Goal: Transaction & Acquisition: Purchase product/service

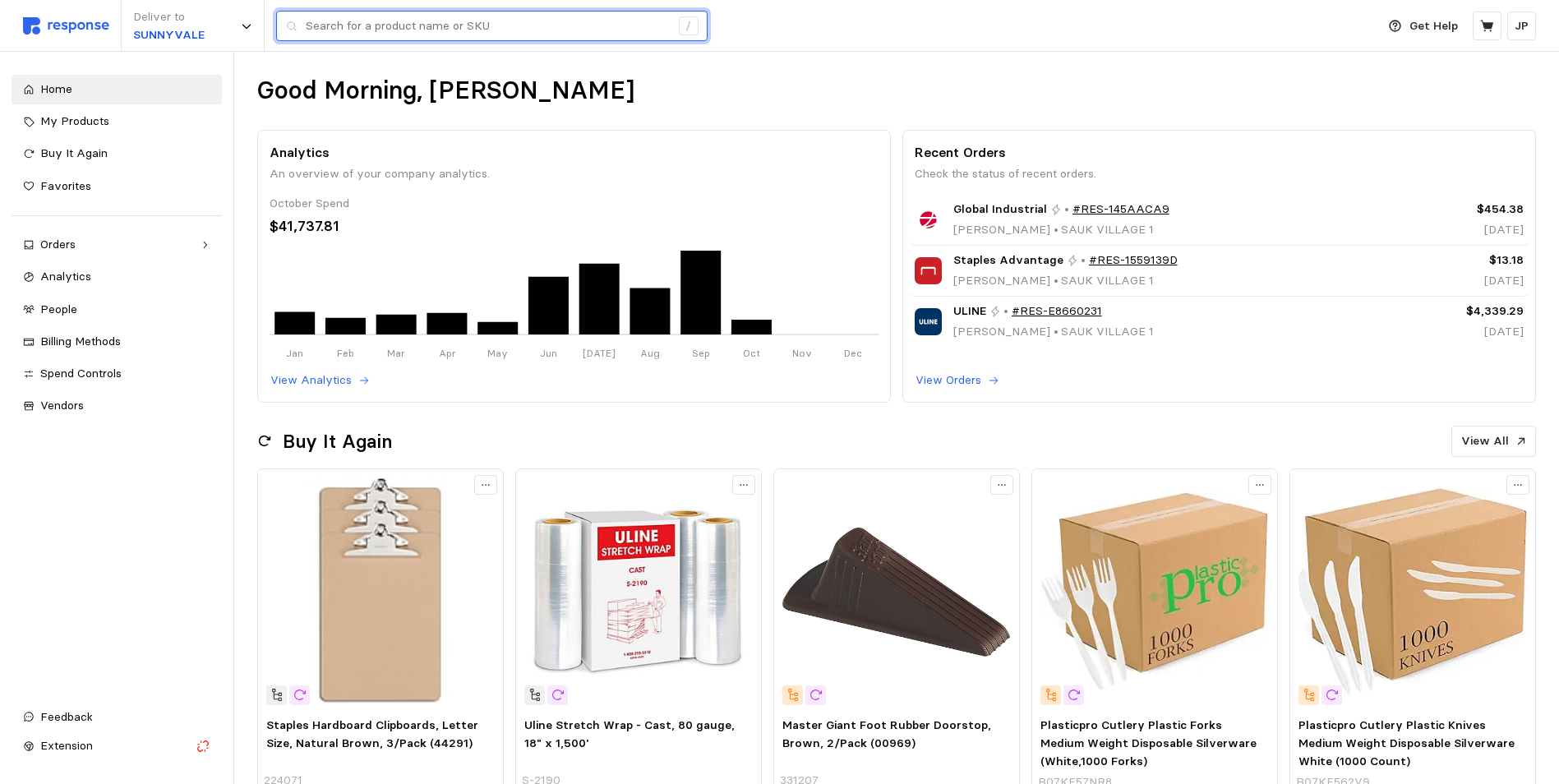
click at [359, 32] on input "text" at bounding box center [487, 26] width 364 height 29
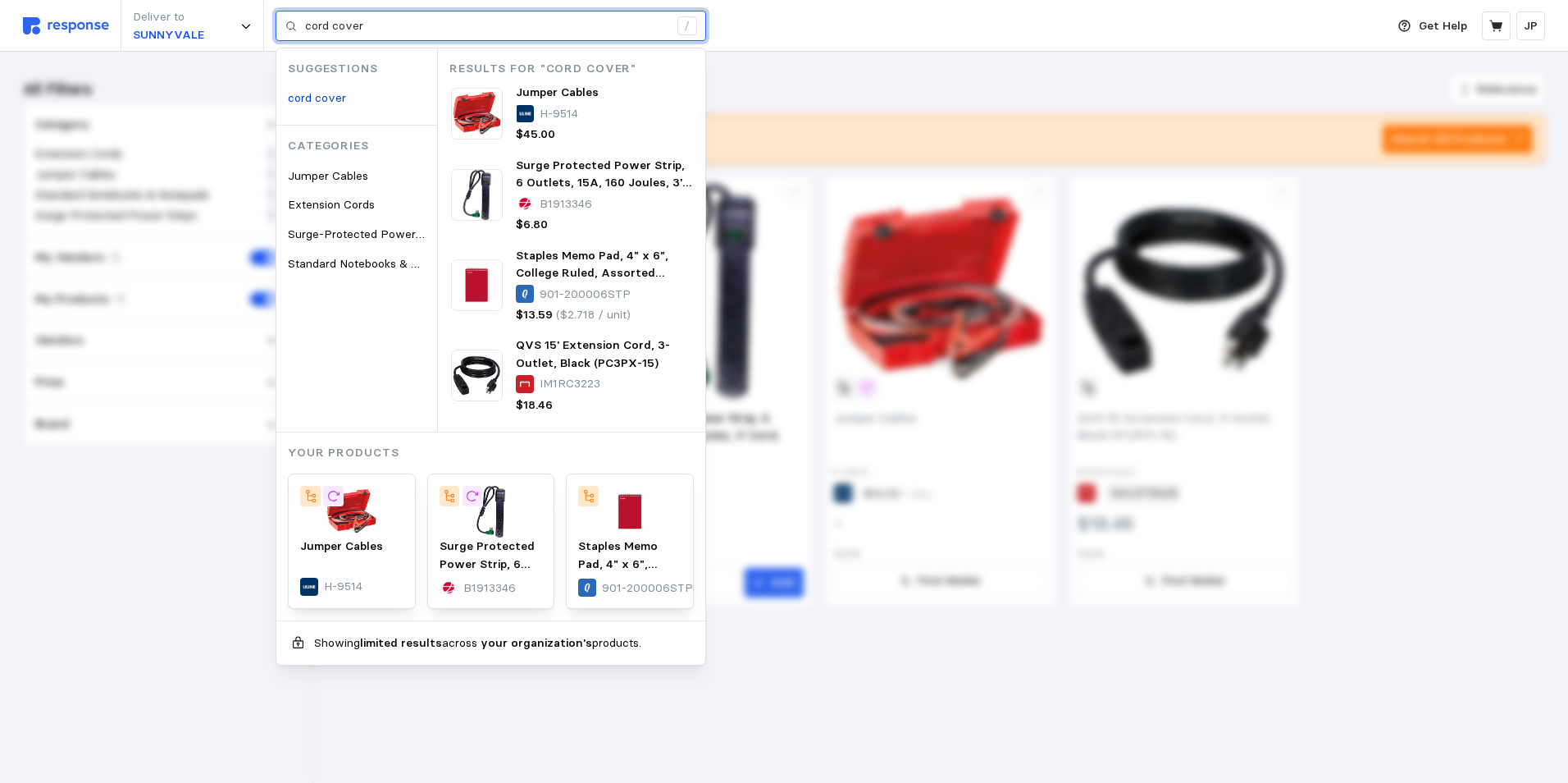
drag, startPoint x: 370, startPoint y: 19, endPoint x: 332, endPoint y: 23, distance: 38.2
click at [332, 23] on input "cord cover" at bounding box center [486, 26] width 363 height 29
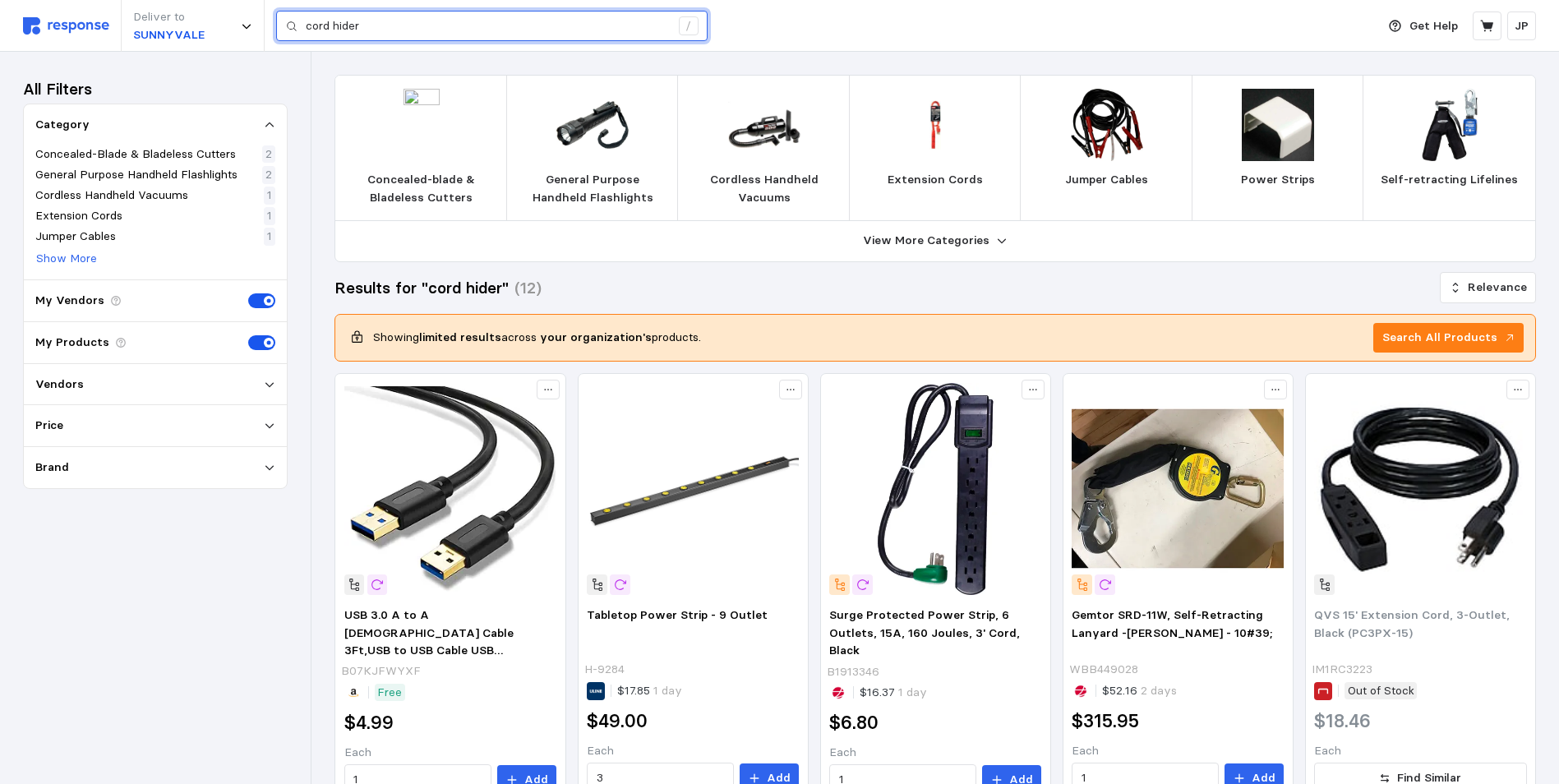
click at [382, 28] on input "cord hider" at bounding box center [487, 26] width 364 height 29
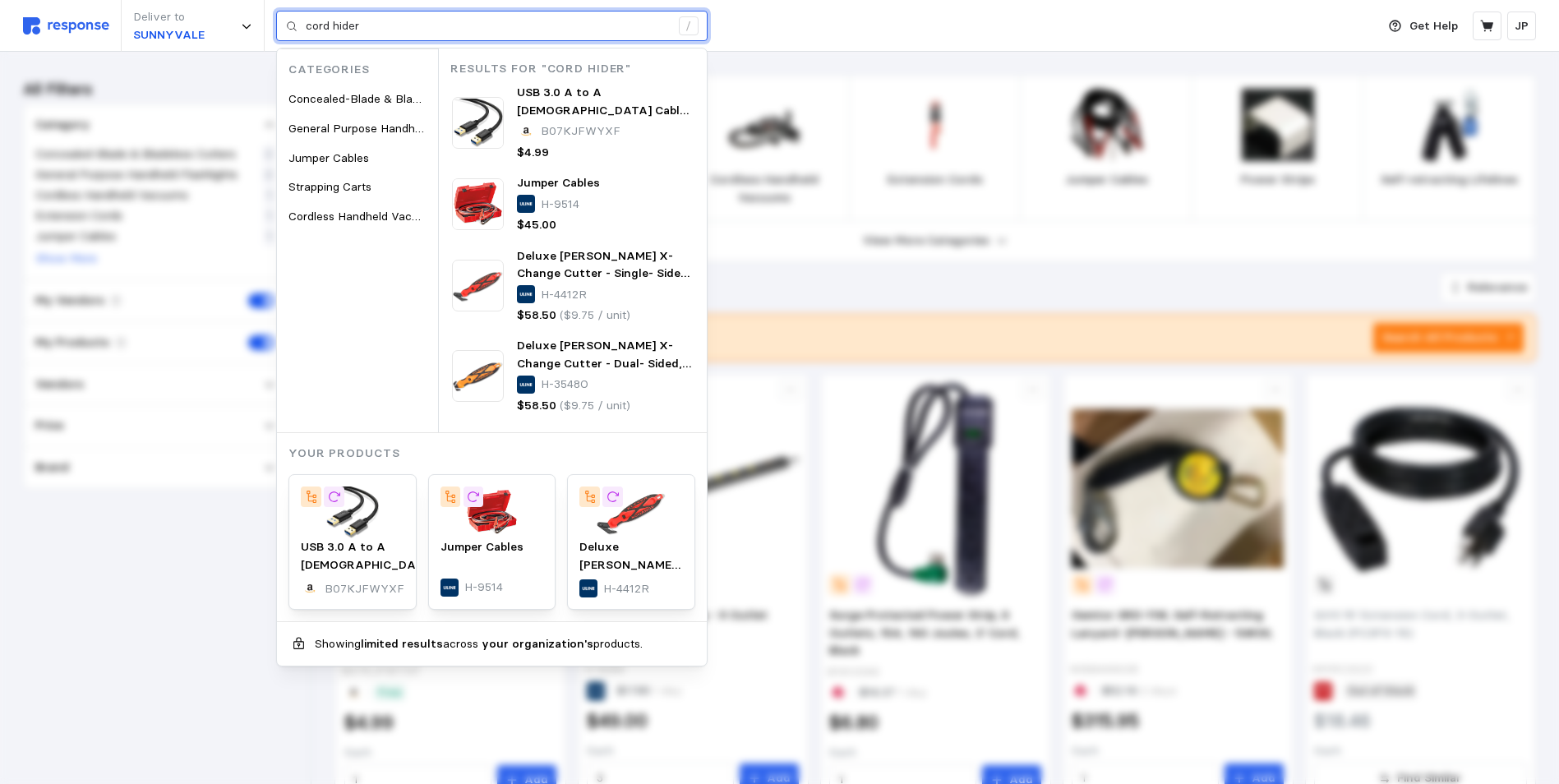
drag, startPoint x: 376, startPoint y: 20, endPoint x: 335, endPoint y: 19, distance: 41.0
click at [335, 19] on input "cord hider" at bounding box center [487, 26] width 364 height 29
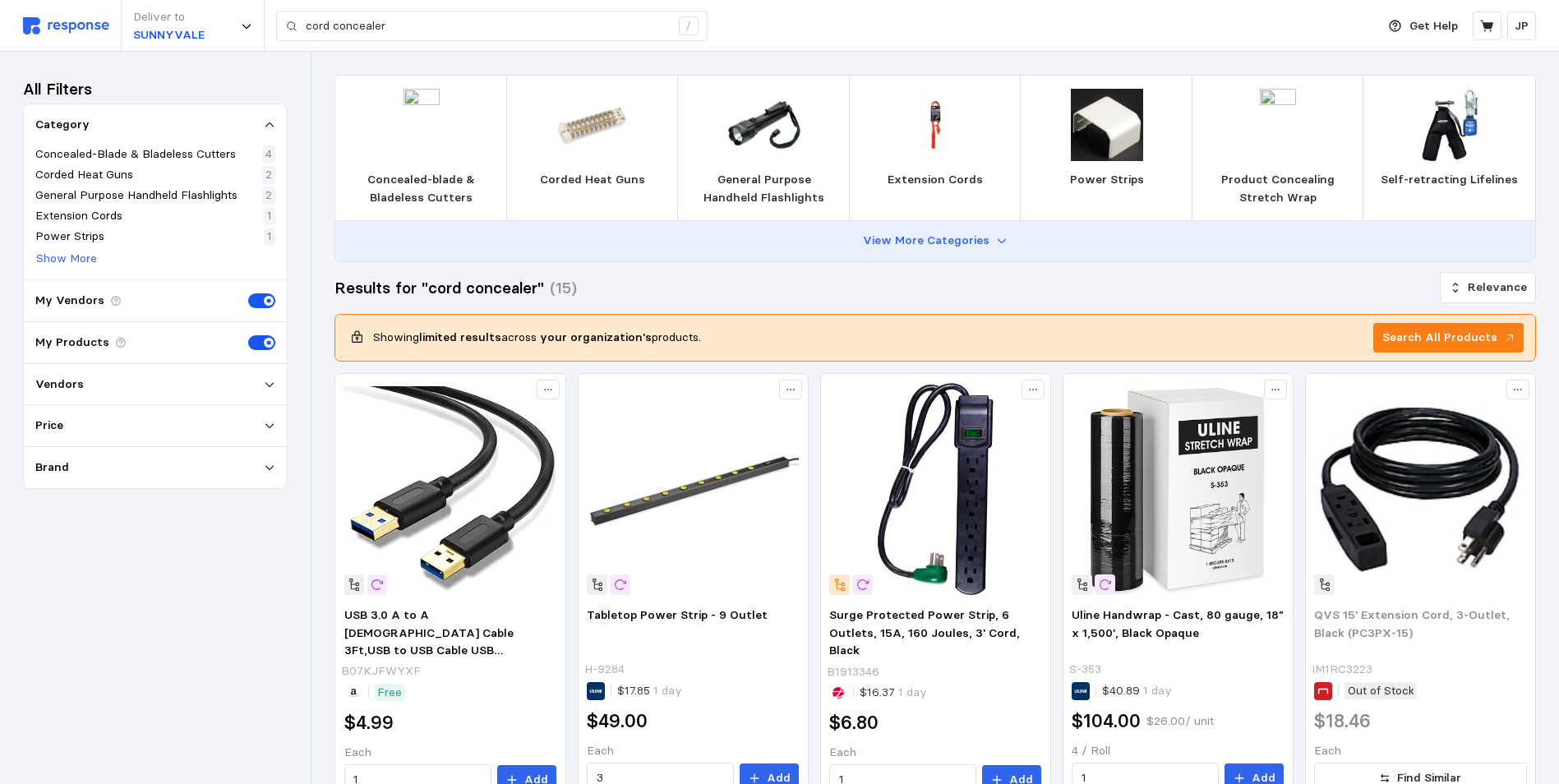
click at [990, 244] on button "View More Categories" at bounding box center [935, 241] width 1199 height 40
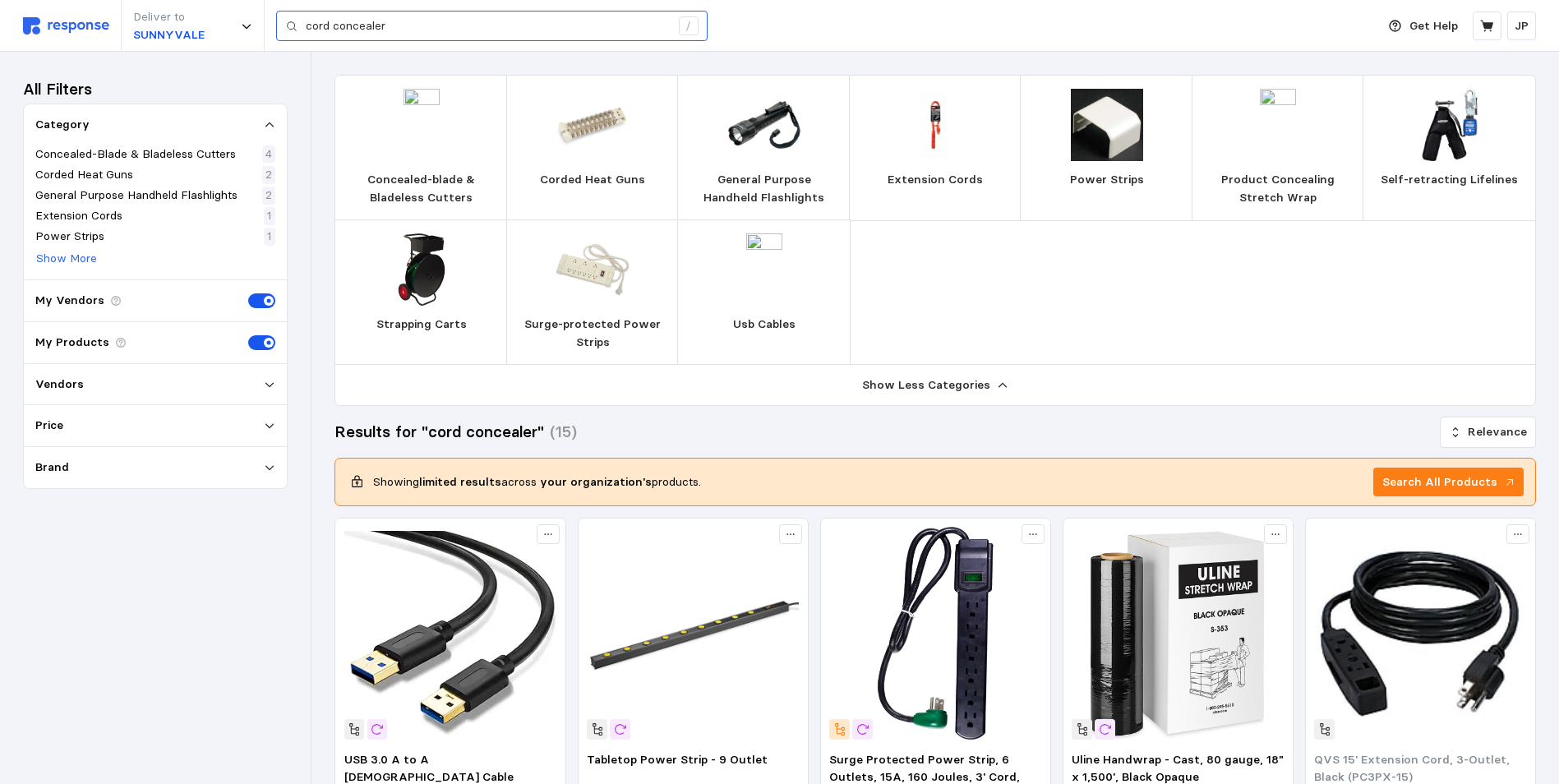
click at [304, 25] on div "cord concealer /" at bounding box center [491, 26] width 431 height 31
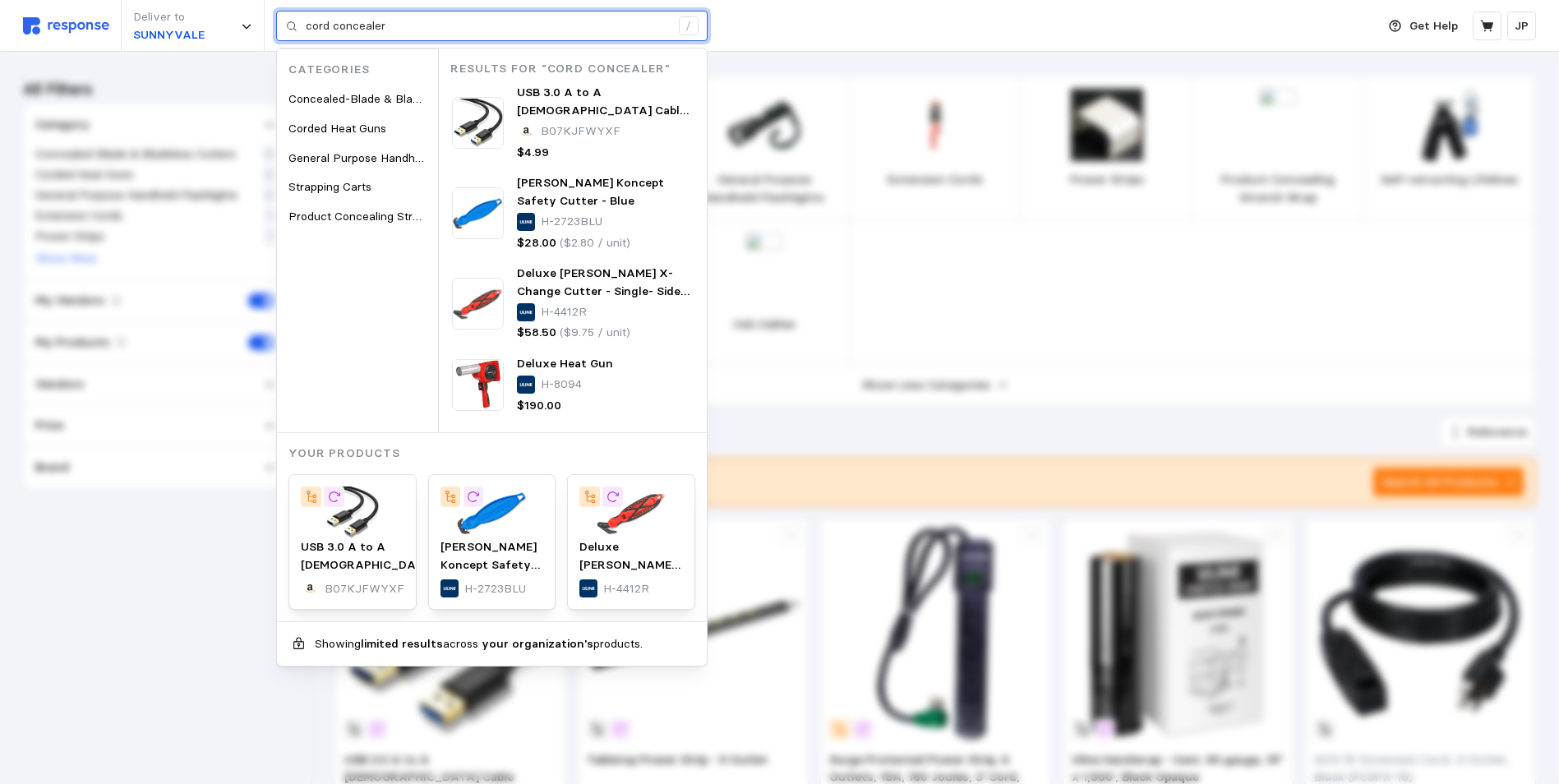
click at [306, 29] on input "cord concealer" at bounding box center [487, 26] width 364 height 29
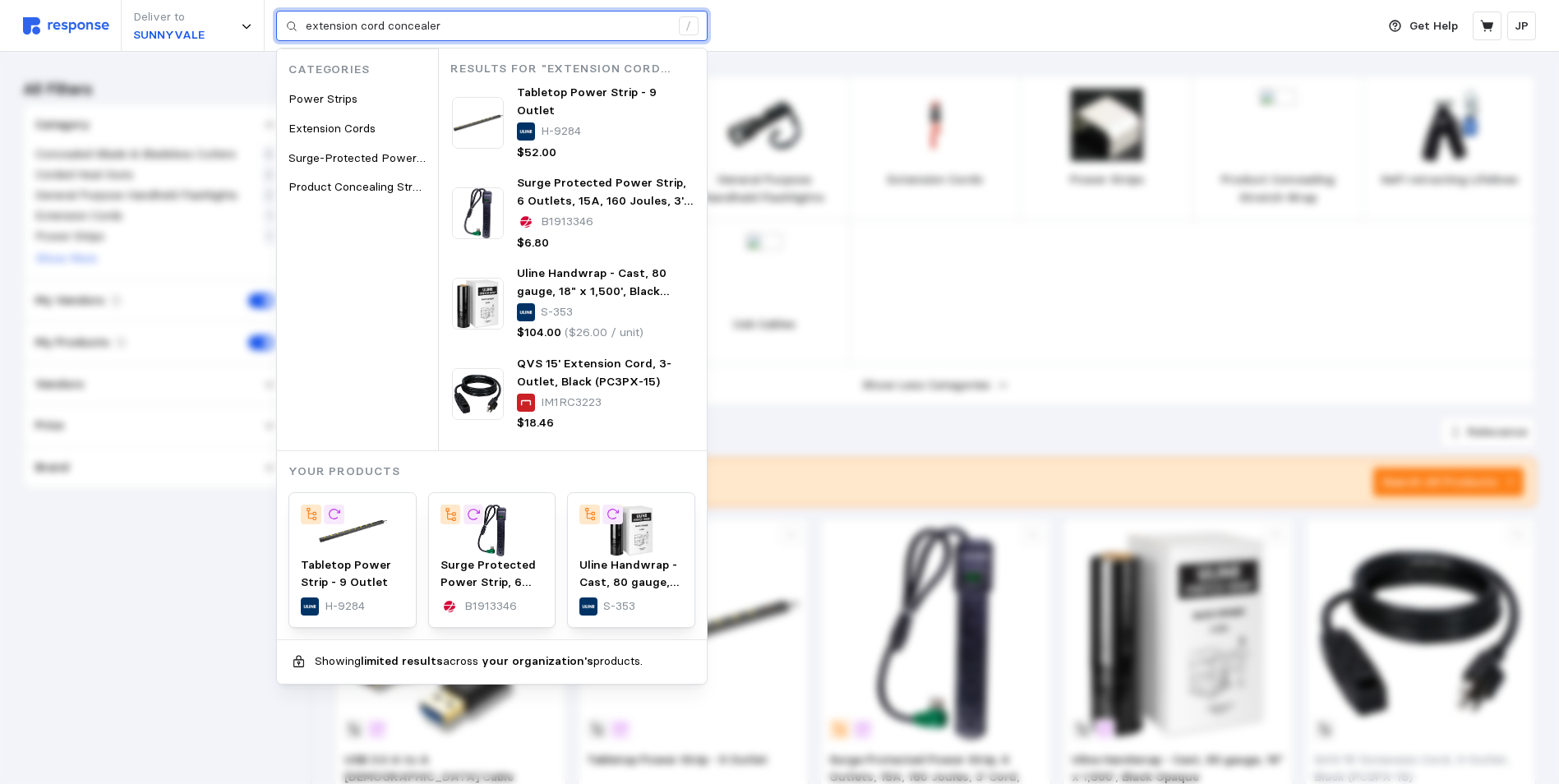
type input "extension cord concealer"
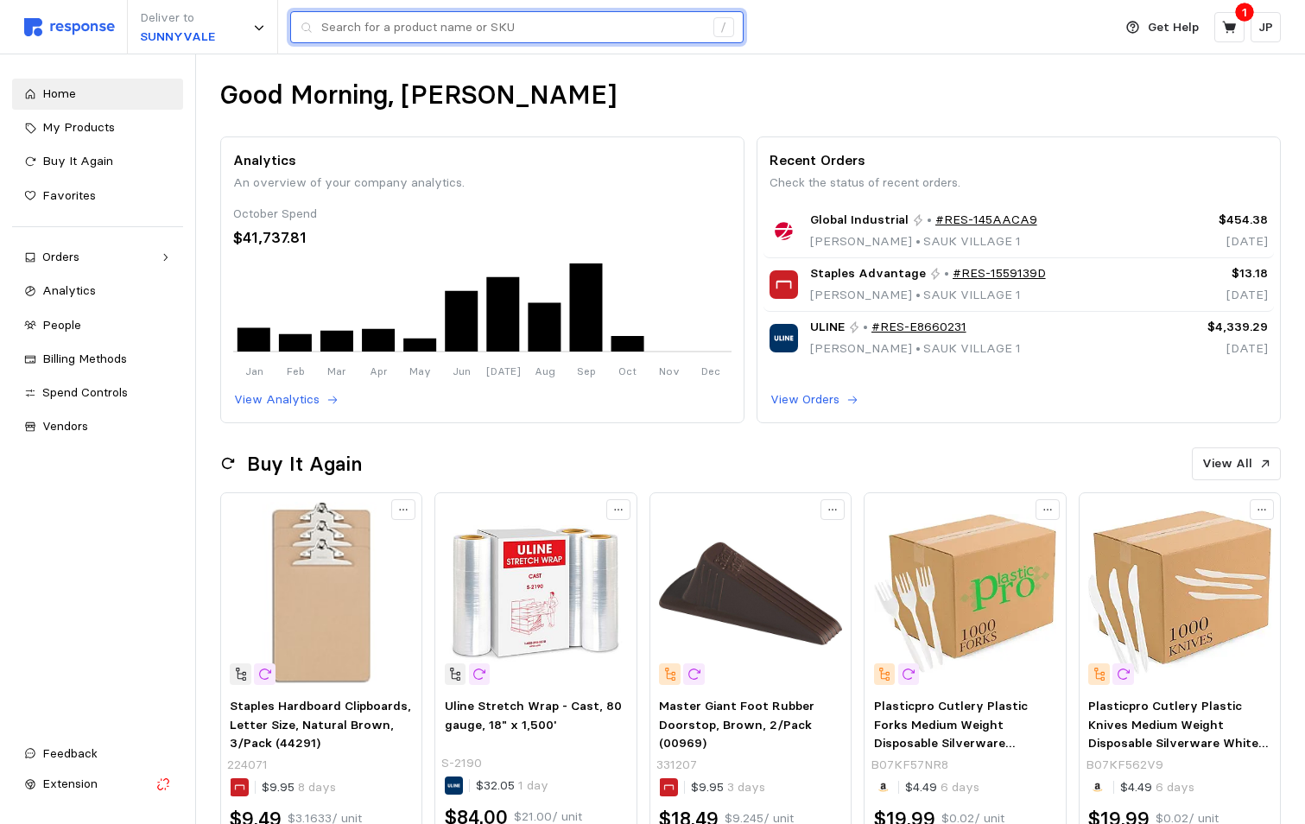
click at [394, 35] on input "text" at bounding box center [512, 27] width 382 height 31
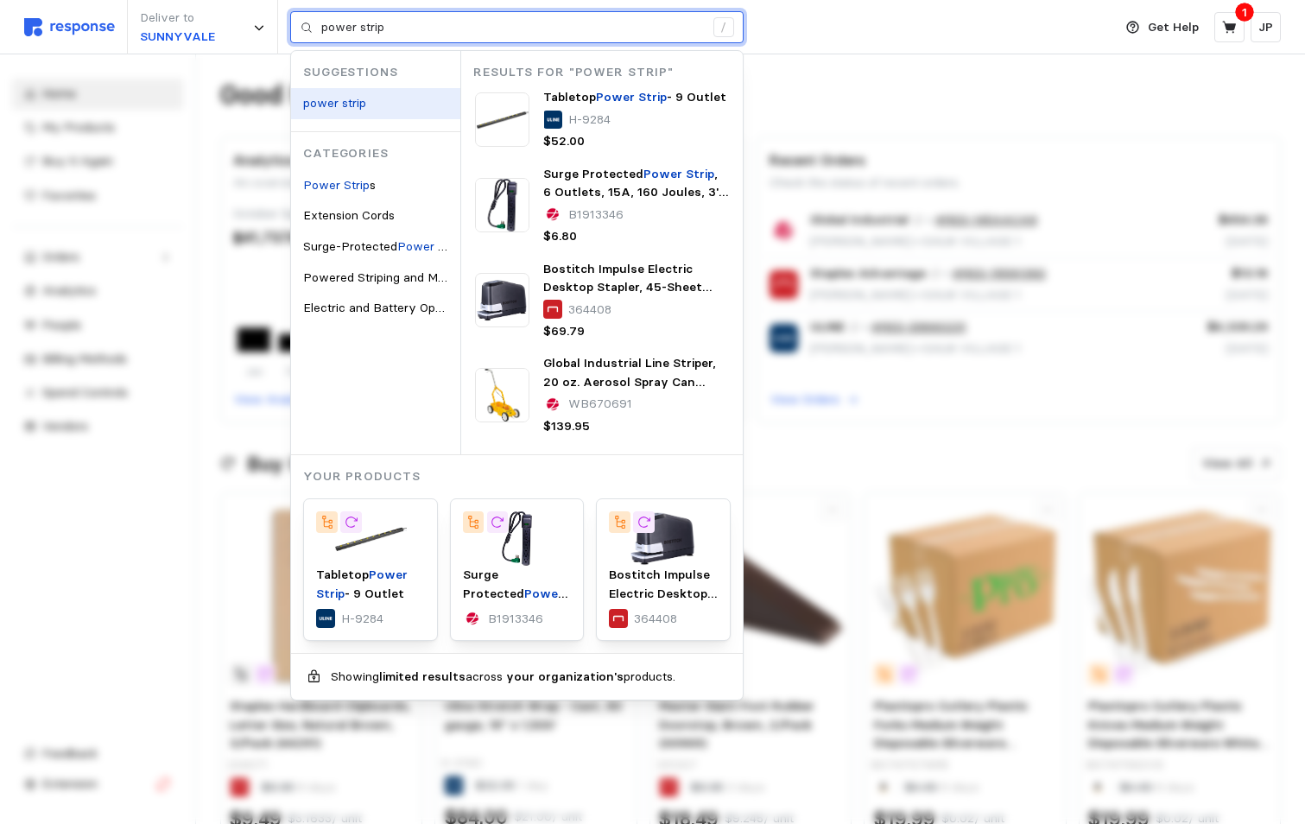
click at [349, 101] on mark "power strip" at bounding box center [334, 103] width 63 height 16
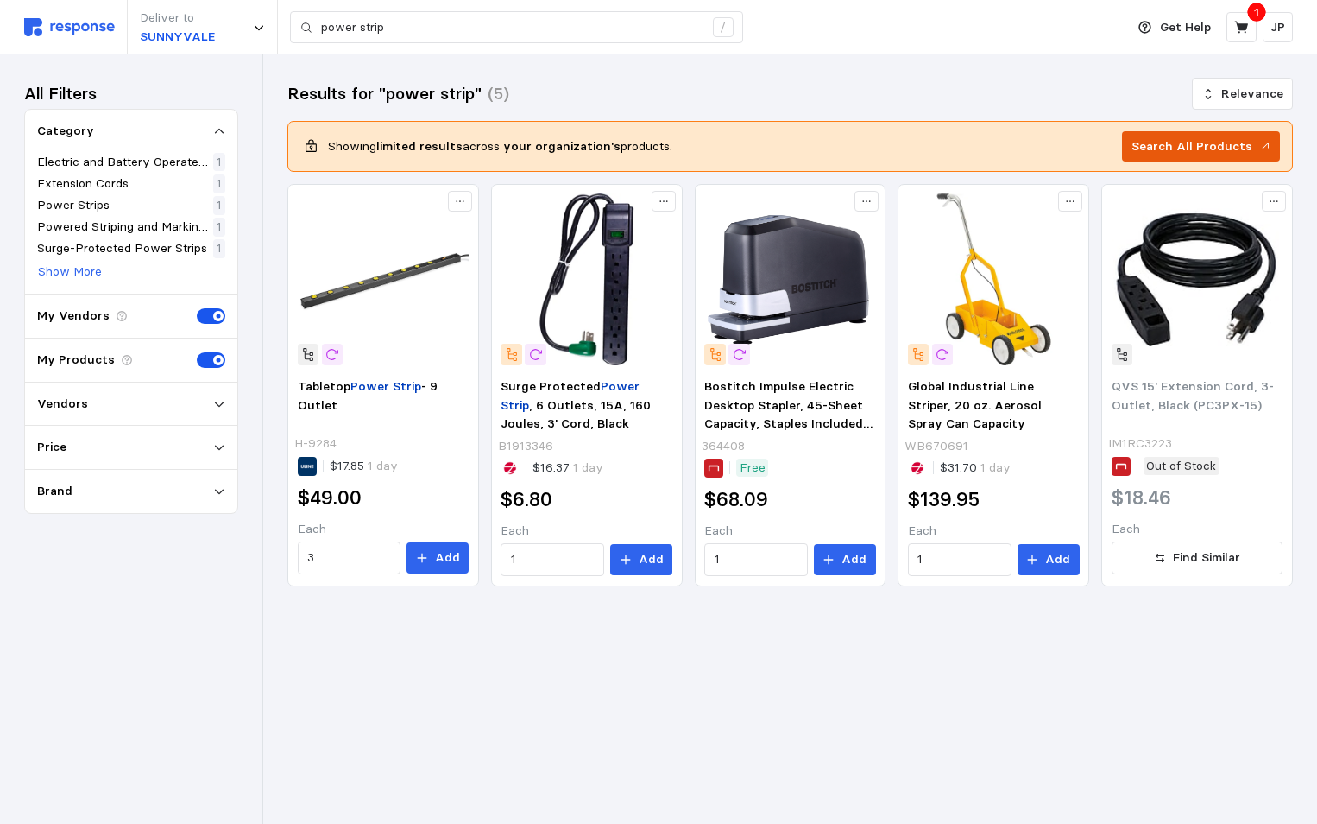
click at [1201, 139] on p "Search All Products" at bounding box center [1192, 146] width 121 height 19
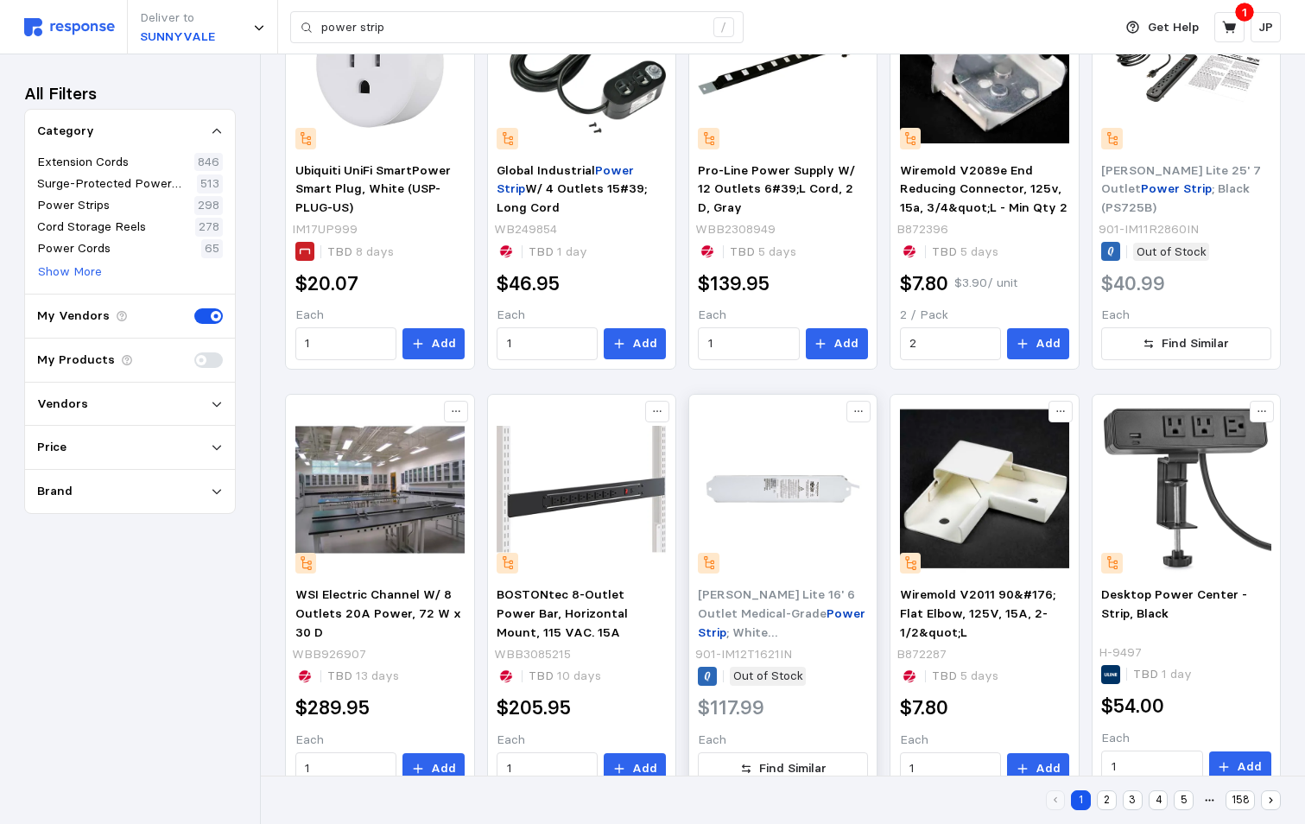
scroll to position [871, 0]
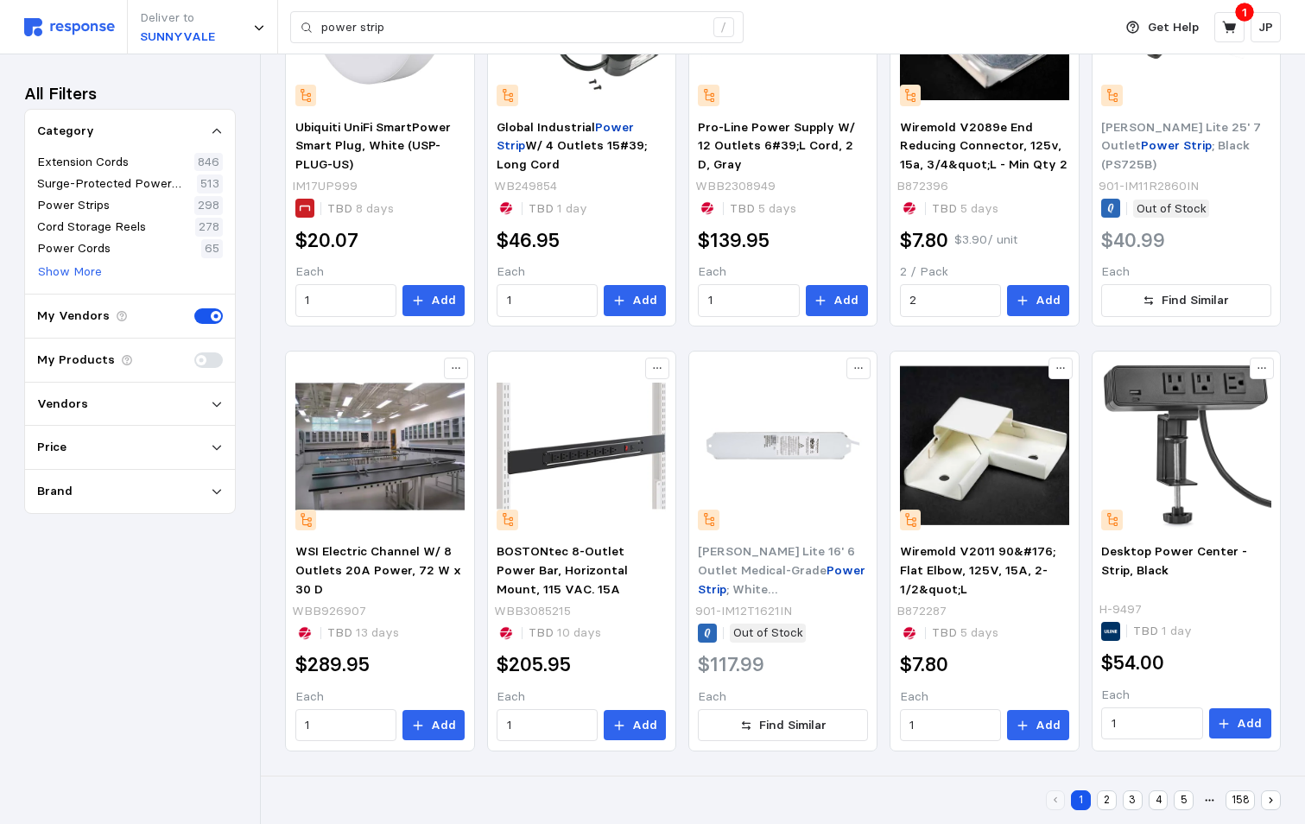
click at [1104, 799] on button "2" at bounding box center [1106, 800] width 20 height 20
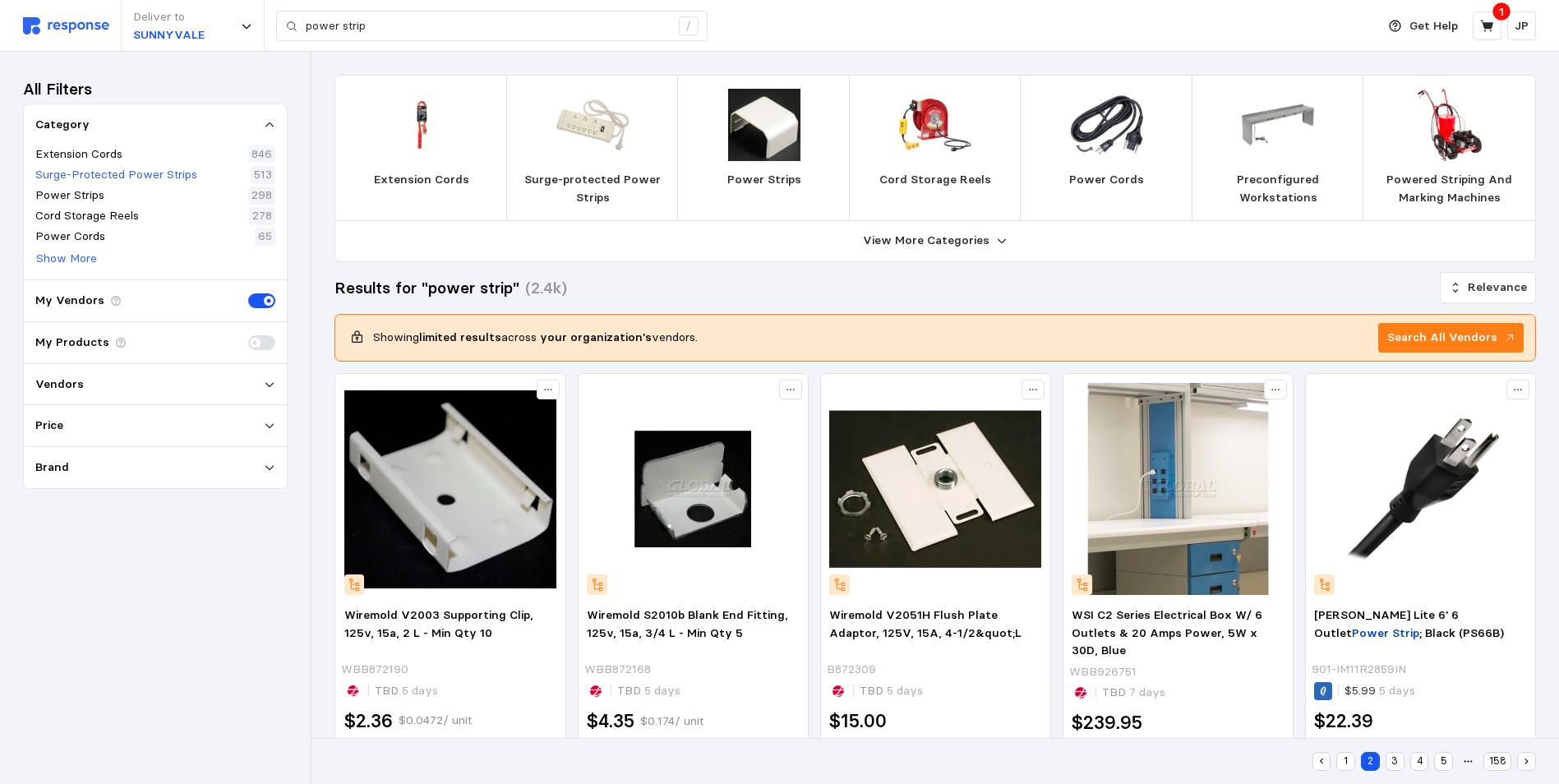
click at [84, 174] on p "Surge-Protected Power Strips" at bounding box center [116, 174] width 162 height 18
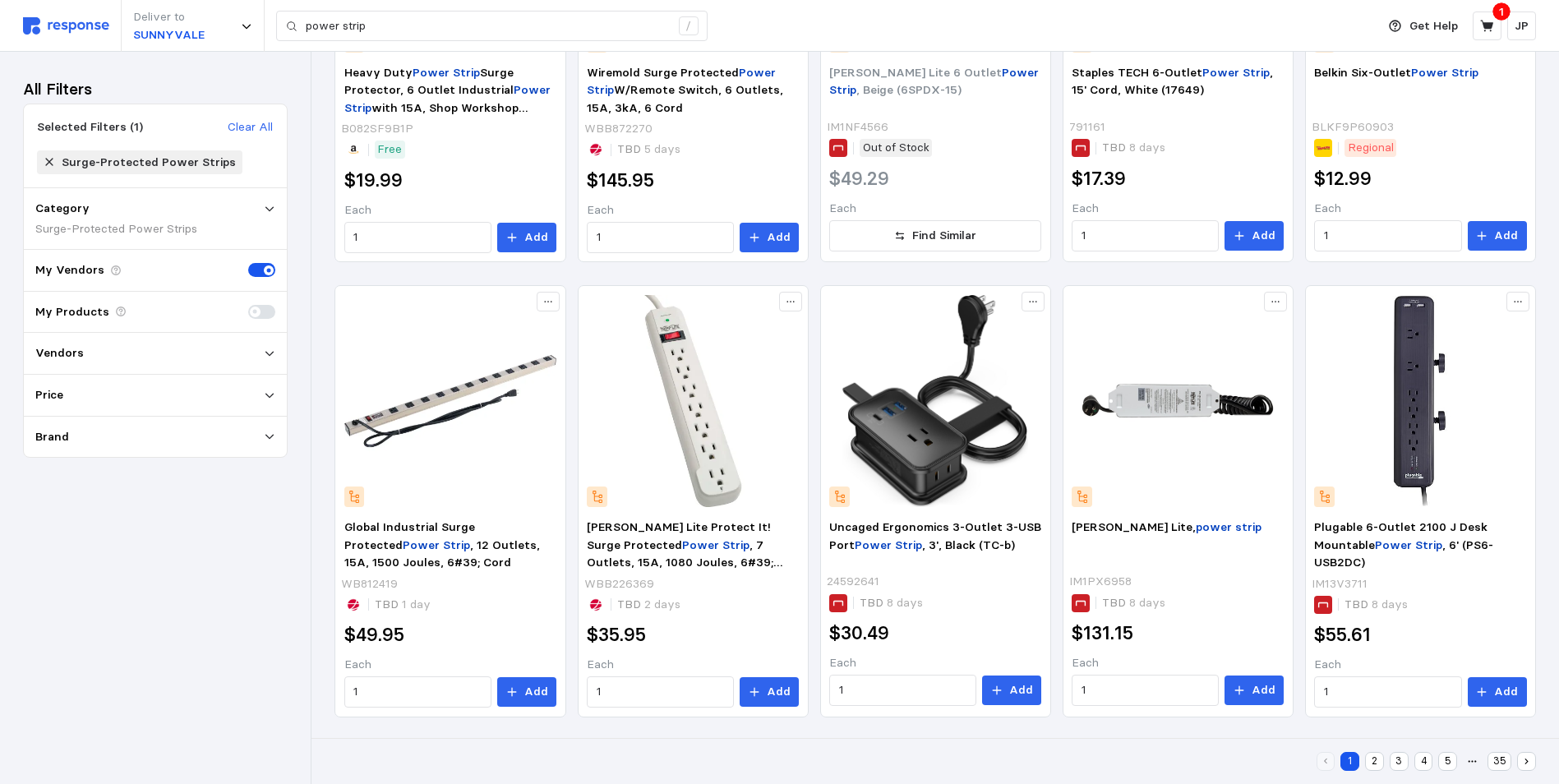
scroll to position [801, 0]
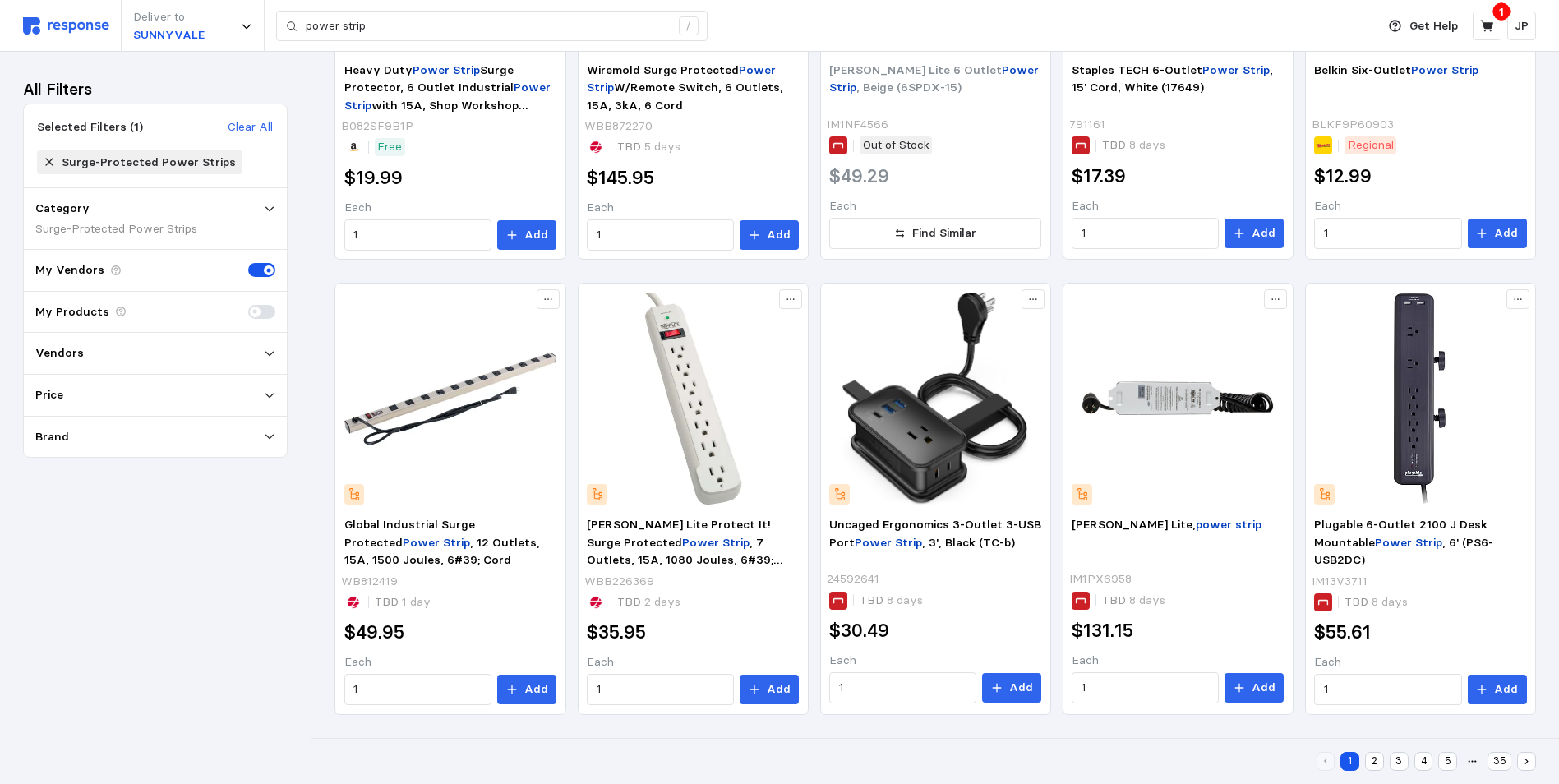
click at [1253, 755] on button "2" at bounding box center [1374, 761] width 19 height 19
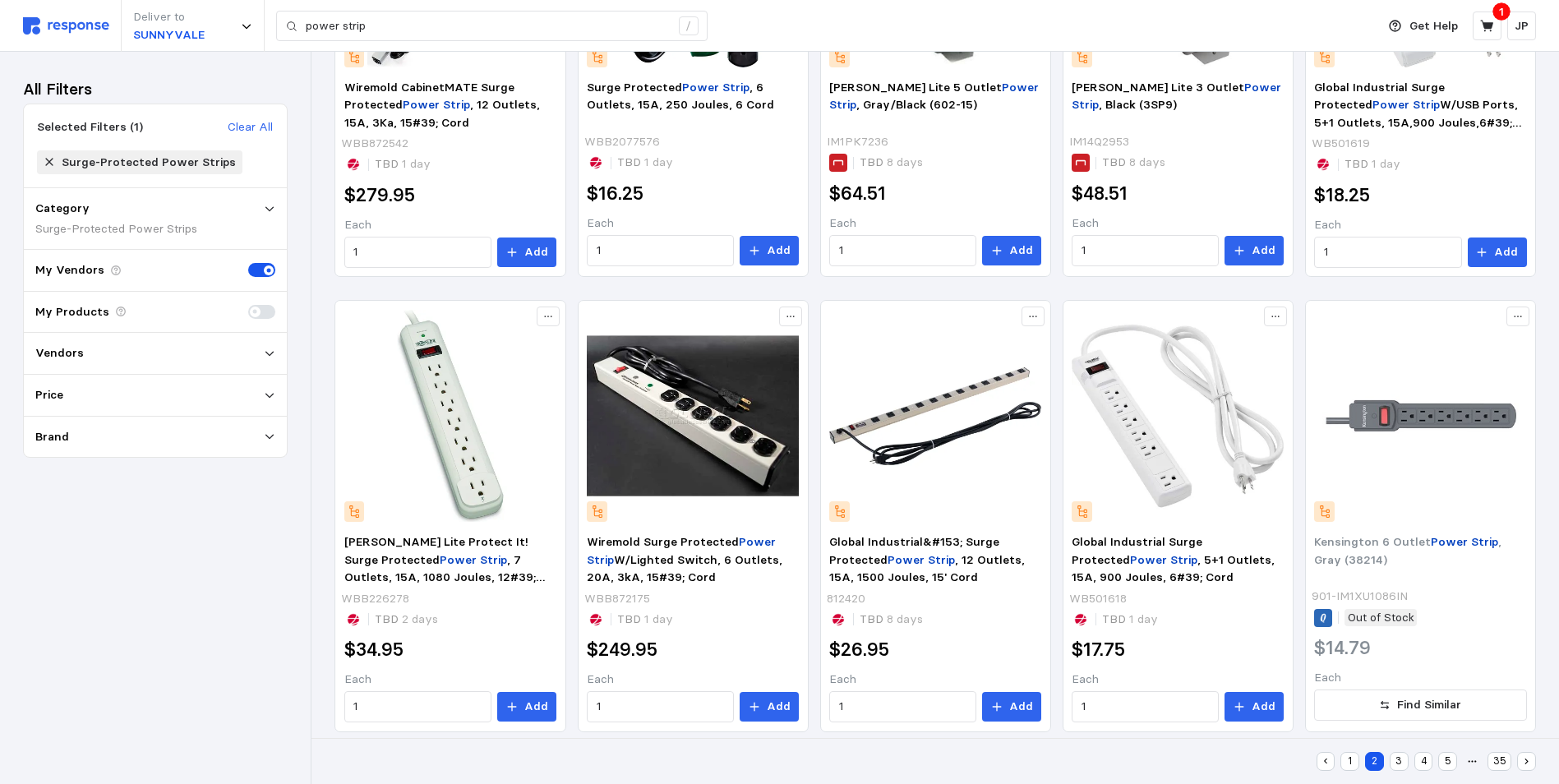
scroll to position [801, 0]
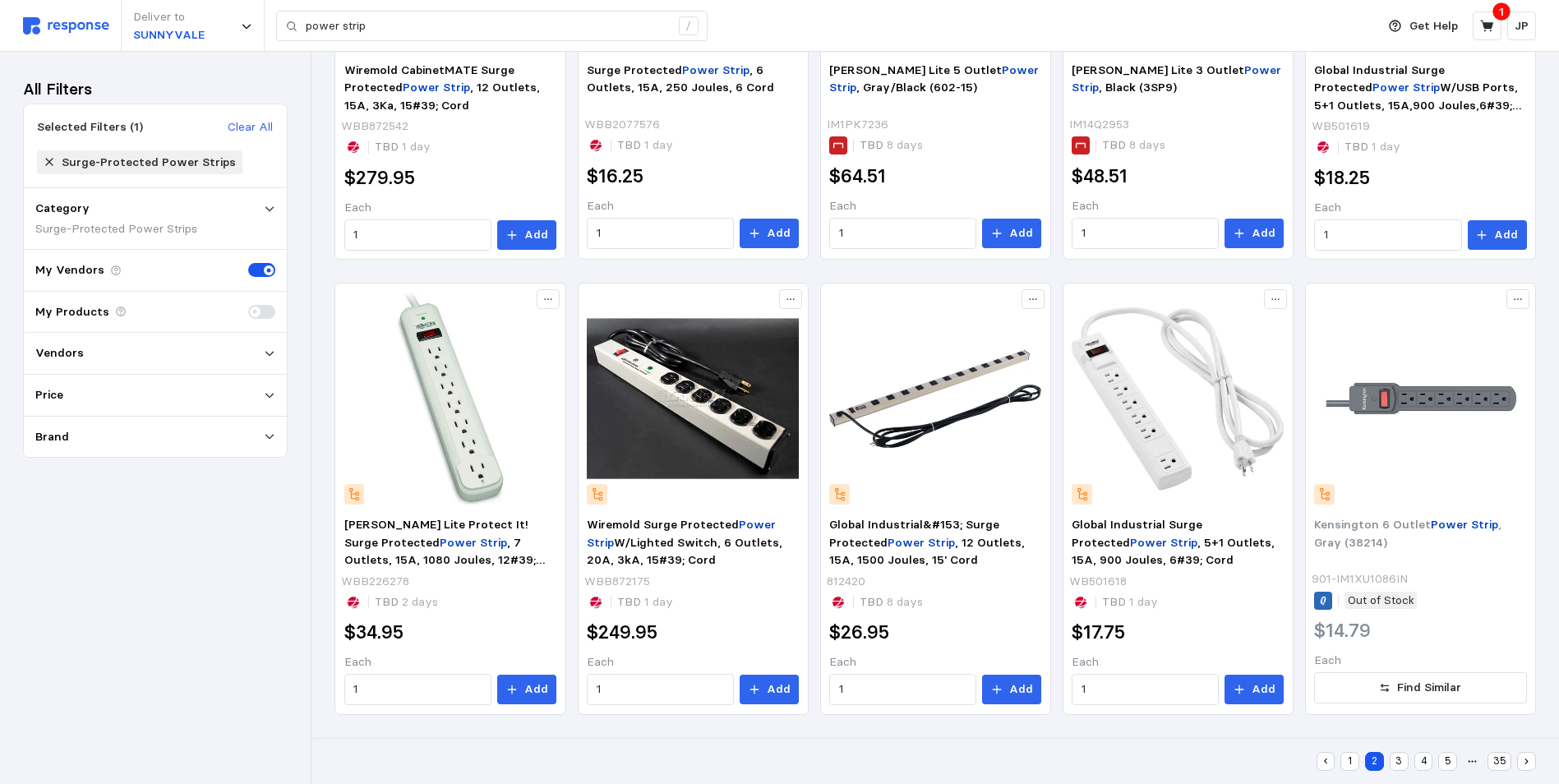
click at [1253, 756] on button "3" at bounding box center [1399, 761] width 19 height 19
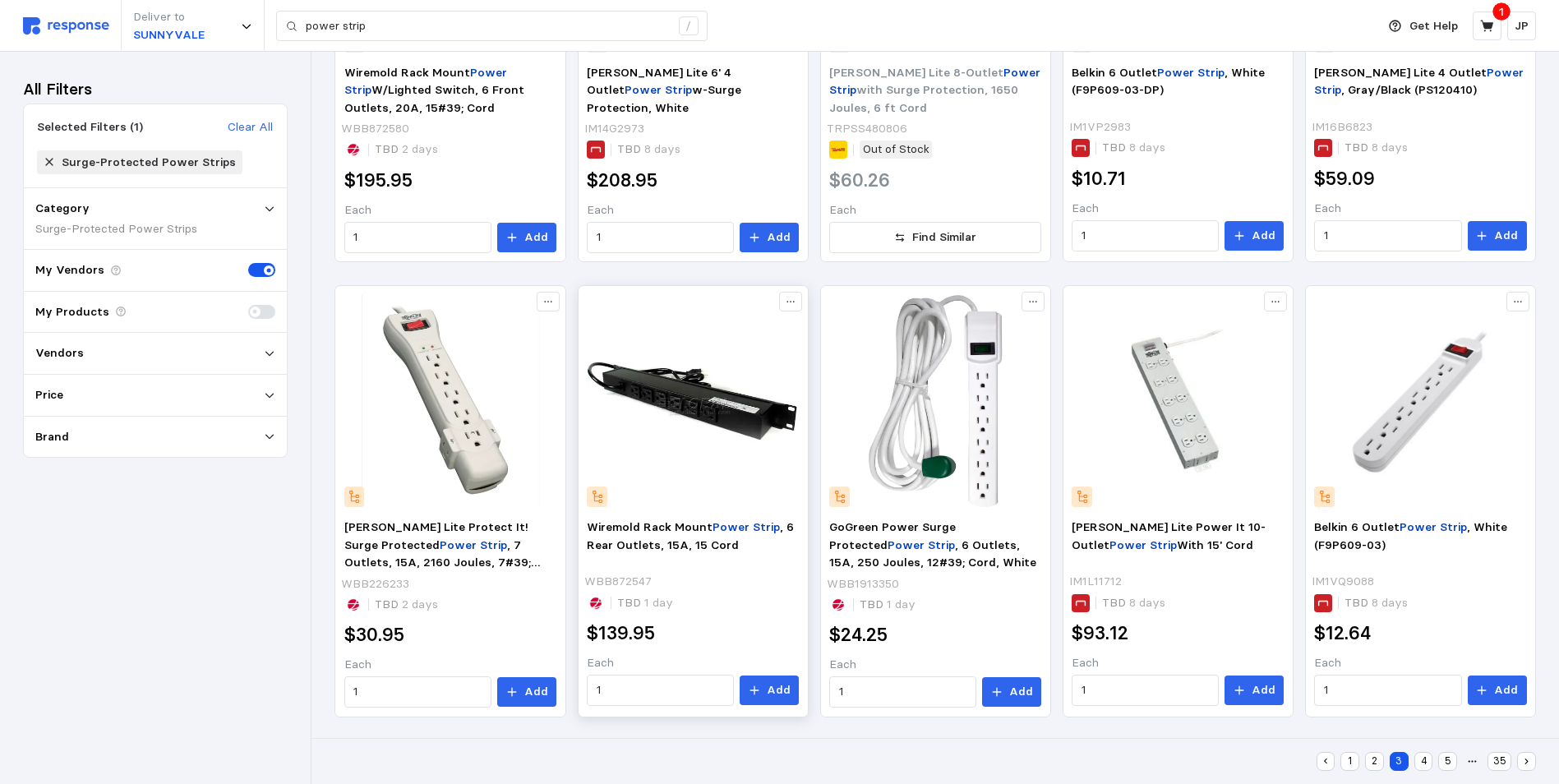
scroll to position [801, 0]
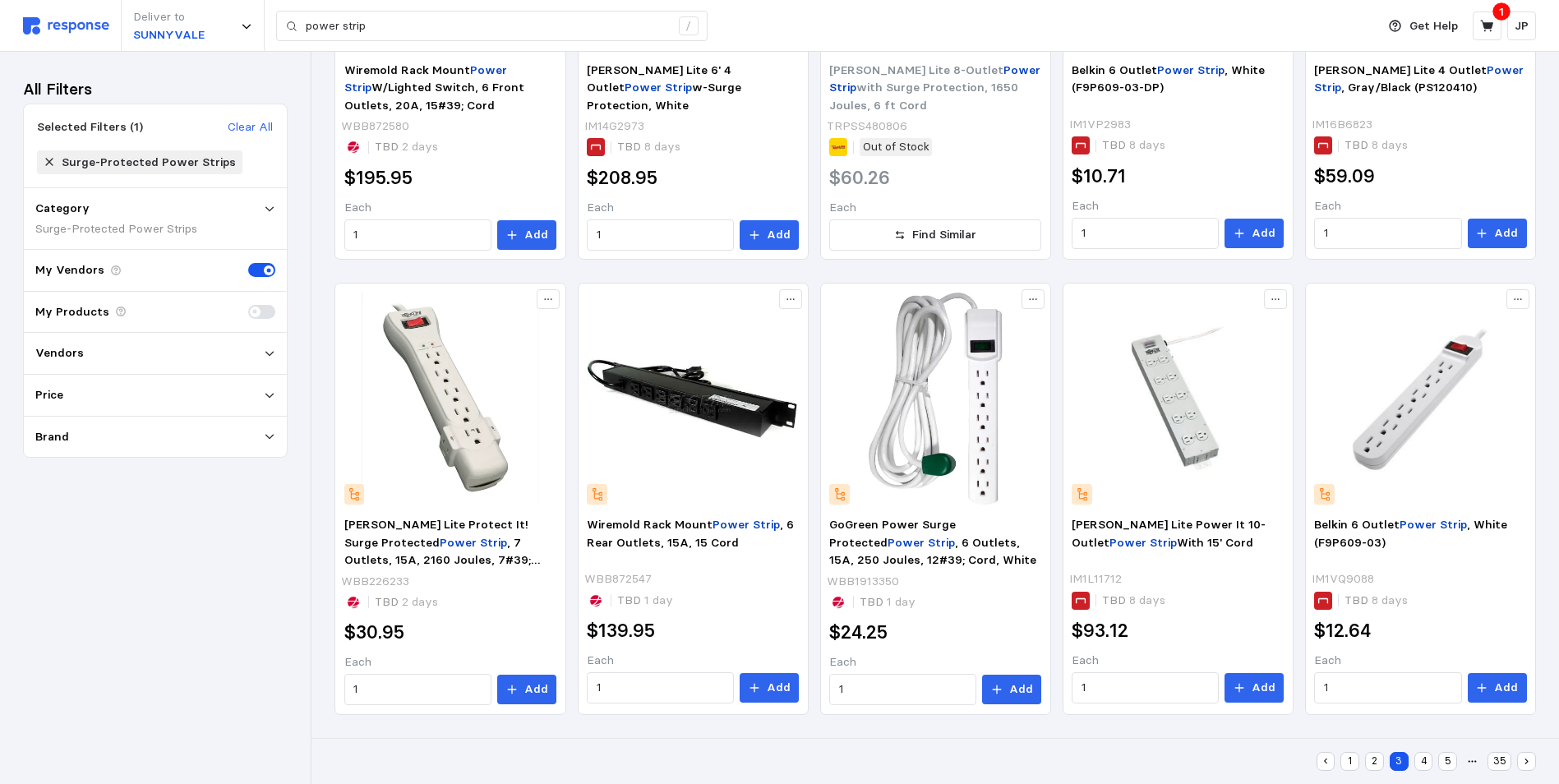
click at [1253, 755] on button "4" at bounding box center [1424, 761] width 19 height 19
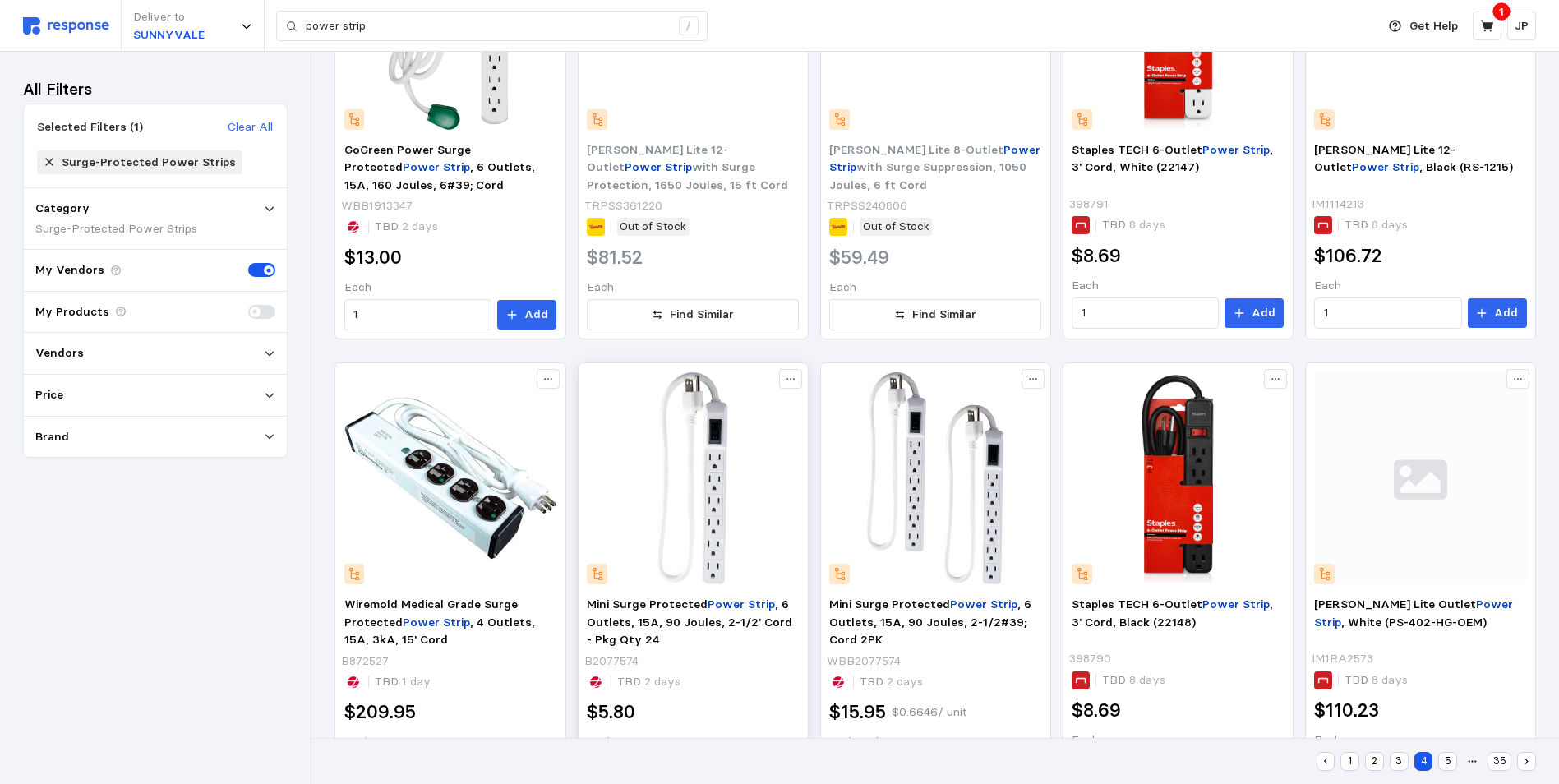
scroll to position [801, 0]
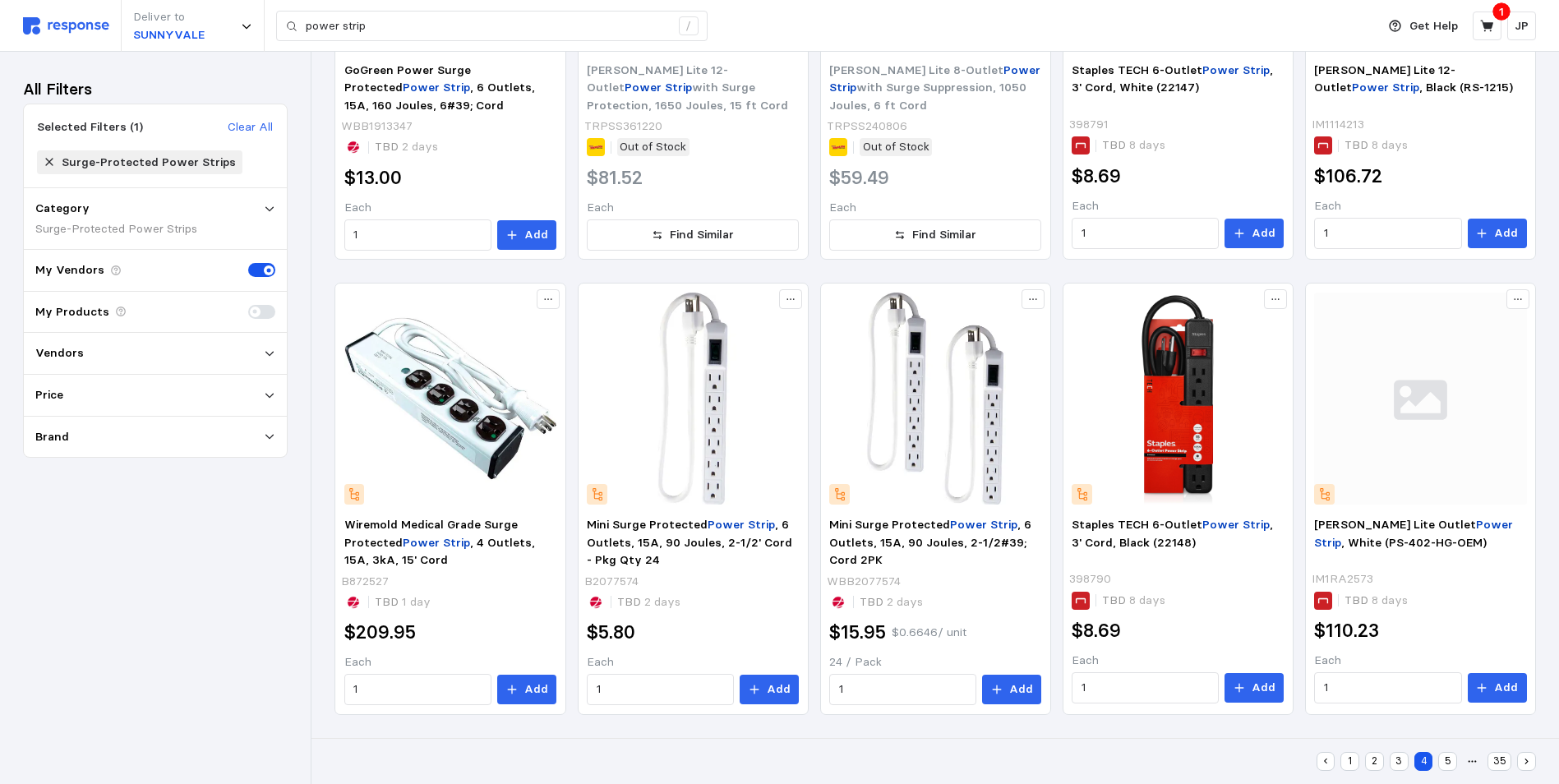
click at [1253, 759] on button "5" at bounding box center [1448, 761] width 19 height 19
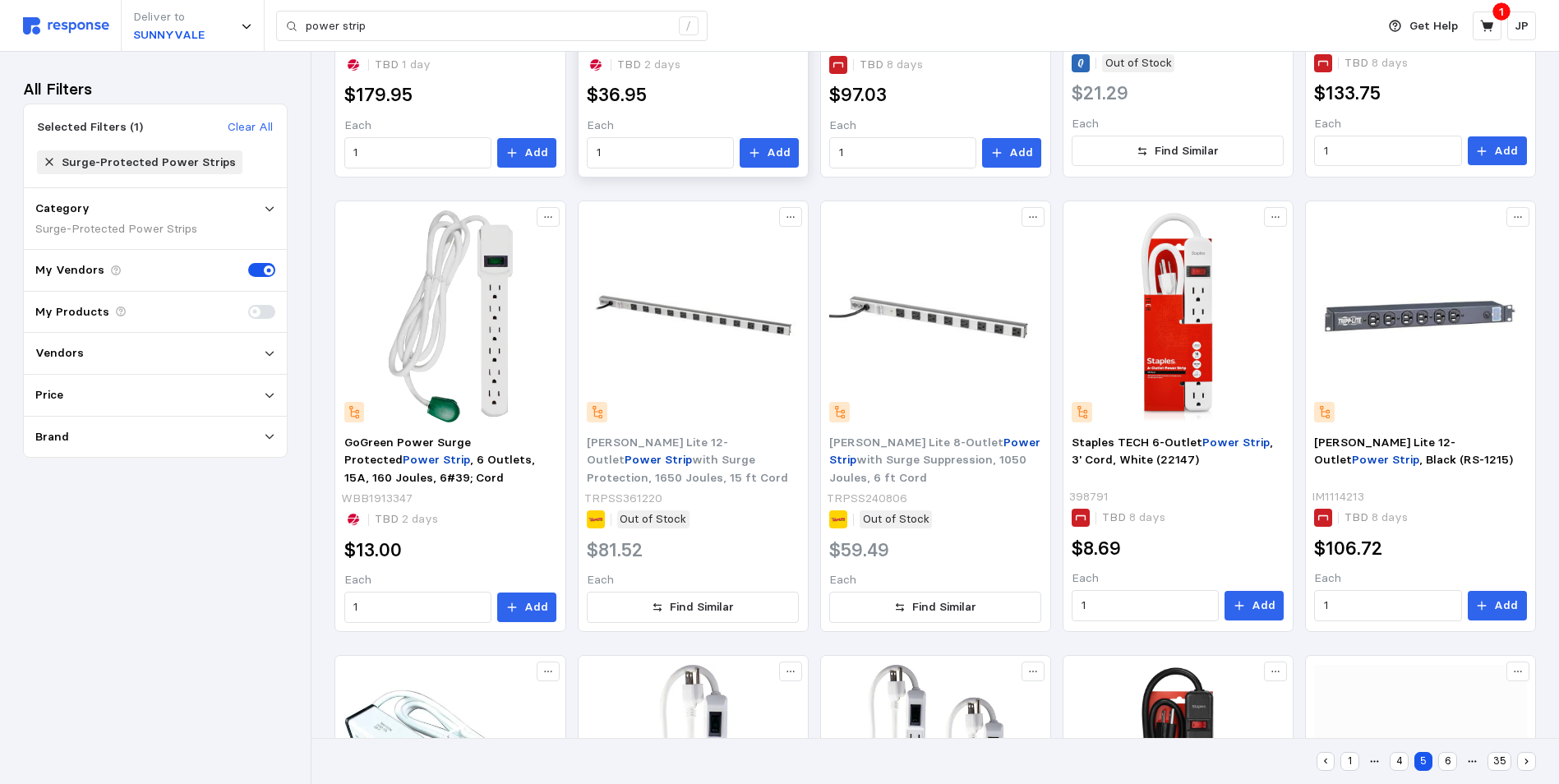
scroll to position [146, 0]
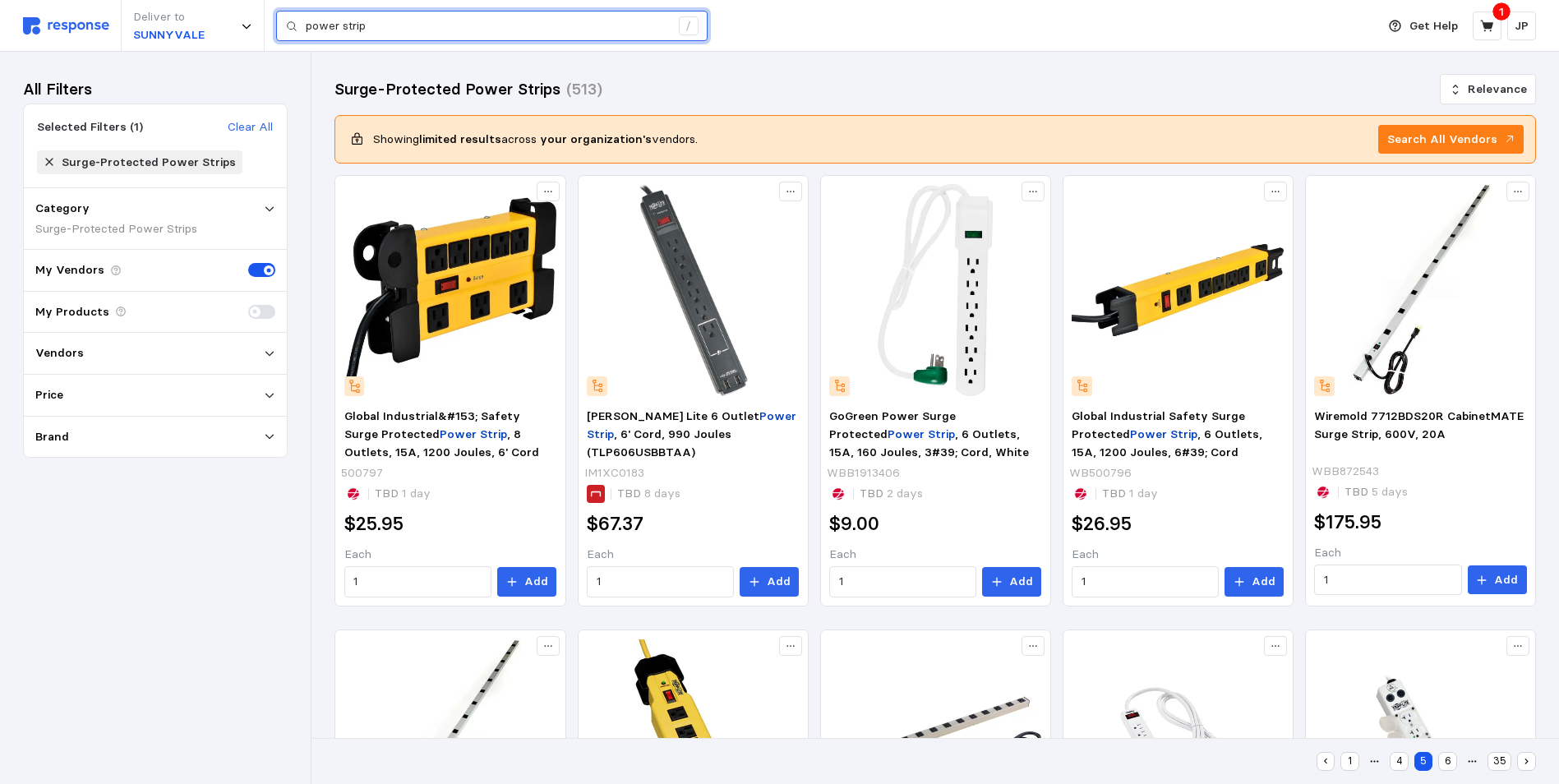
drag, startPoint x: 368, startPoint y: 21, endPoint x: 291, endPoint y: 22, distance: 77.0
click at [291, 22] on div "power strip /" at bounding box center [491, 26] width 431 height 31
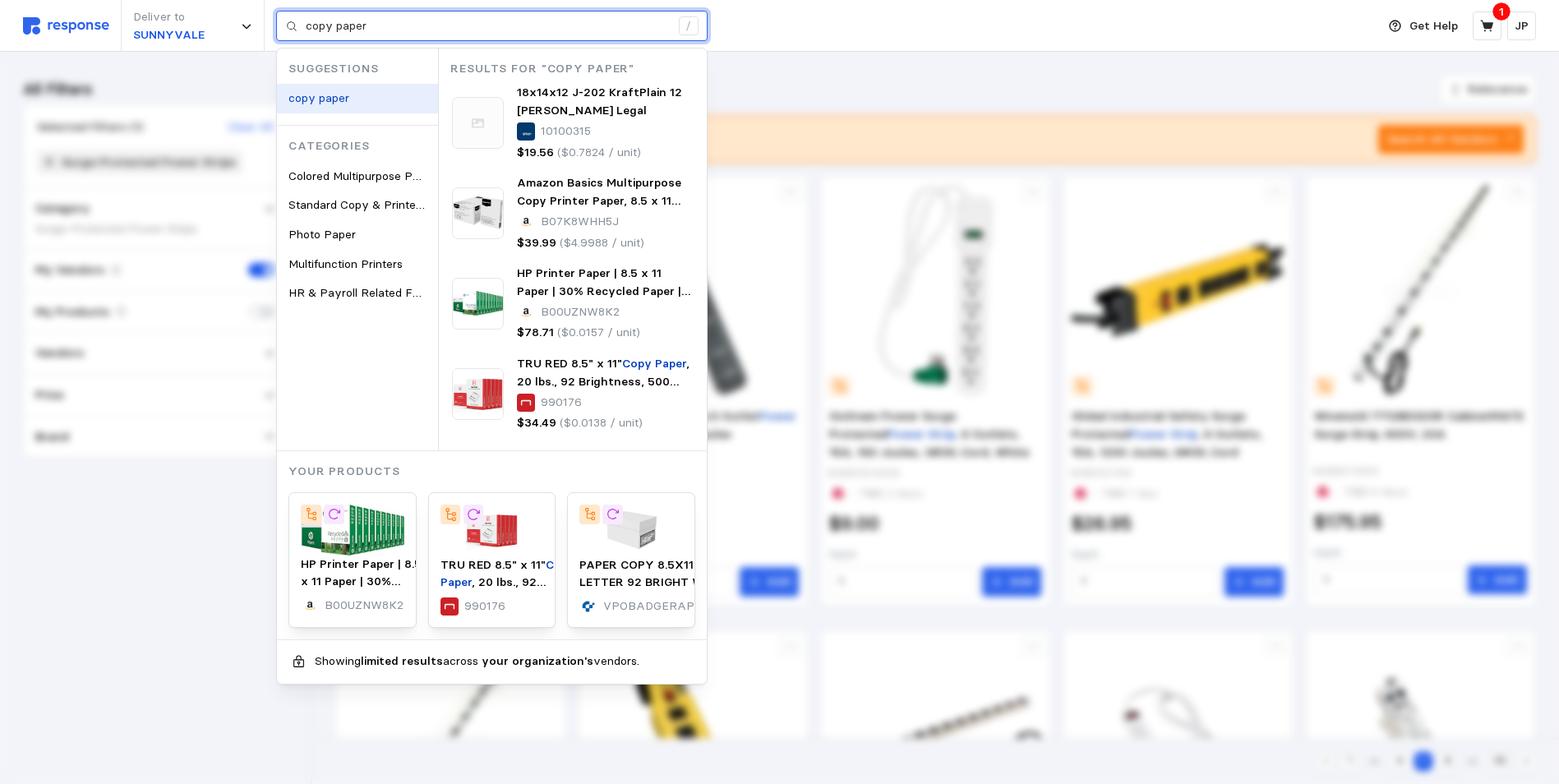
click at [331, 91] on mark "copy paper" at bounding box center [319, 98] width 61 height 15
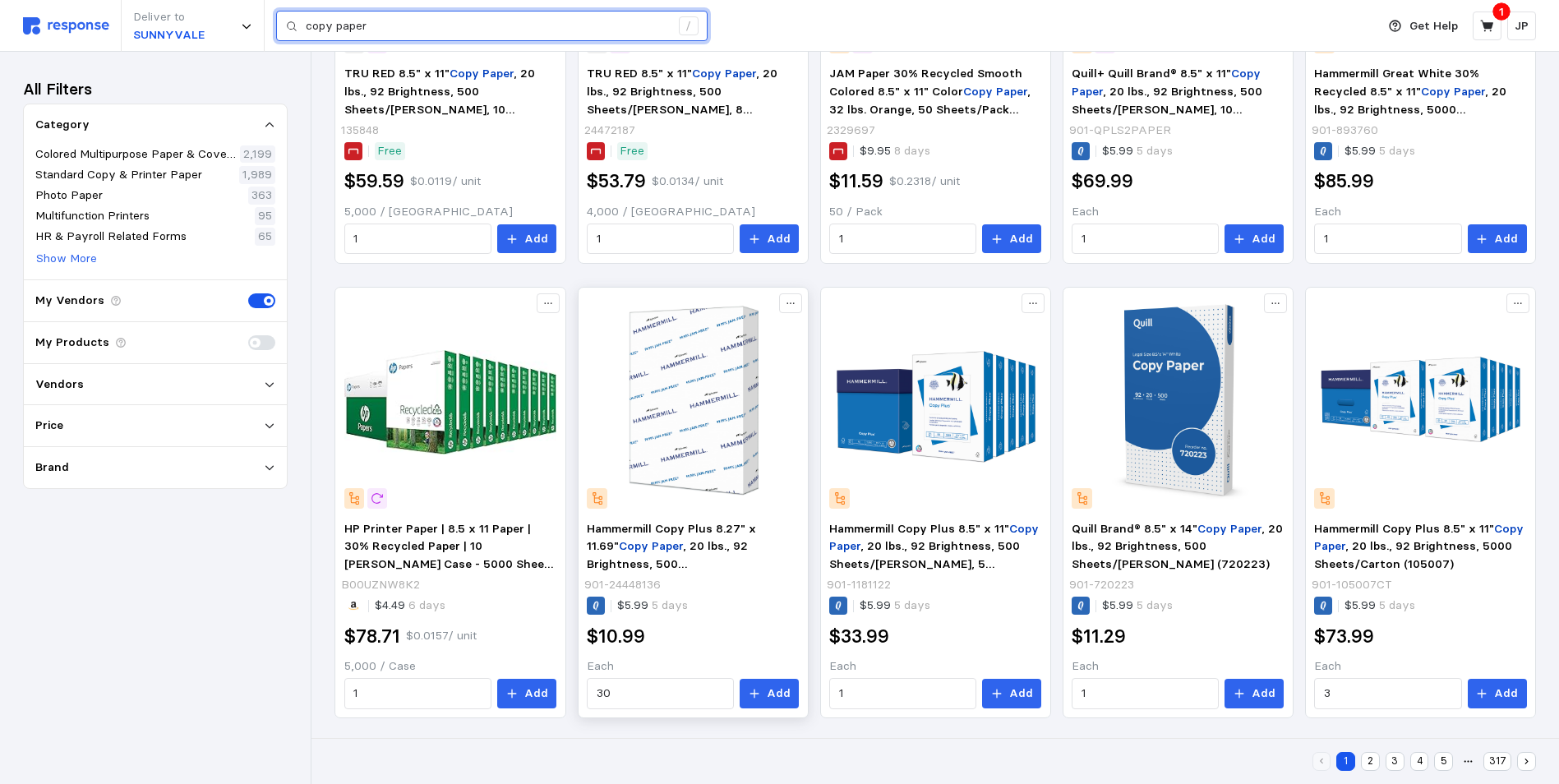
scroll to position [999, 0]
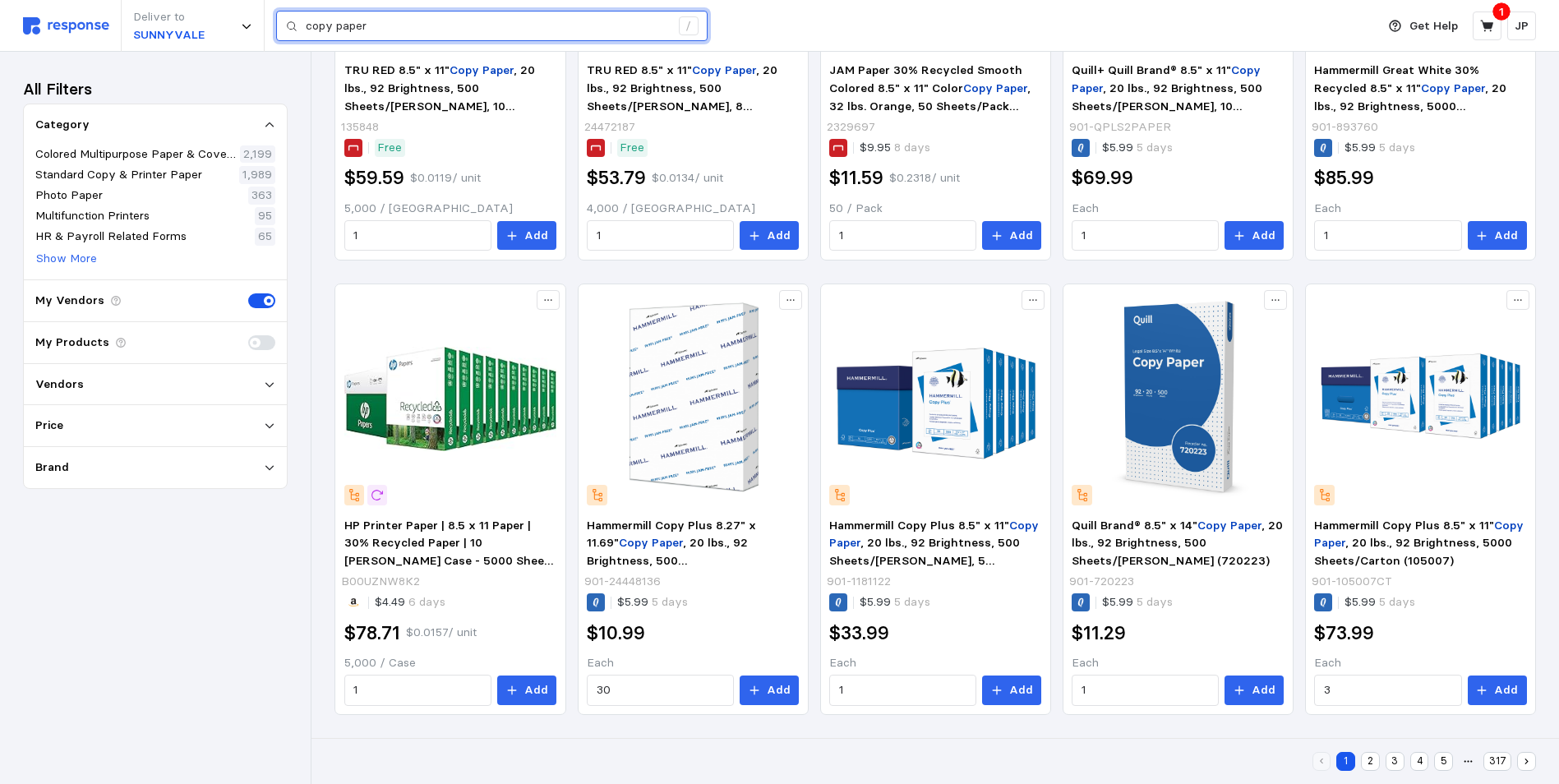
type input "copy paper"
click at [1253, 759] on button "2" at bounding box center [1371, 761] width 19 height 19
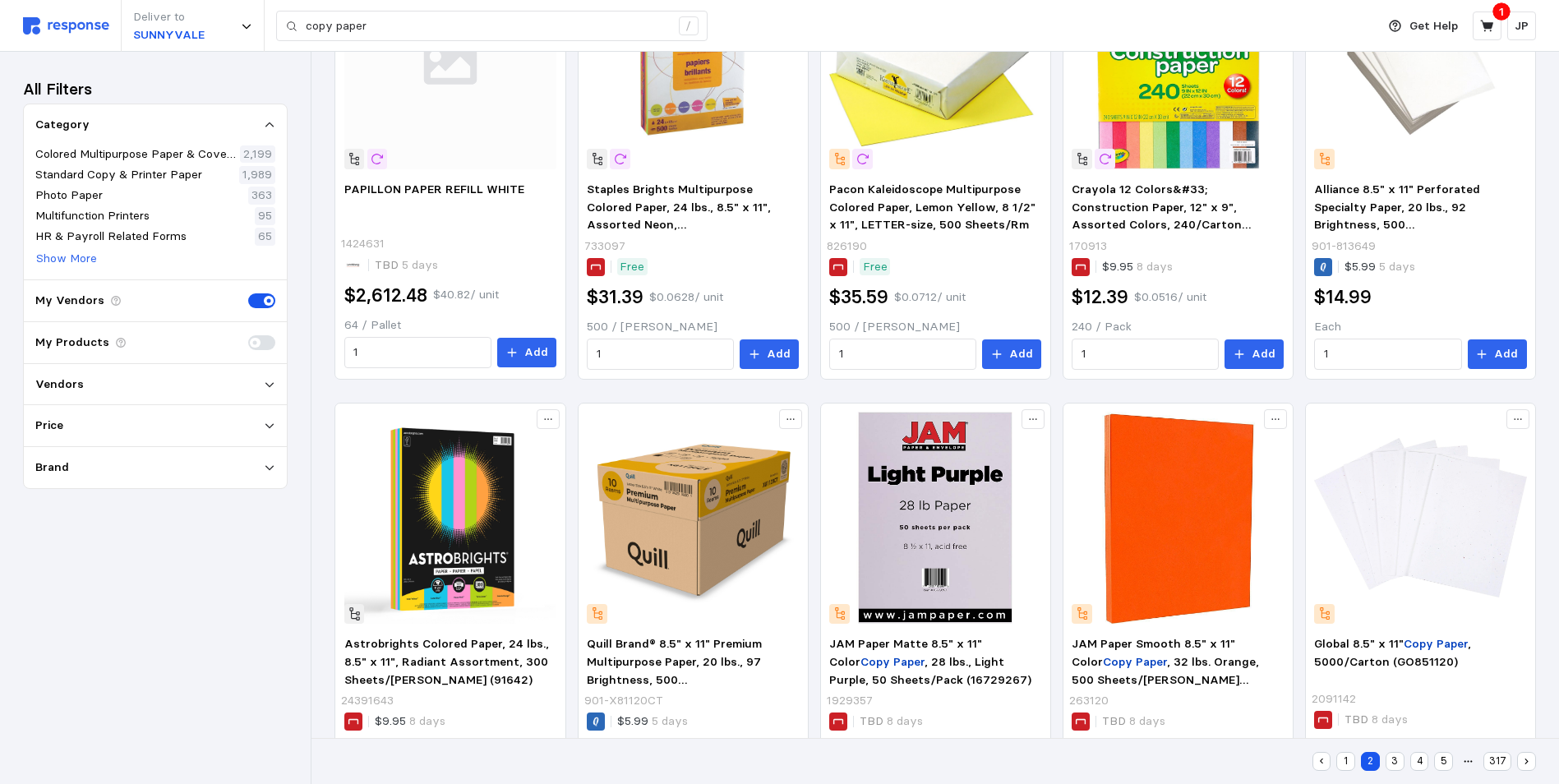
scroll to position [575, 0]
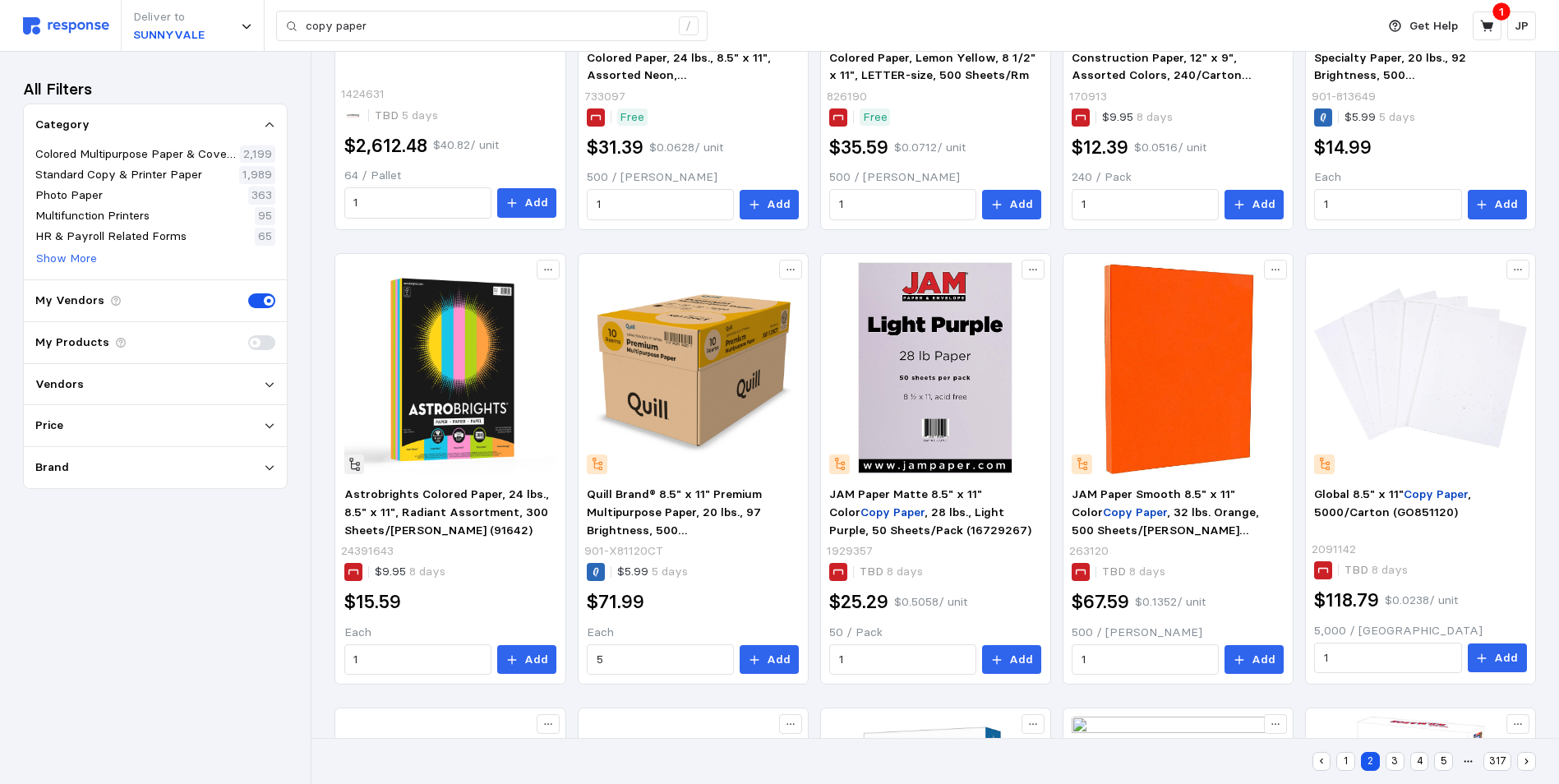
click at [1253, 759] on button "1" at bounding box center [1346, 761] width 19 height 19
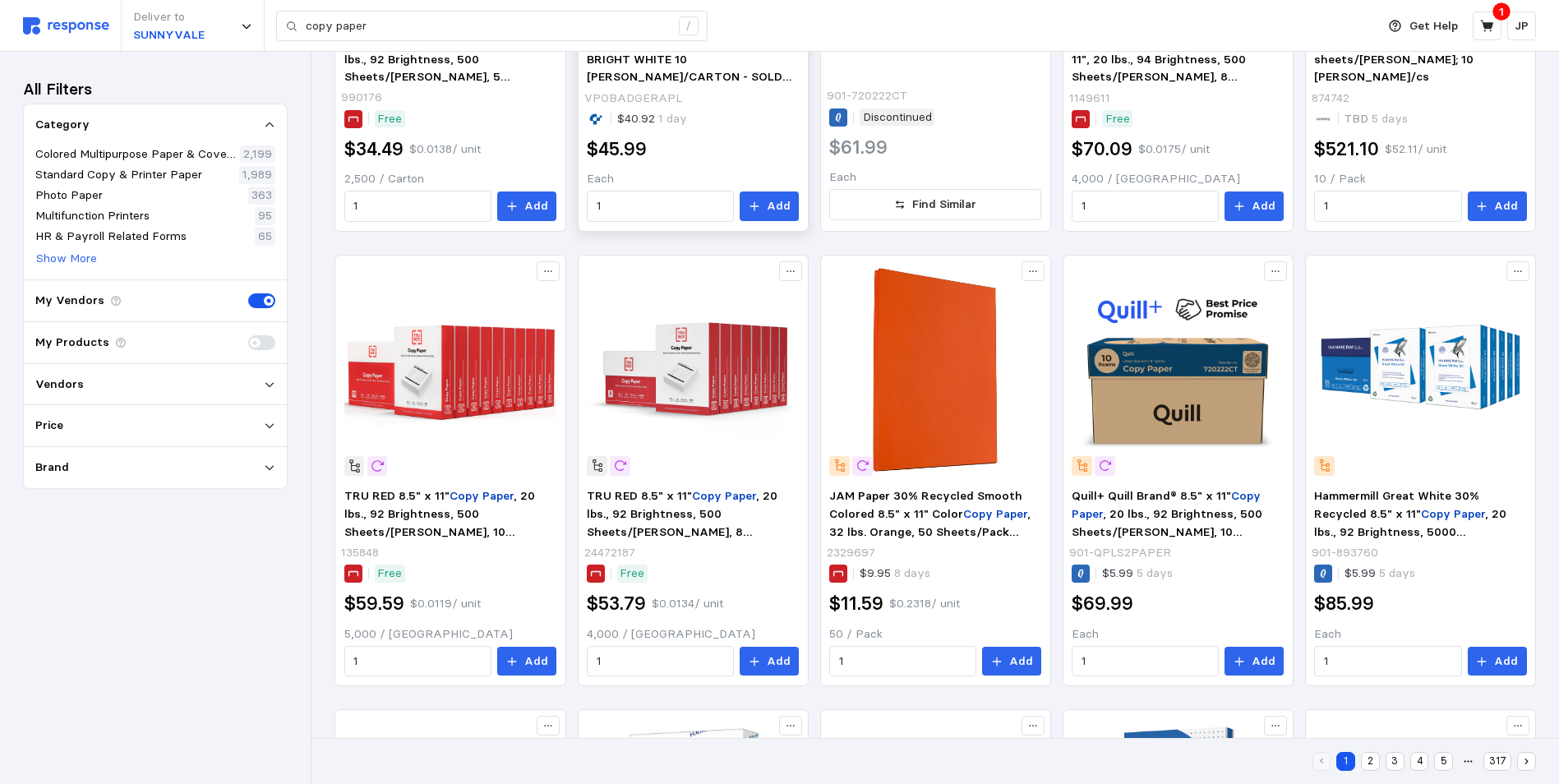
scroll to position [575, 0]
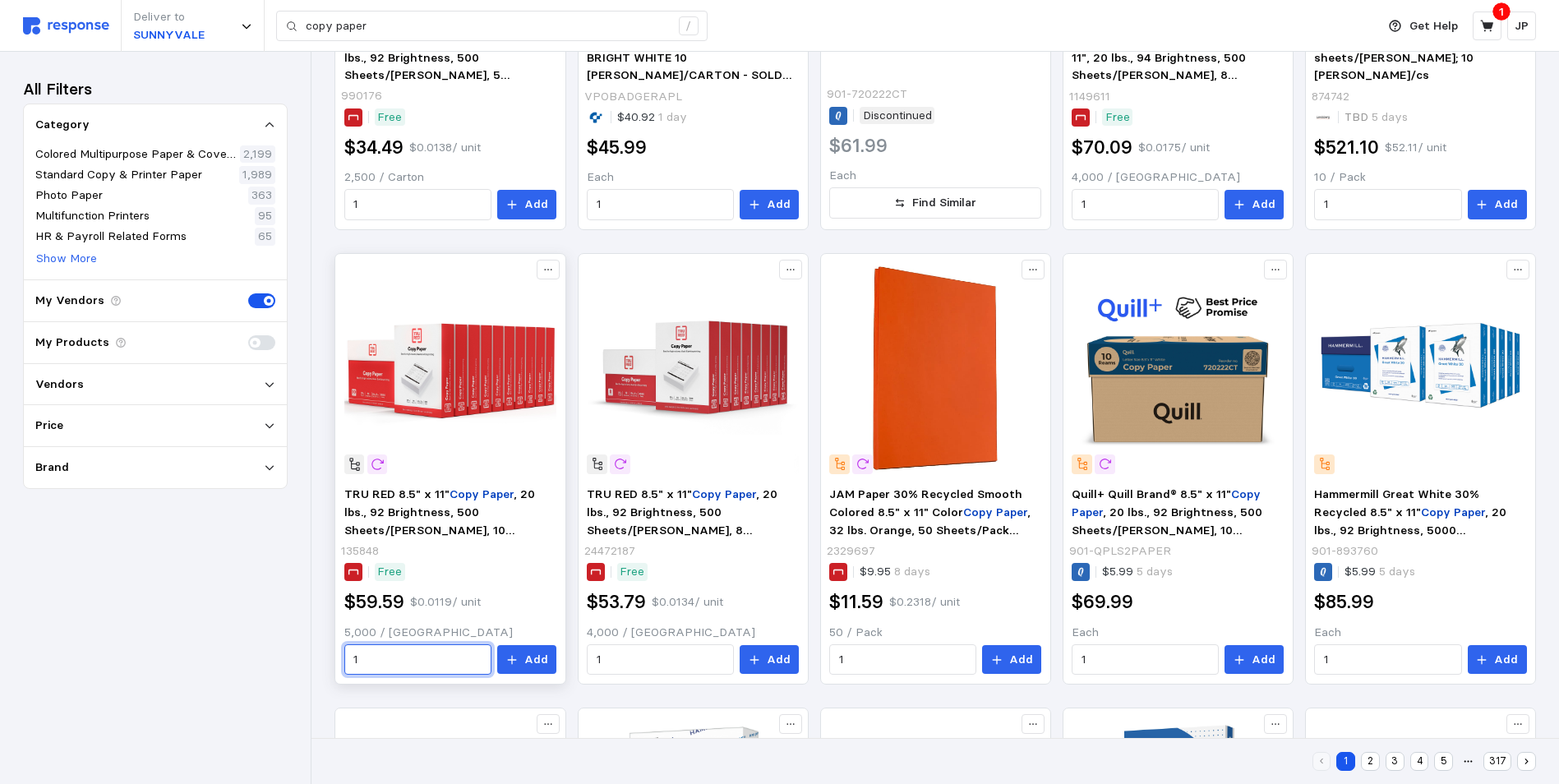
click at [447, 661] on input "1" at bounding box center [417, 659] width 128 height 29
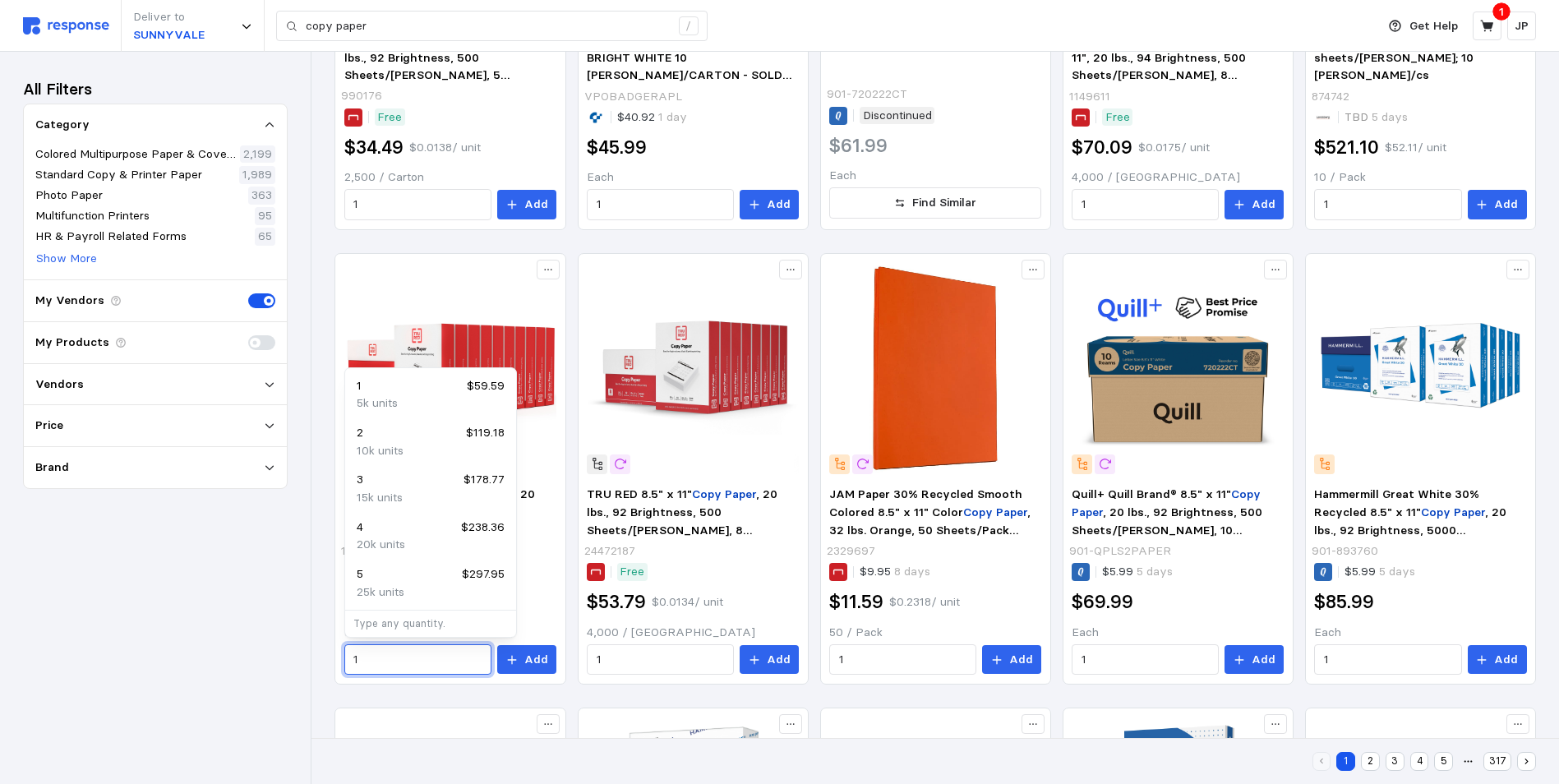
click at [376, 441] on p "10k units" at bounding box center [380, 450] width 47 height 18
type input "2"
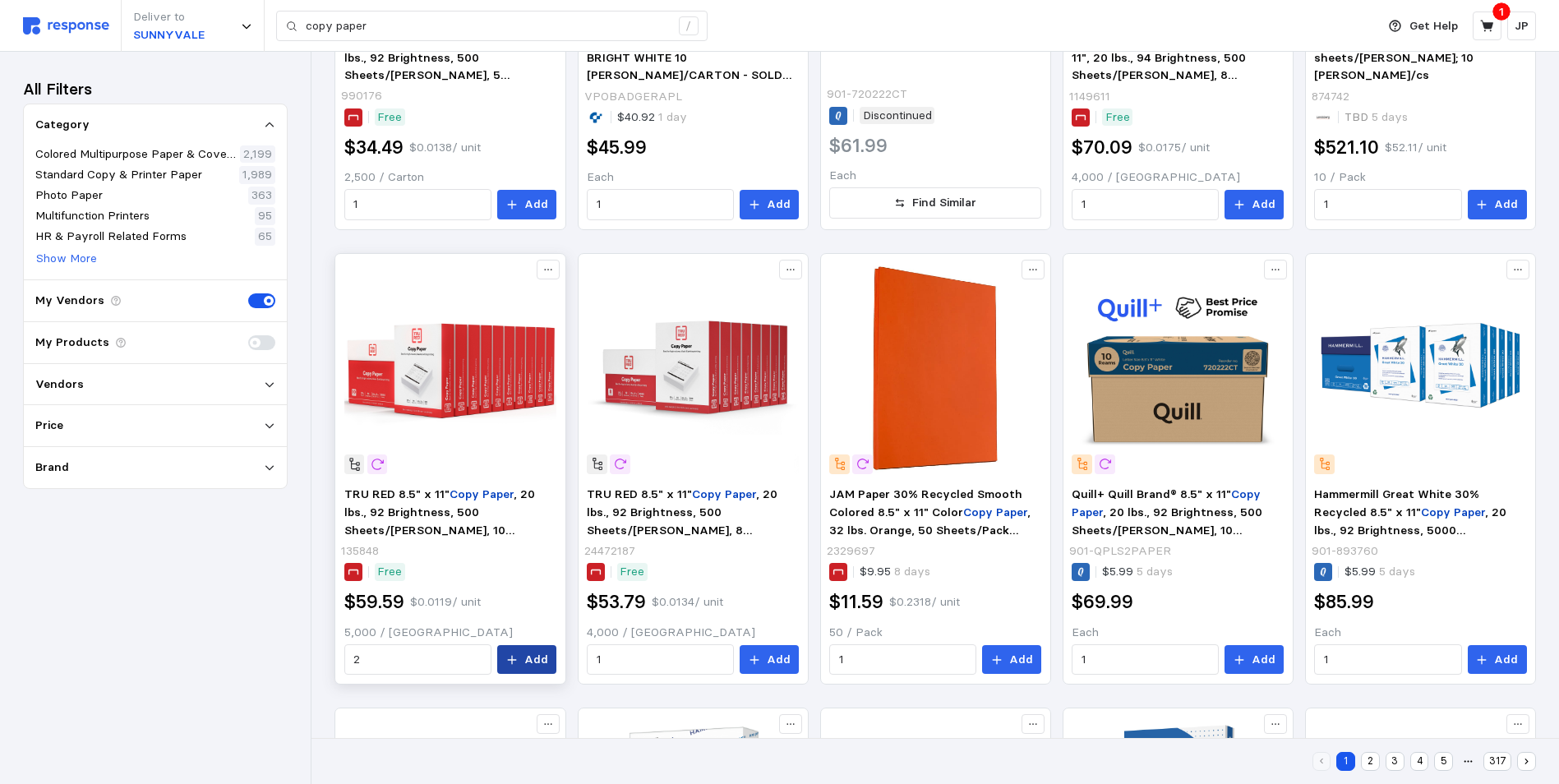
click at [530, 652] on p "Add" at bounding box center [536, 659] width 24 height 18
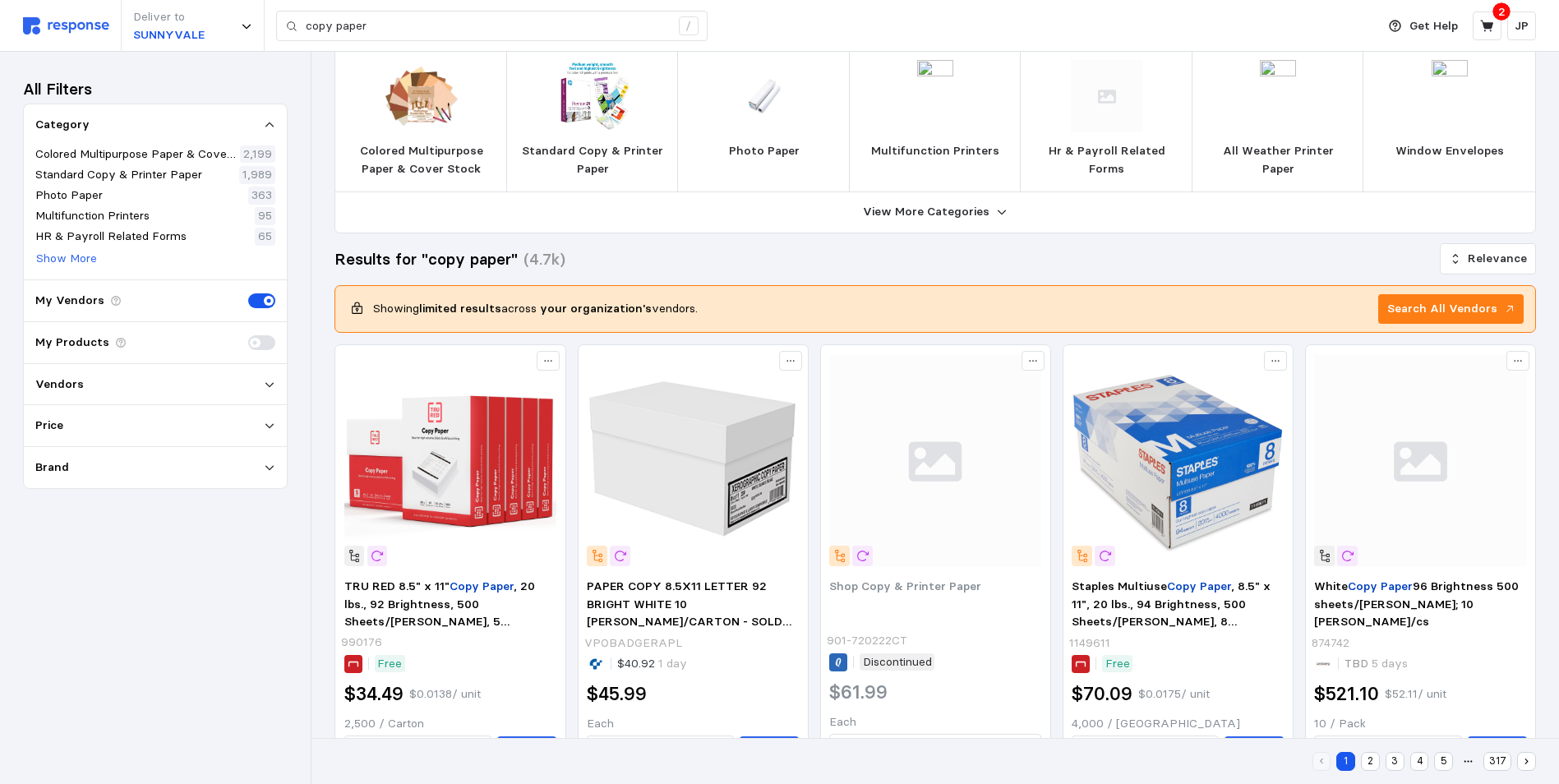
scroll to position [0, 0]
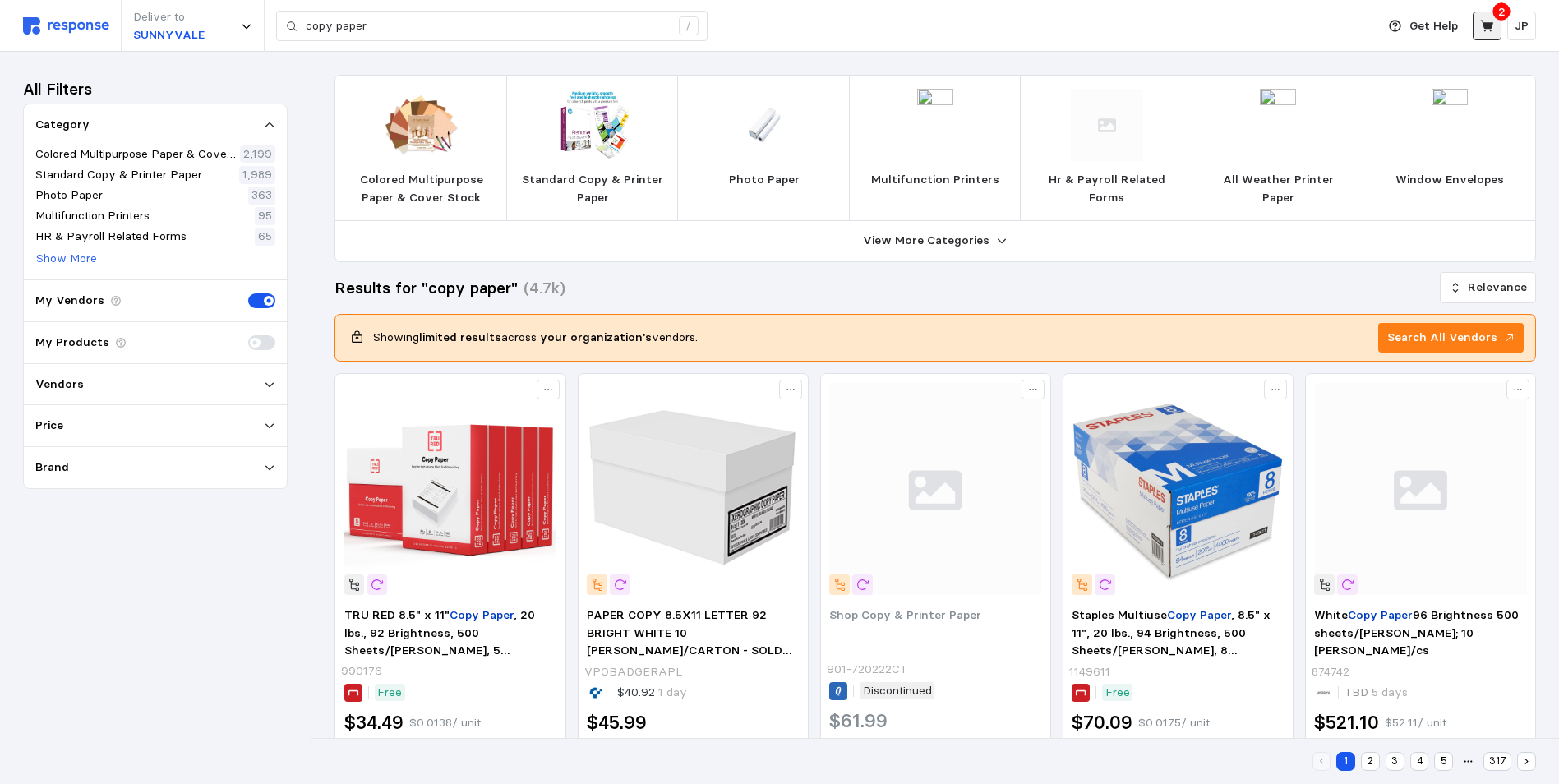
click at [1253, 22] on icon at bounding box center [1488, 27] width 15 height 15
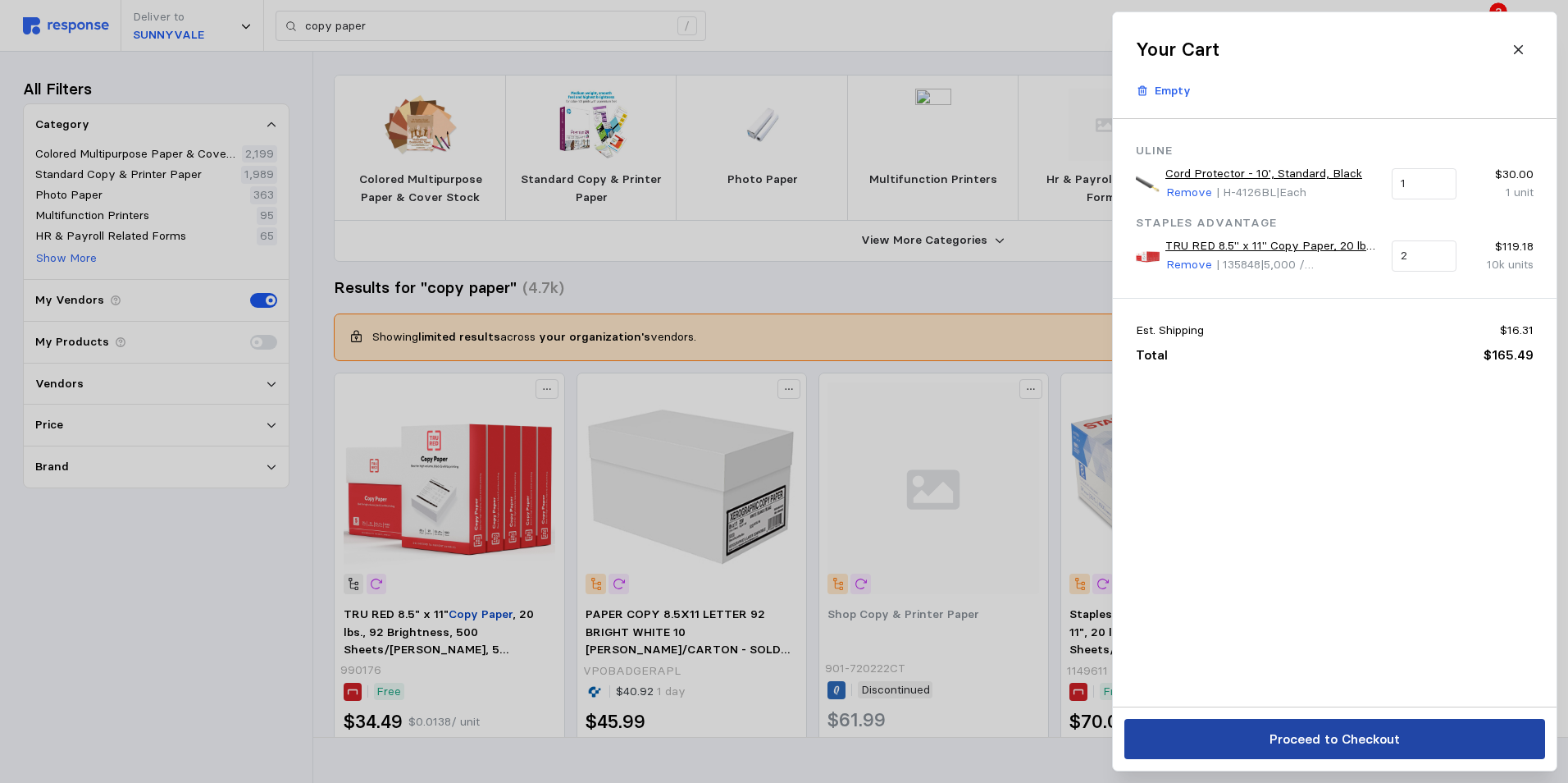
click at [1251, 733] on p "Proceed to Checkout" at bounding box center [1333, 739] width 130 height 21
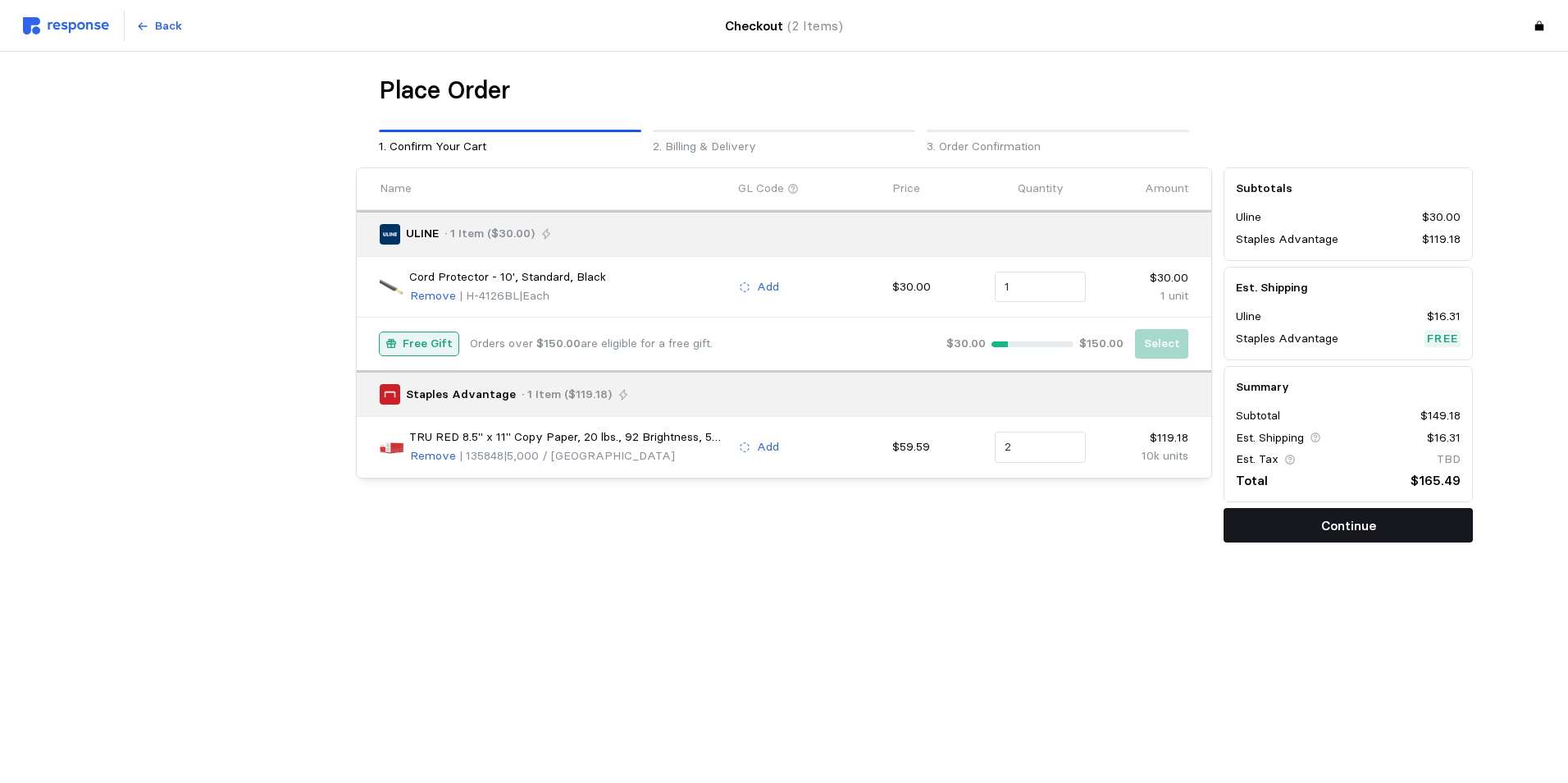
click at [1251, 522] on p "Continue" at bounding box center [1349, 525] width 55 height 21
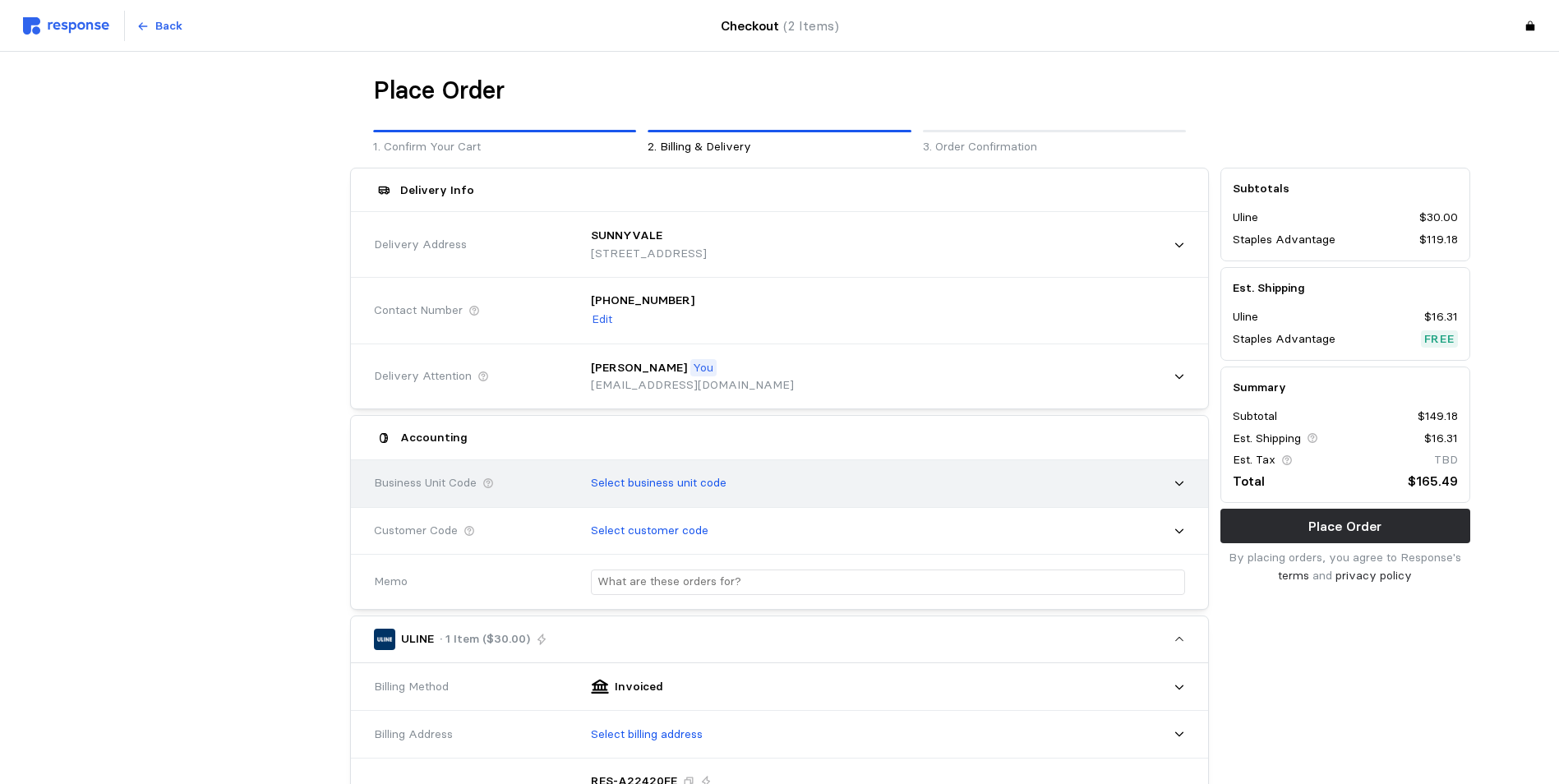
click at [1180, 479] on icon at bounding box center [1179, 483] width 11 height 11
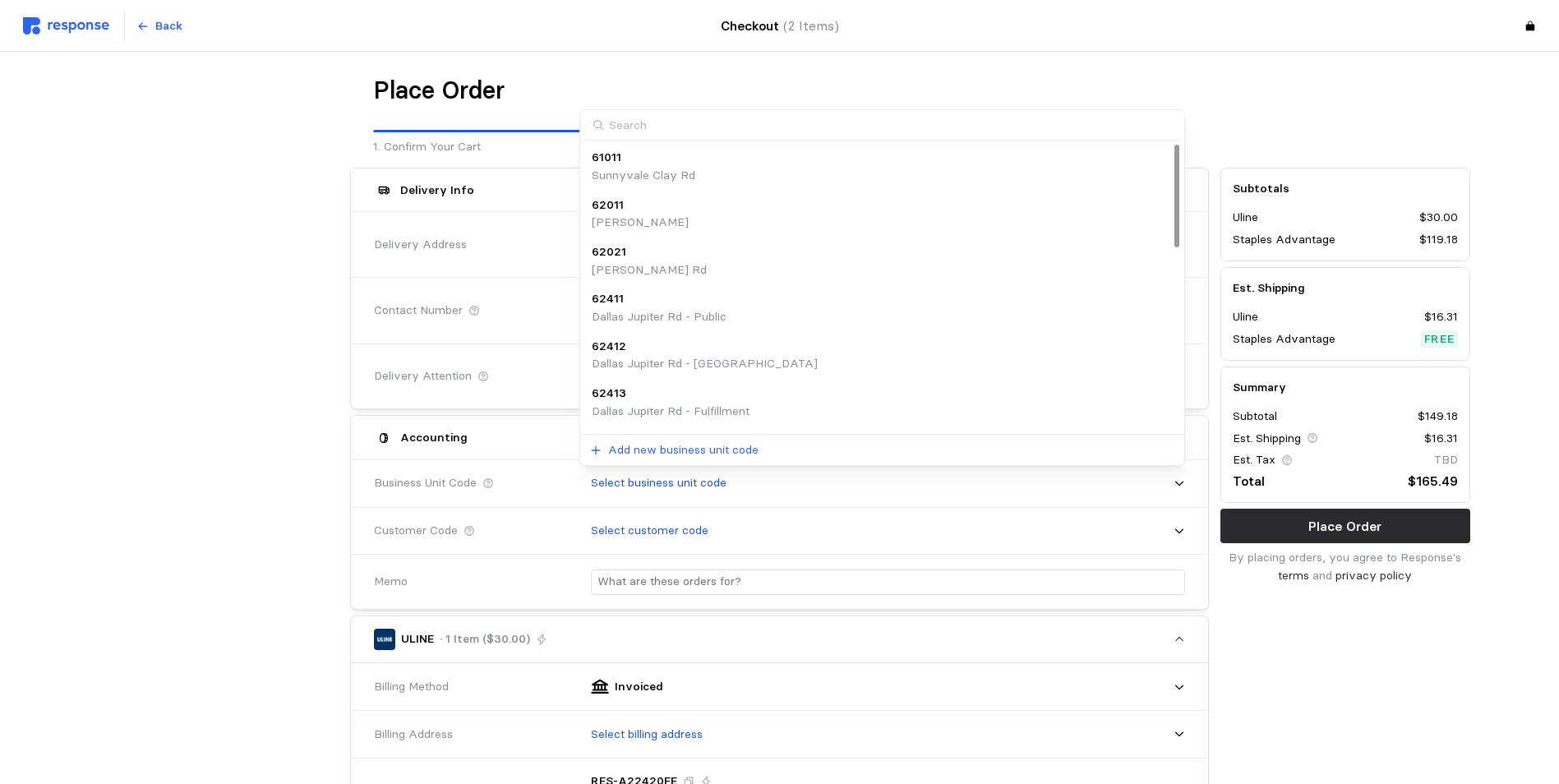
click at [629, 167] on p "Sunnyvale Clay Rd" at bounding box center [643, 175] width 104 height 18
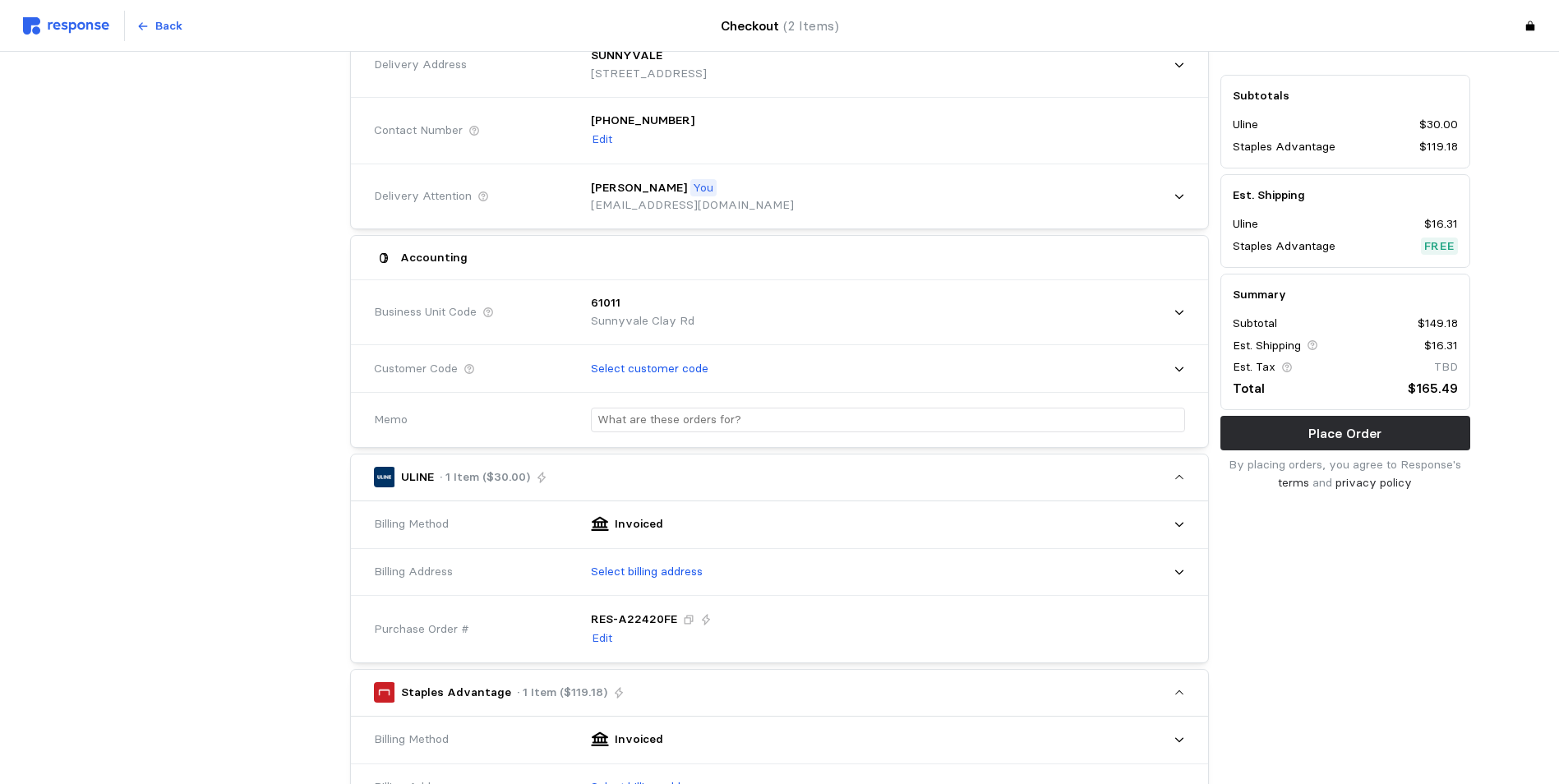
scroll to position [246, 0]
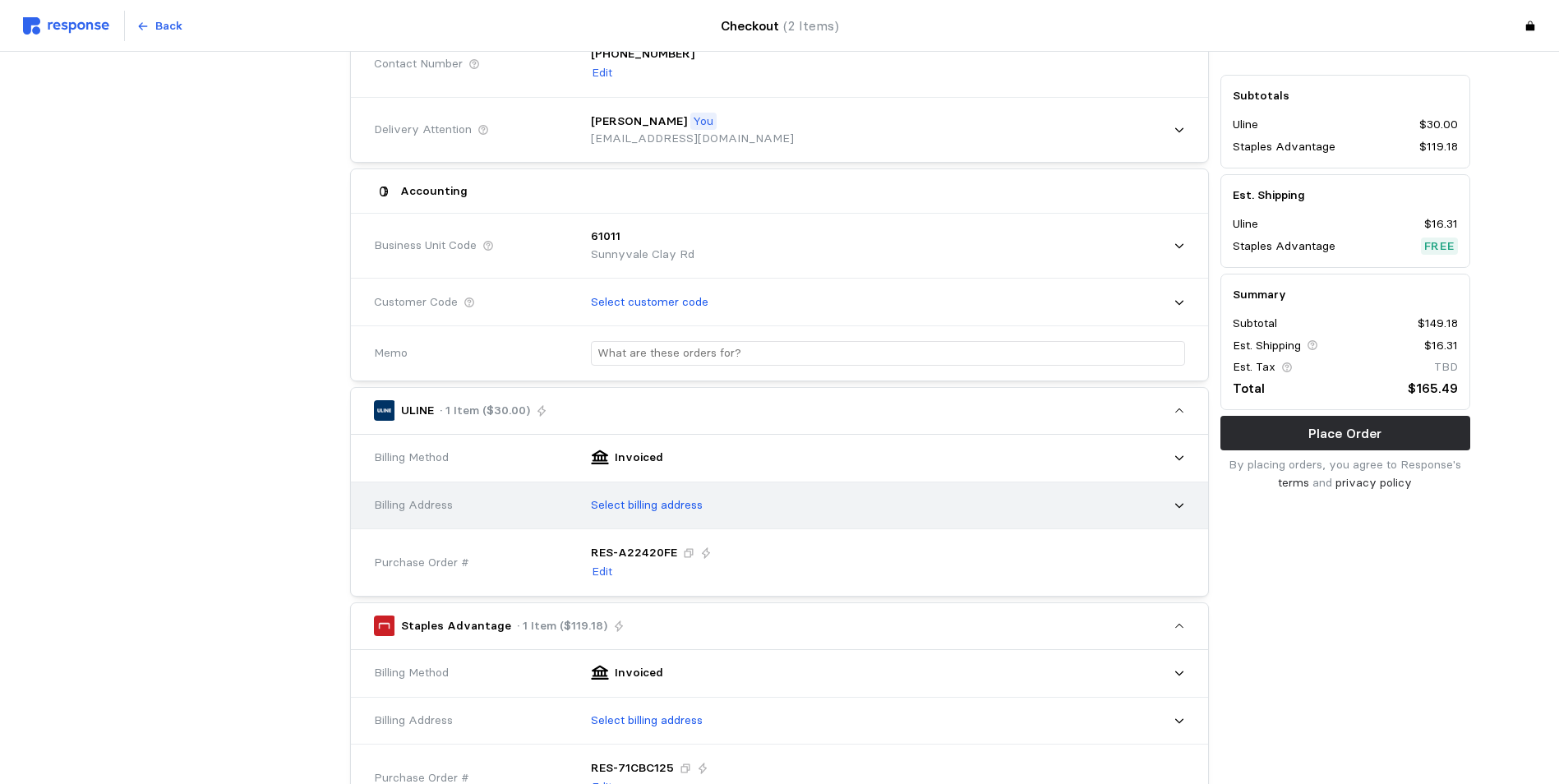
click at [1175, 502] on icon at bounding box center [1179, 505] width 11 height 11
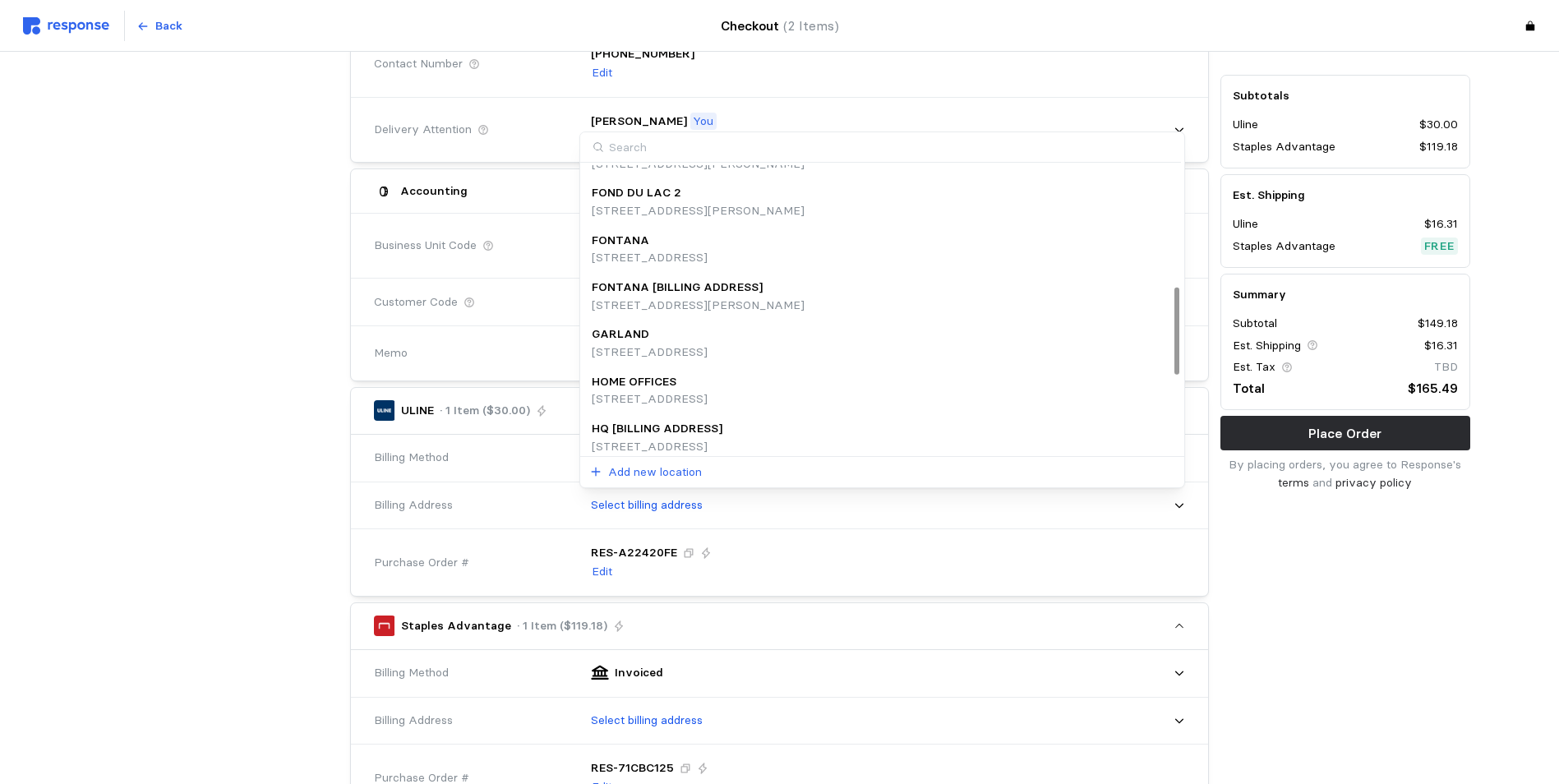
scroll to position [430, 0]
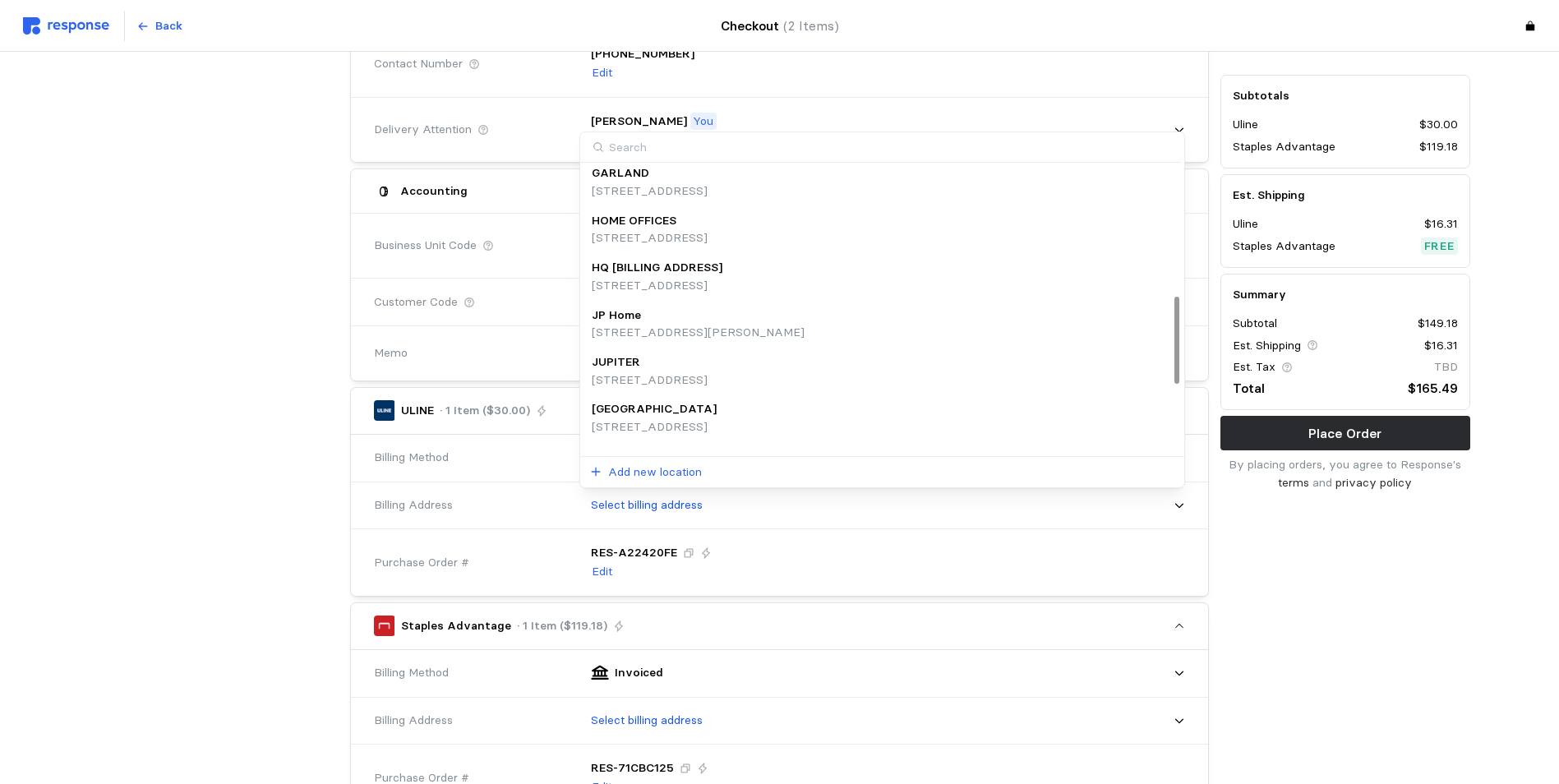
click at [698, 275] on p "HQ [BILLING ADDRESS]" at bounding box center [657, 267] width 130 height 18
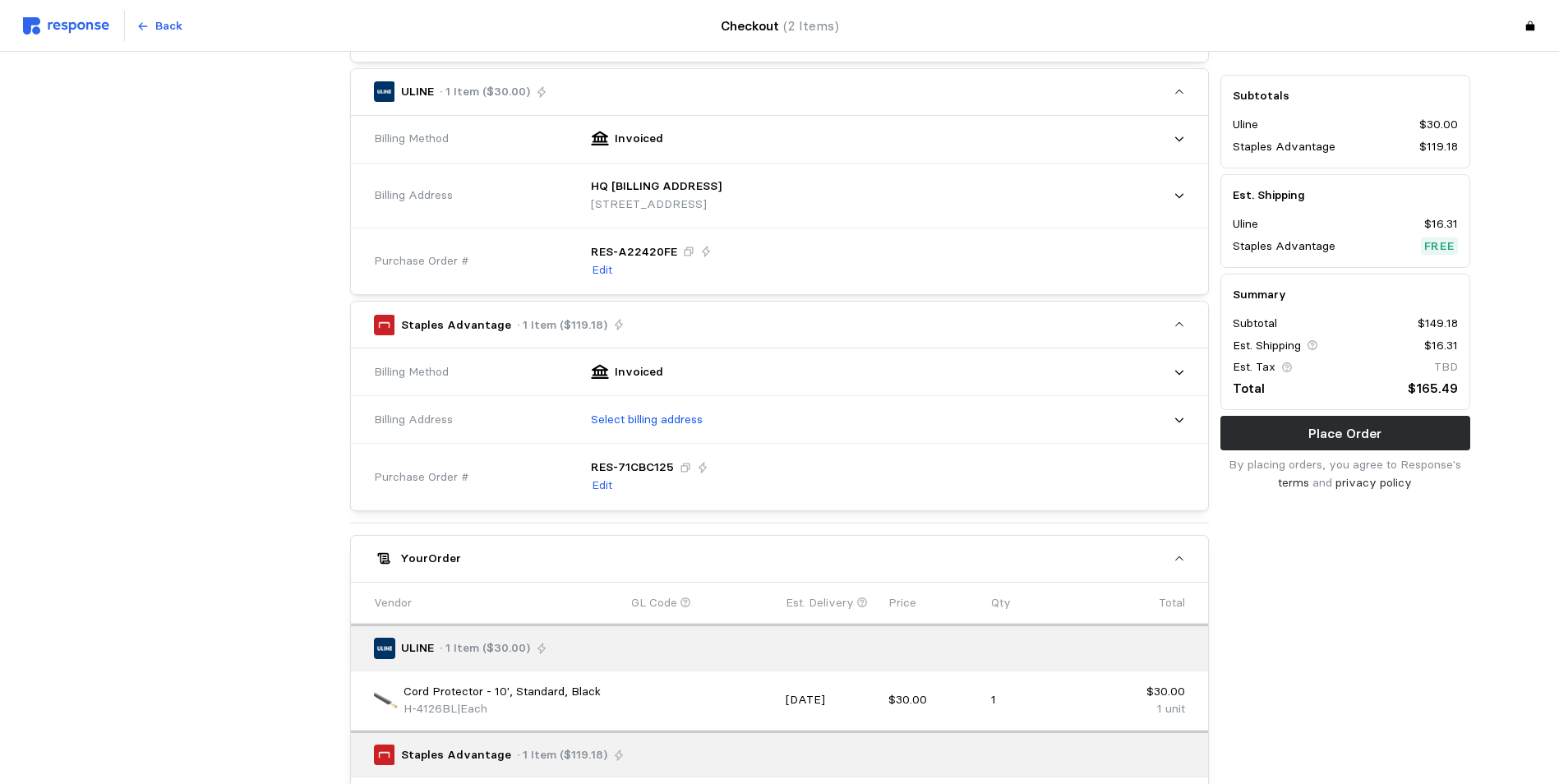
scroll to position [575, 0]
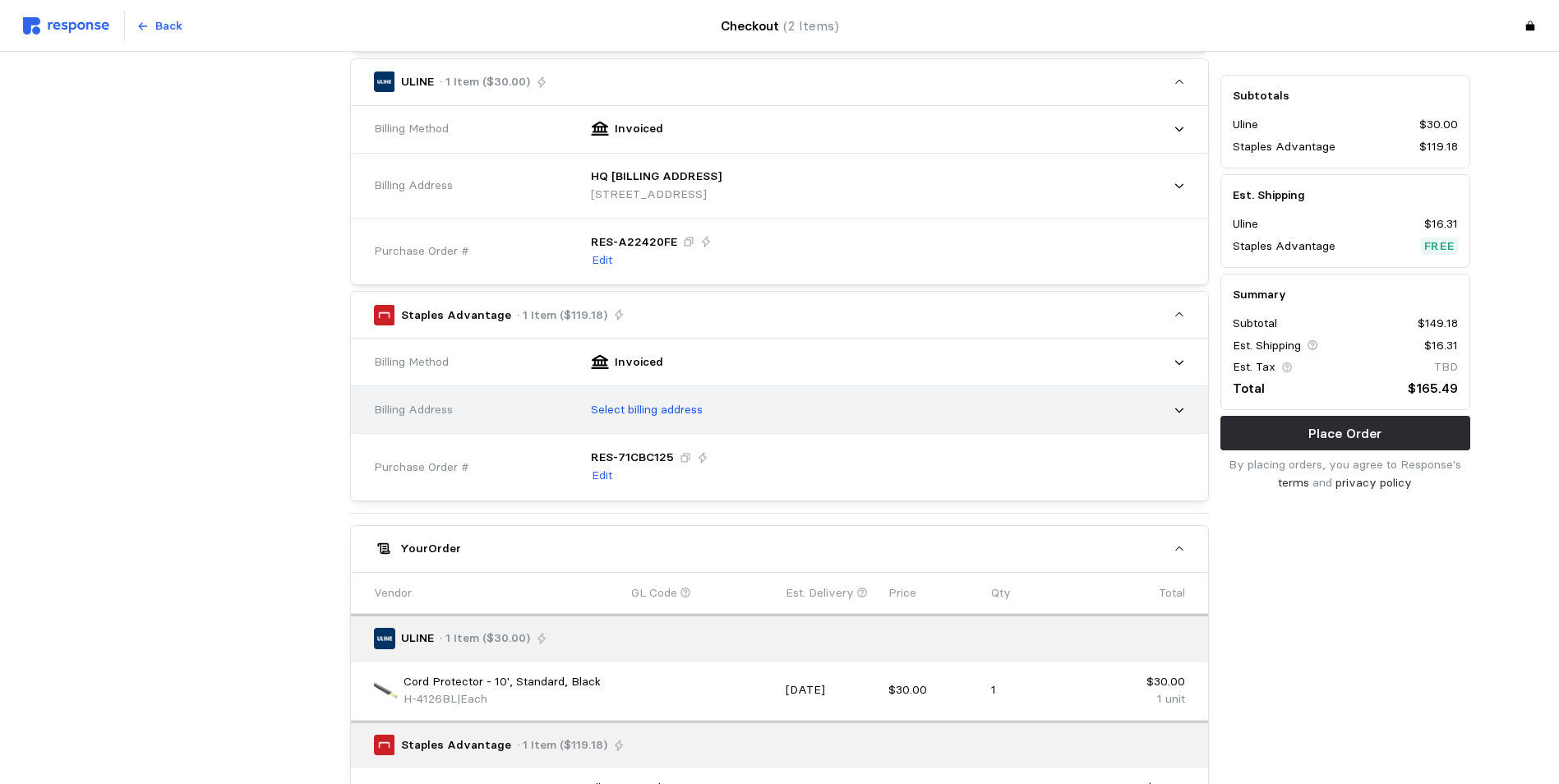
click at [1178, 407] on icon at bounding box center [1179, 410] width 11 height 11
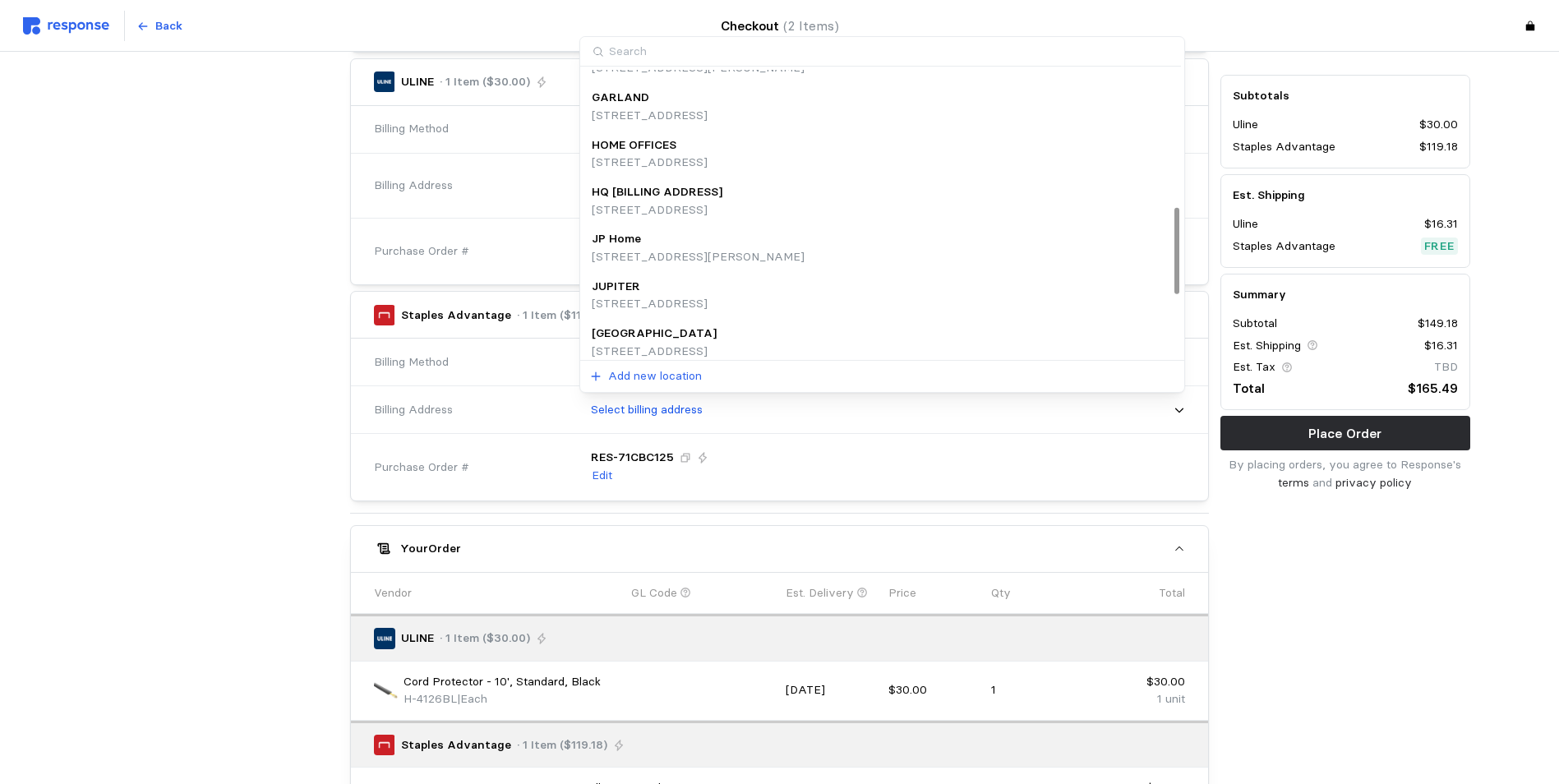
scroll to position [493, 0]
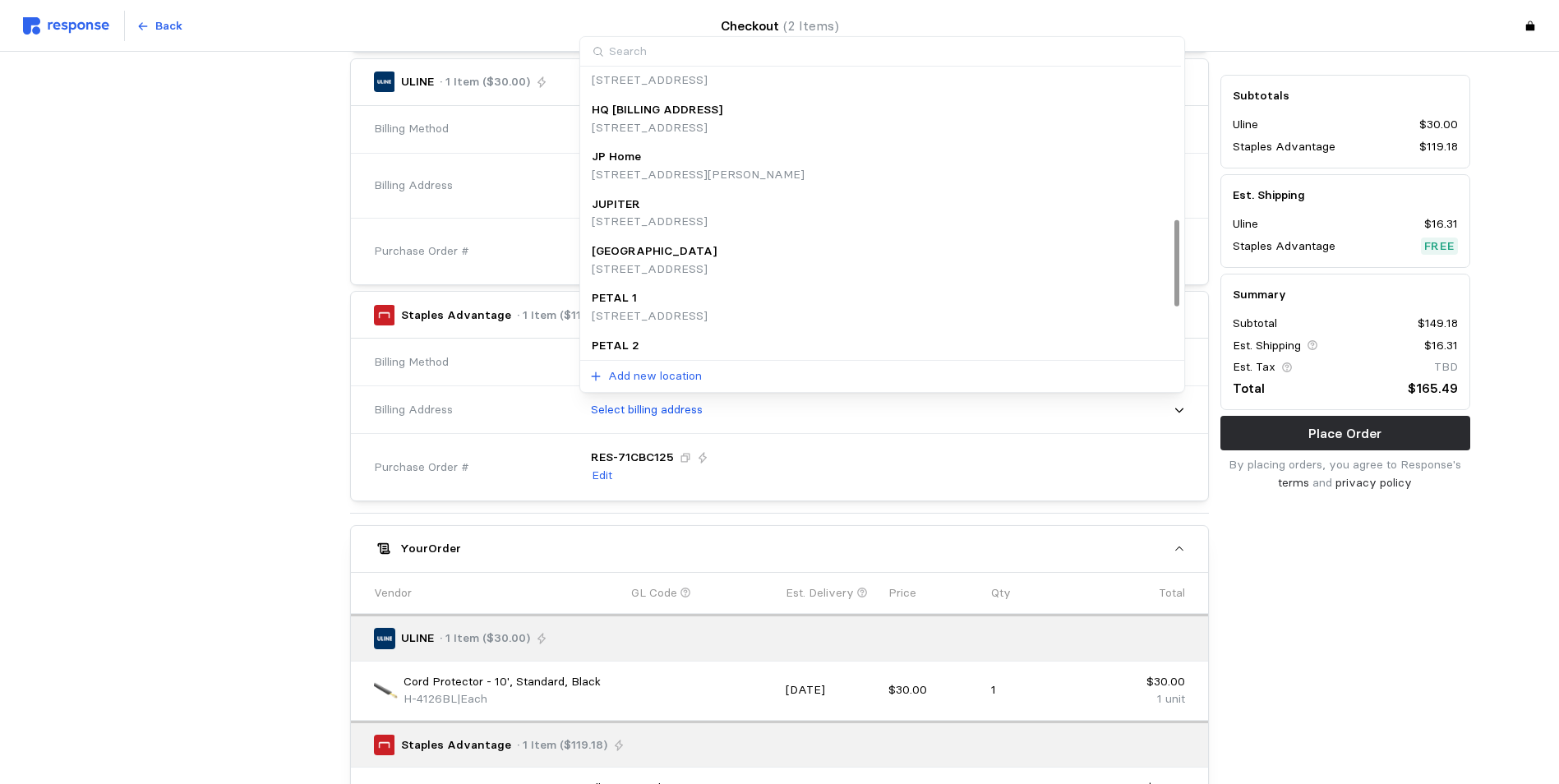
click at [695, 119] on p "[STREET_ADDRESS]" at bounding box center [657, 127] width 130 height 18
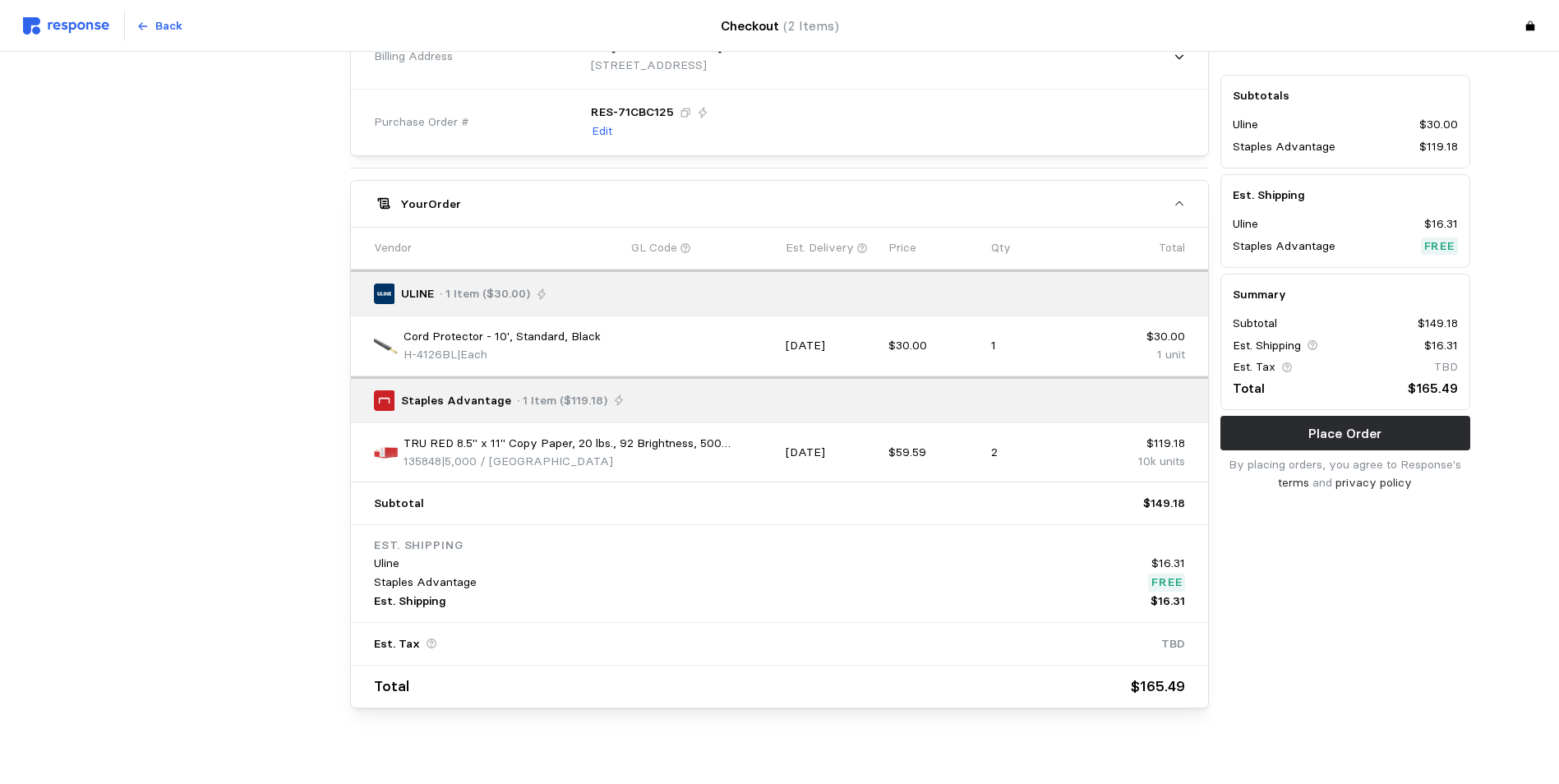
scroll to position [953, 0]
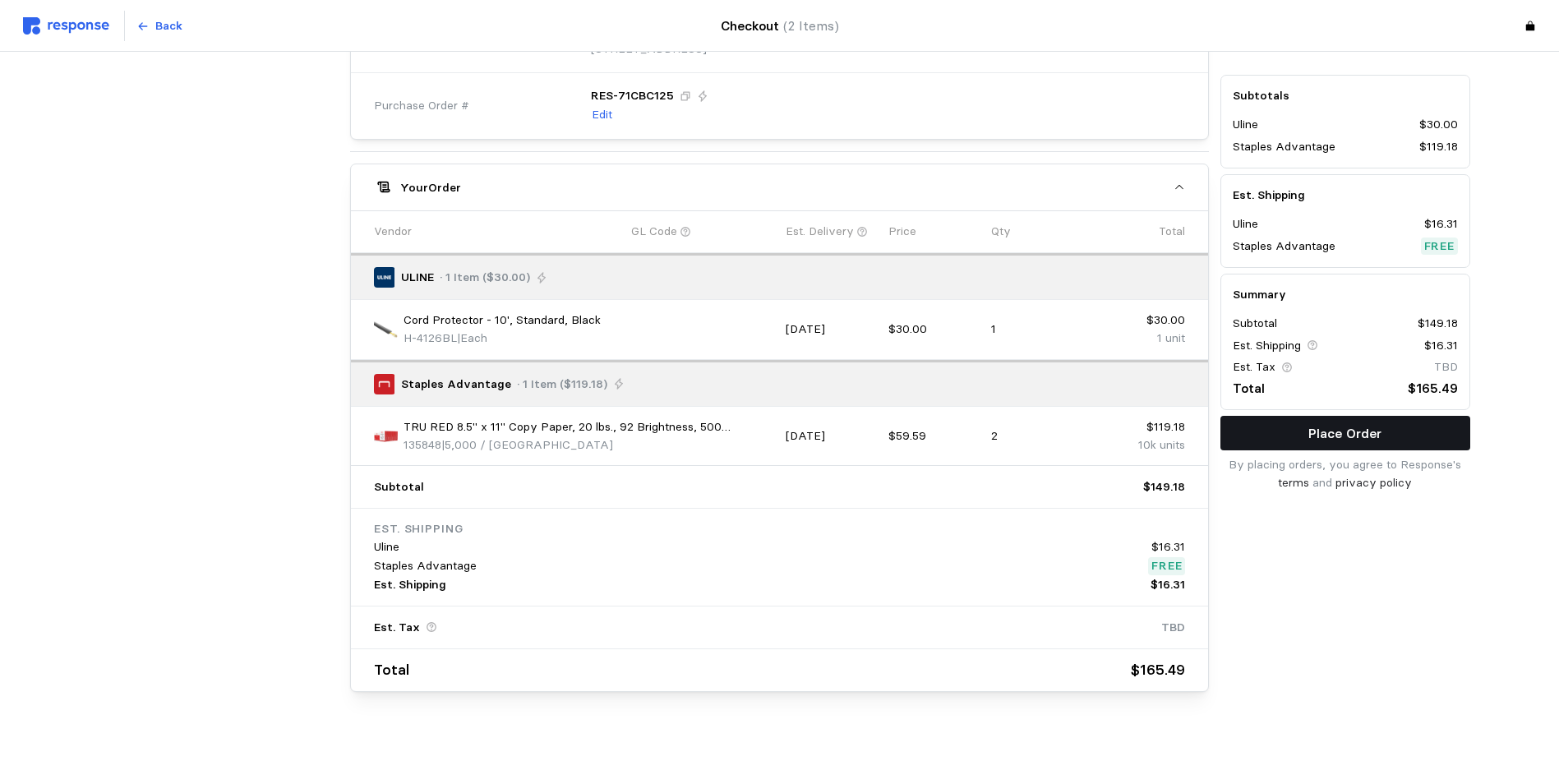
click at [1253, 428] on p "Place Order" at bounding box center [1344, 434] width 73 height 21
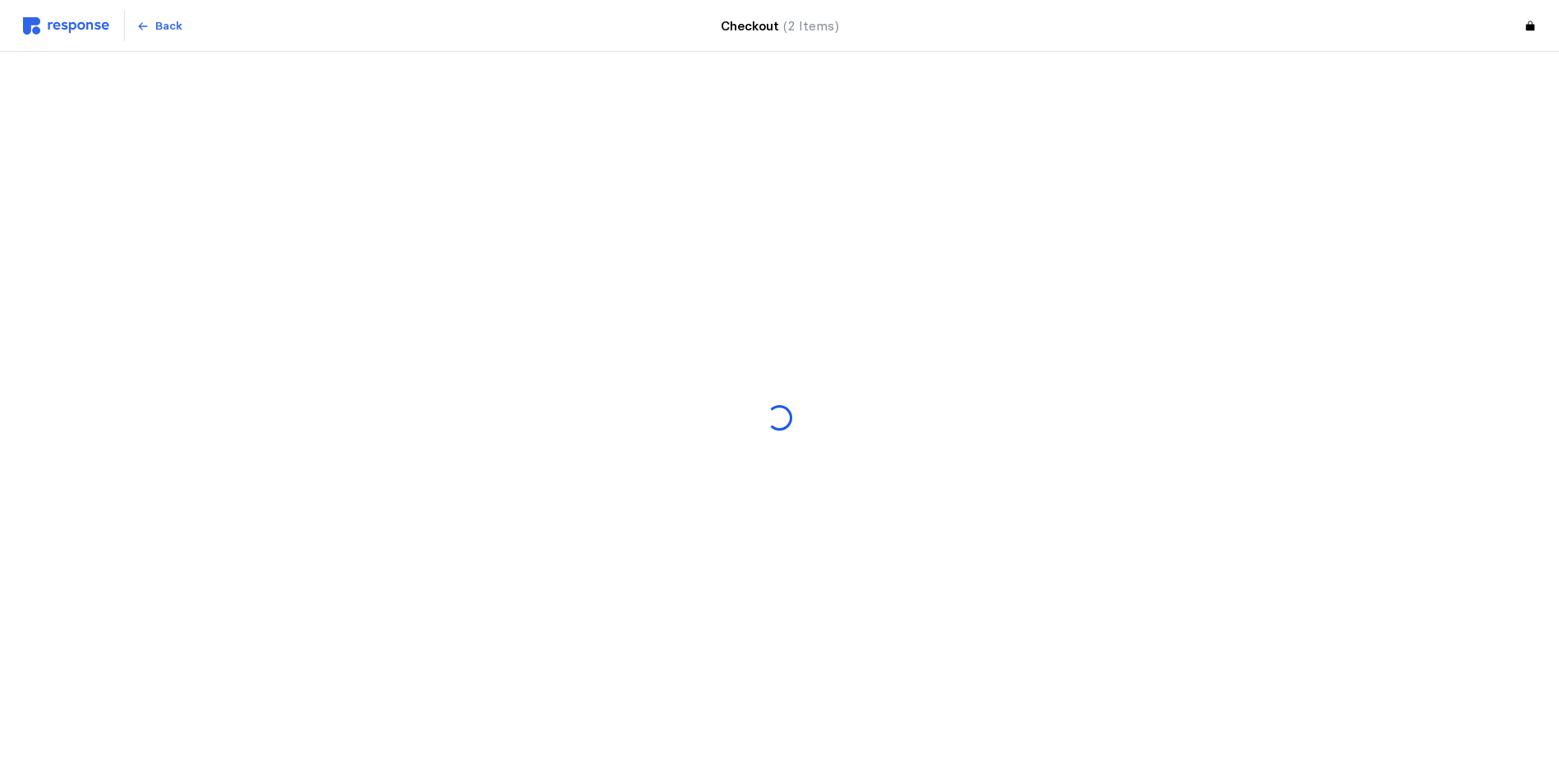
scroll to position [0, 0]
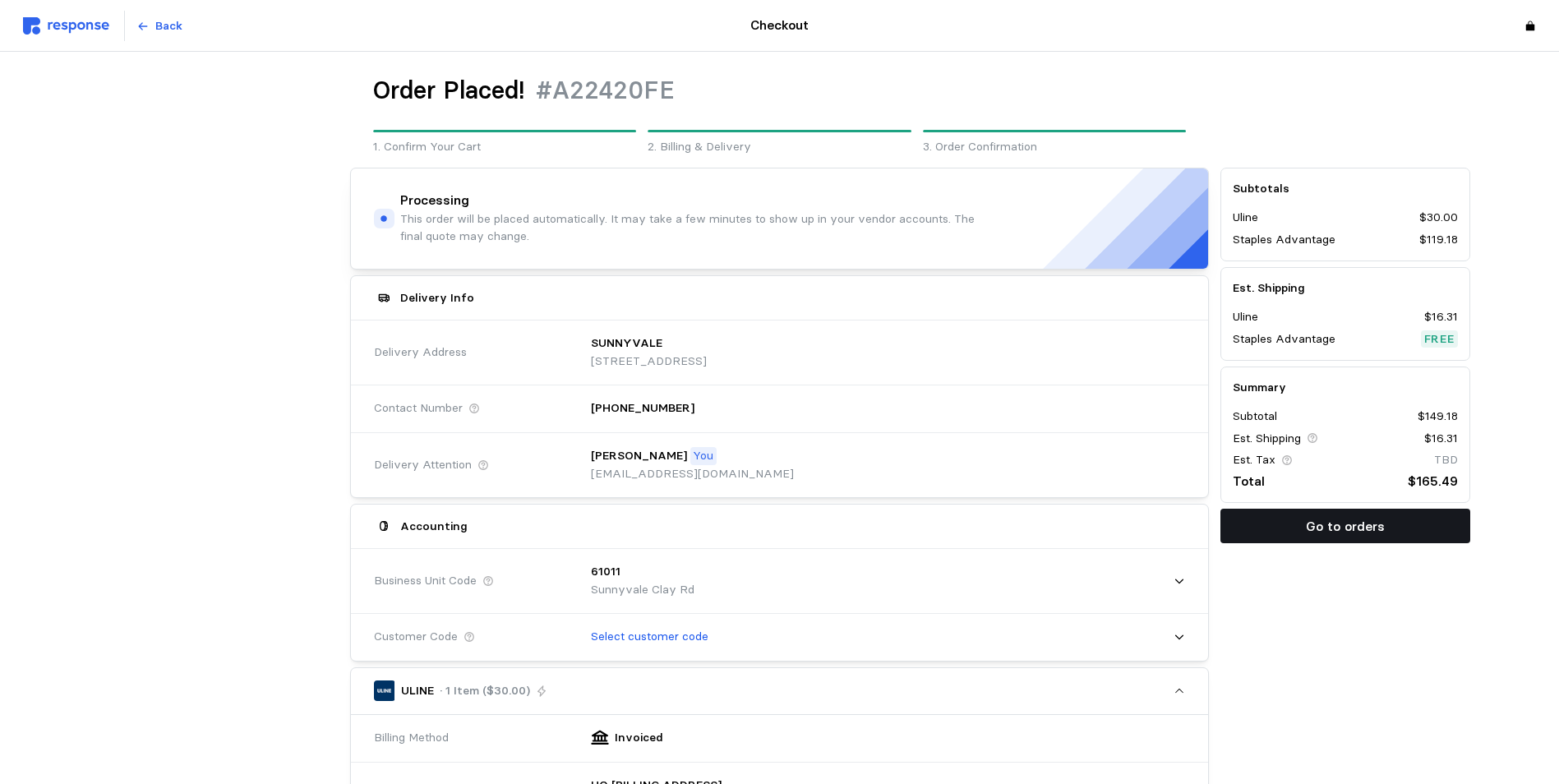
click at [1253, 524] on p "Go to orders" at bounding box center [1345, 526] width 79 height 21
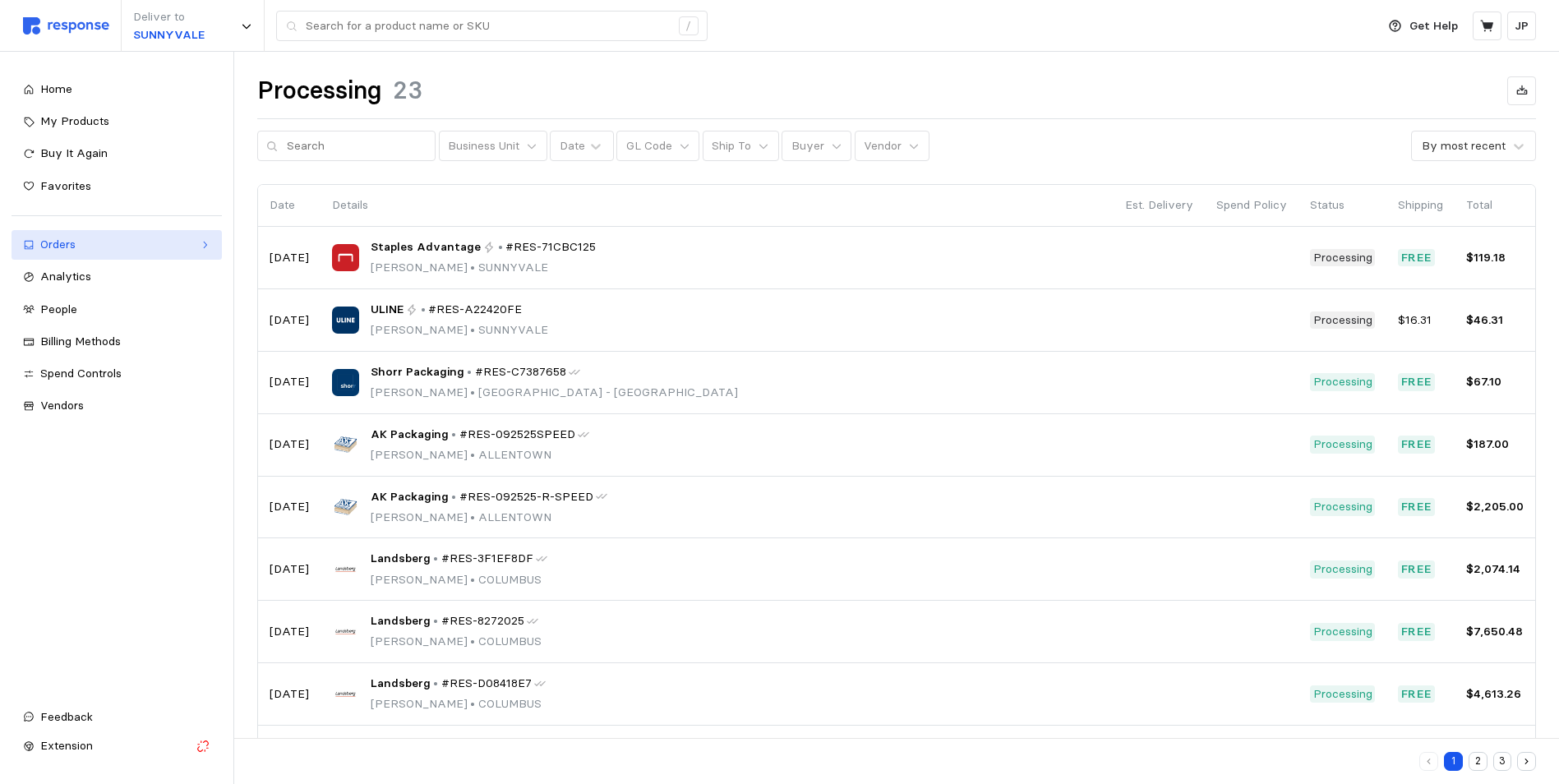
click at [207, 240] on icon at bounding box center [205, 245] width 11 height 11
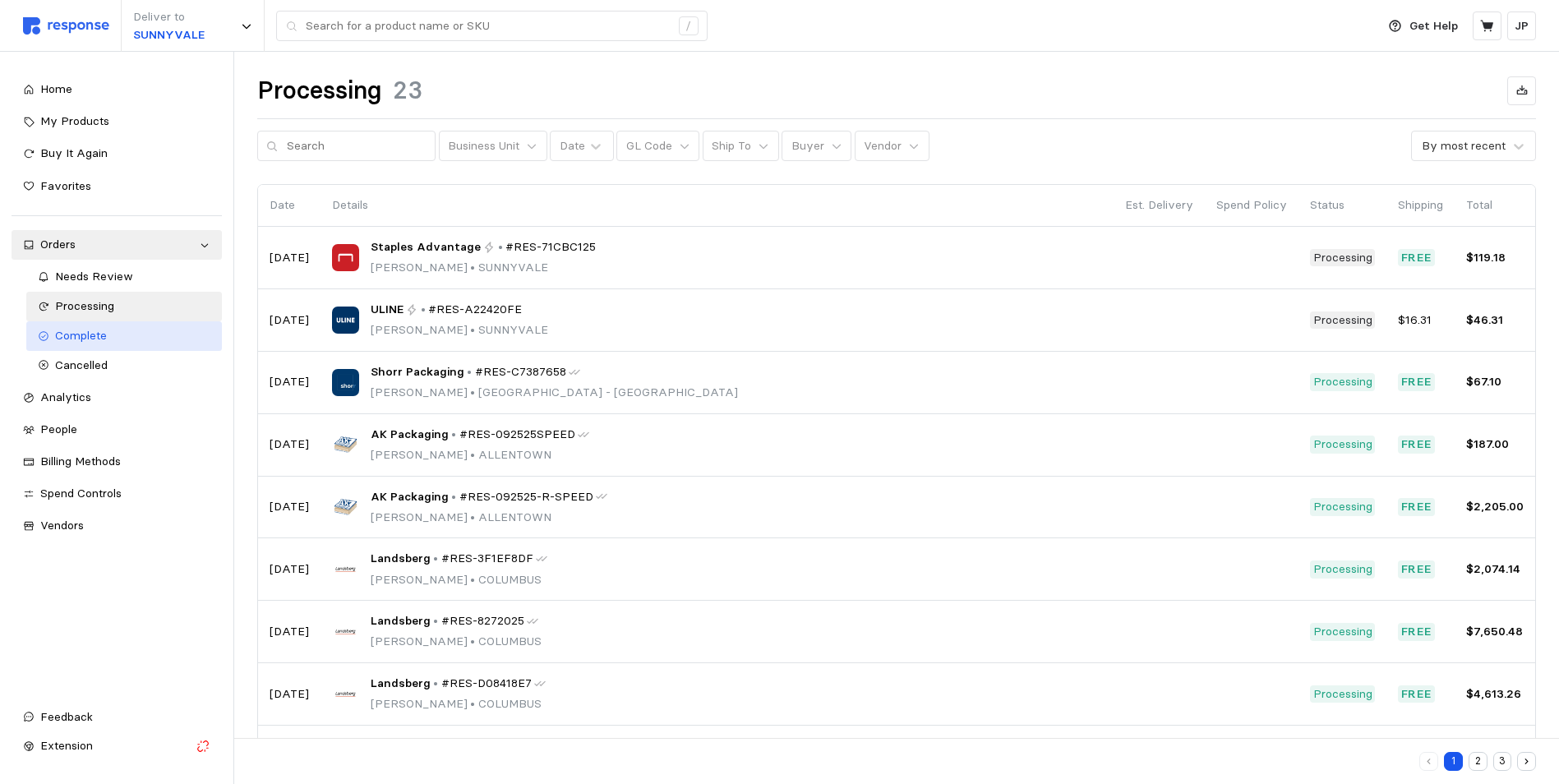
click at [90, 332] on span "Complete" at bounding box center [81, 335] width 51 height 15
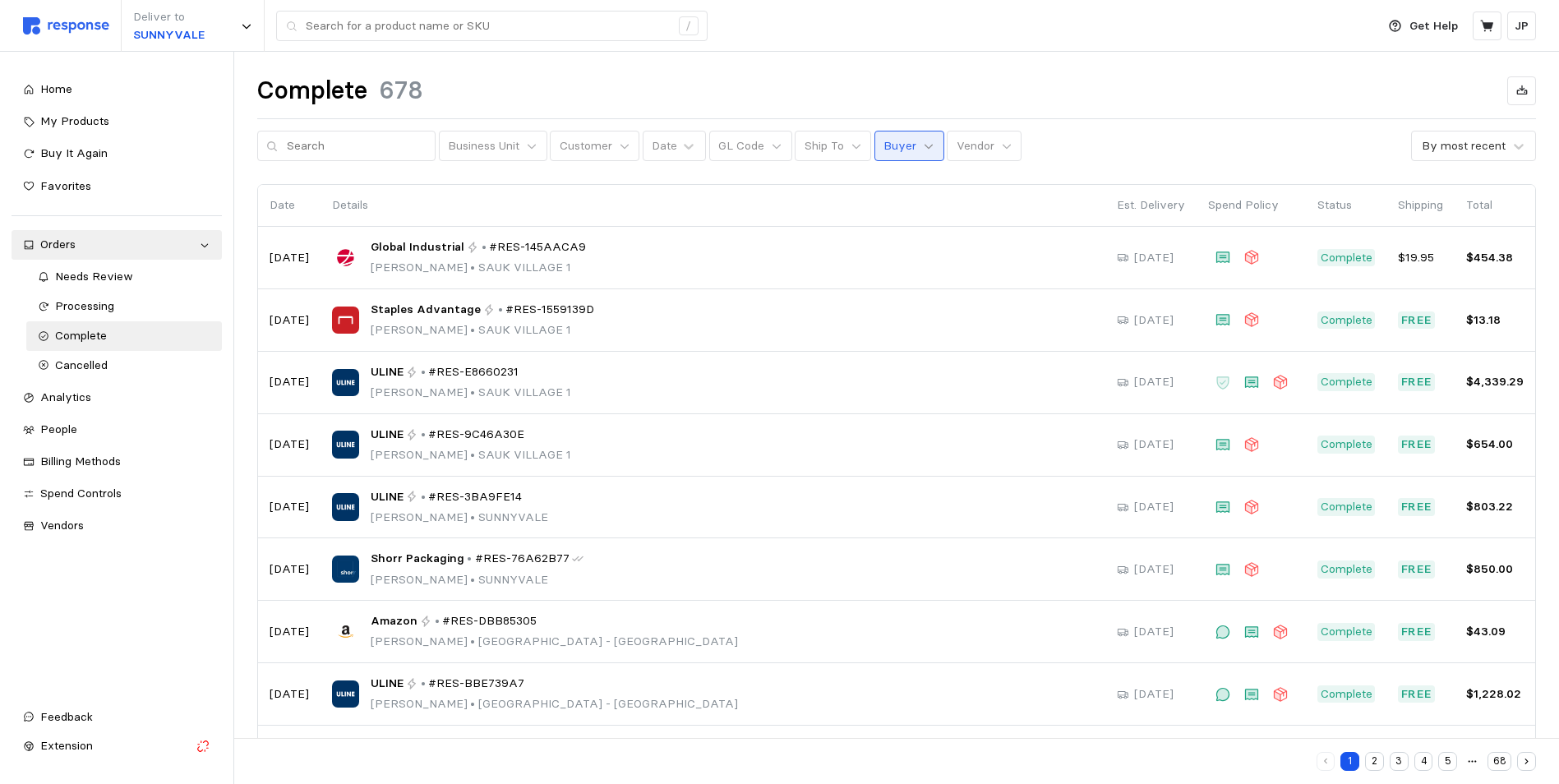
click at [923, 147] on icon at bounding box center [929, 147] width 11 height 11
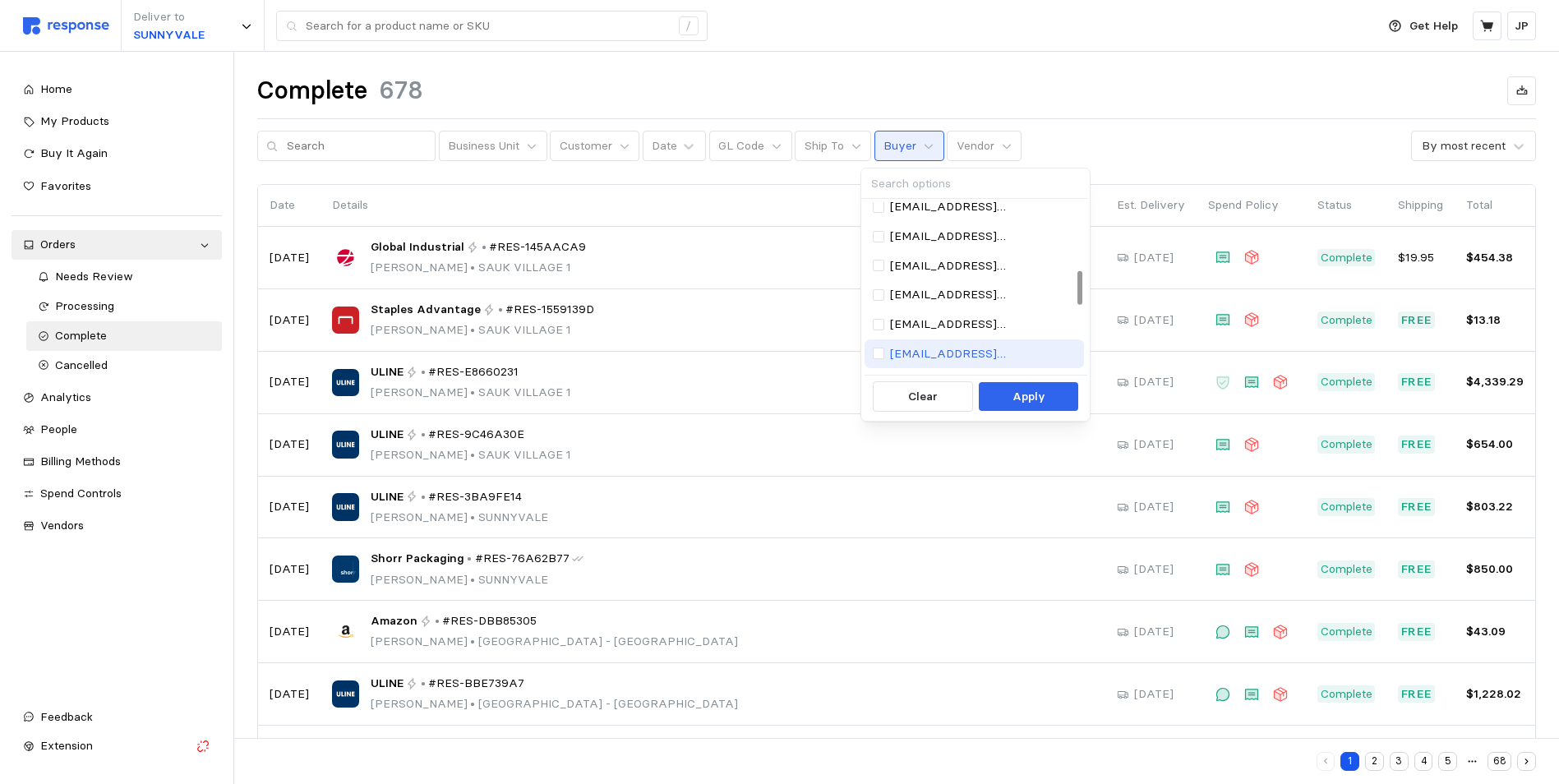
scroll to position [328, 0]
click at [935, 266] on p "[EMAIL_ADDRESS][DOMAIN_NAME]" at bounding box center [982, 269] width 186 height 18
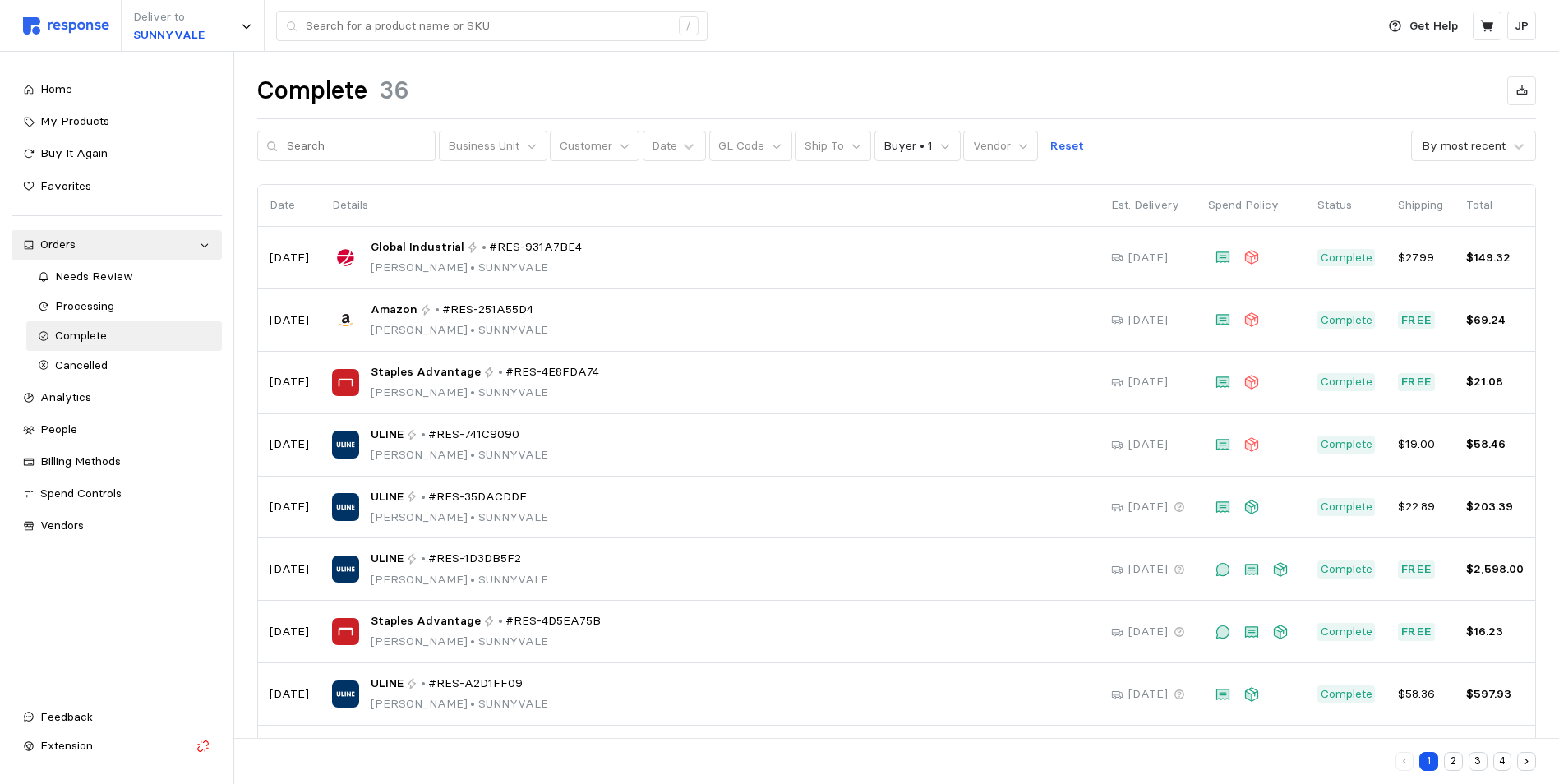
click at [1253, 760] on button "2" at bounding box center [1453, 761] width 19 height 19
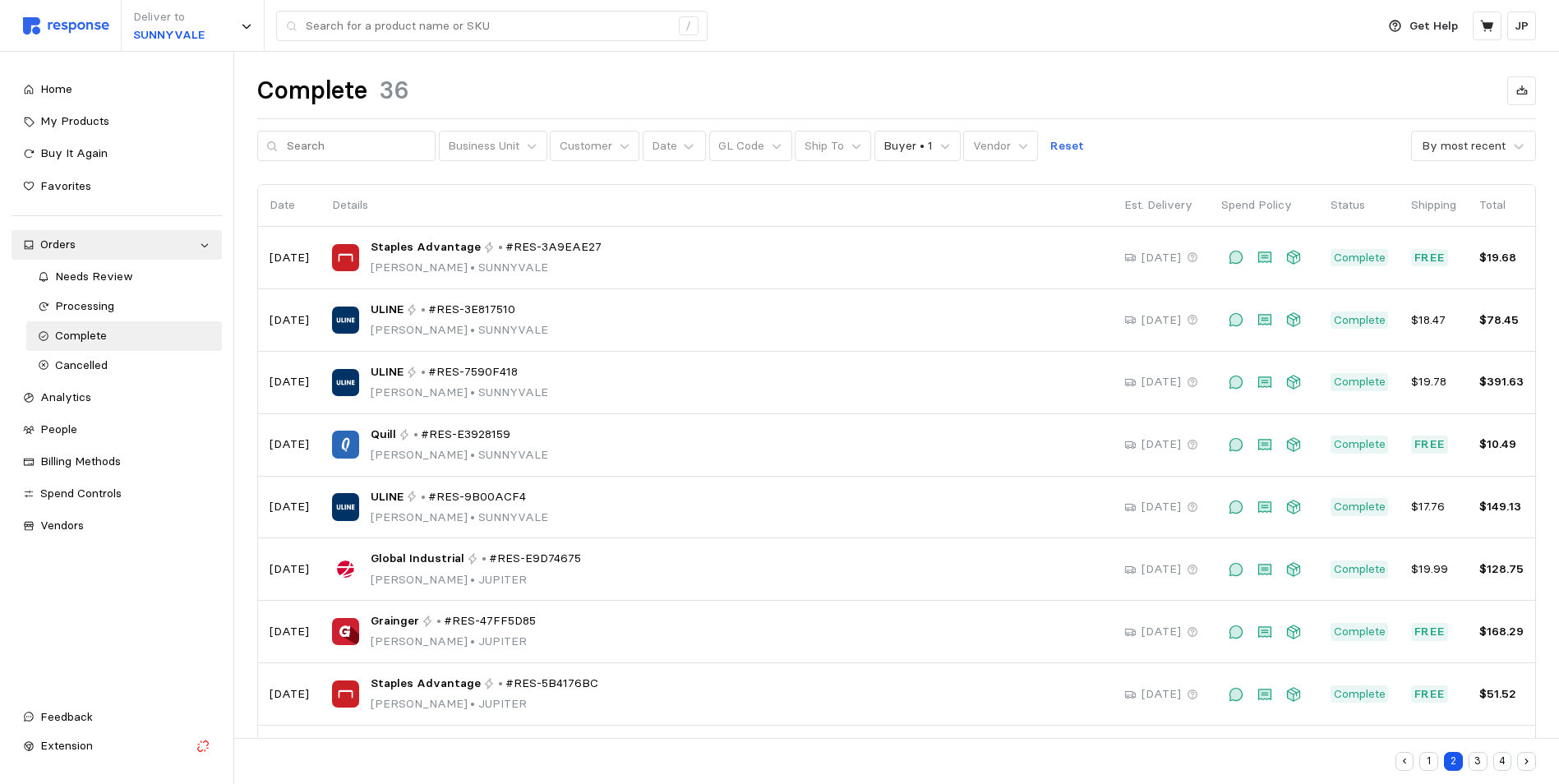
click at [1253, 759] on button "1" at bounding box center [1429, 761] width 19 height 19
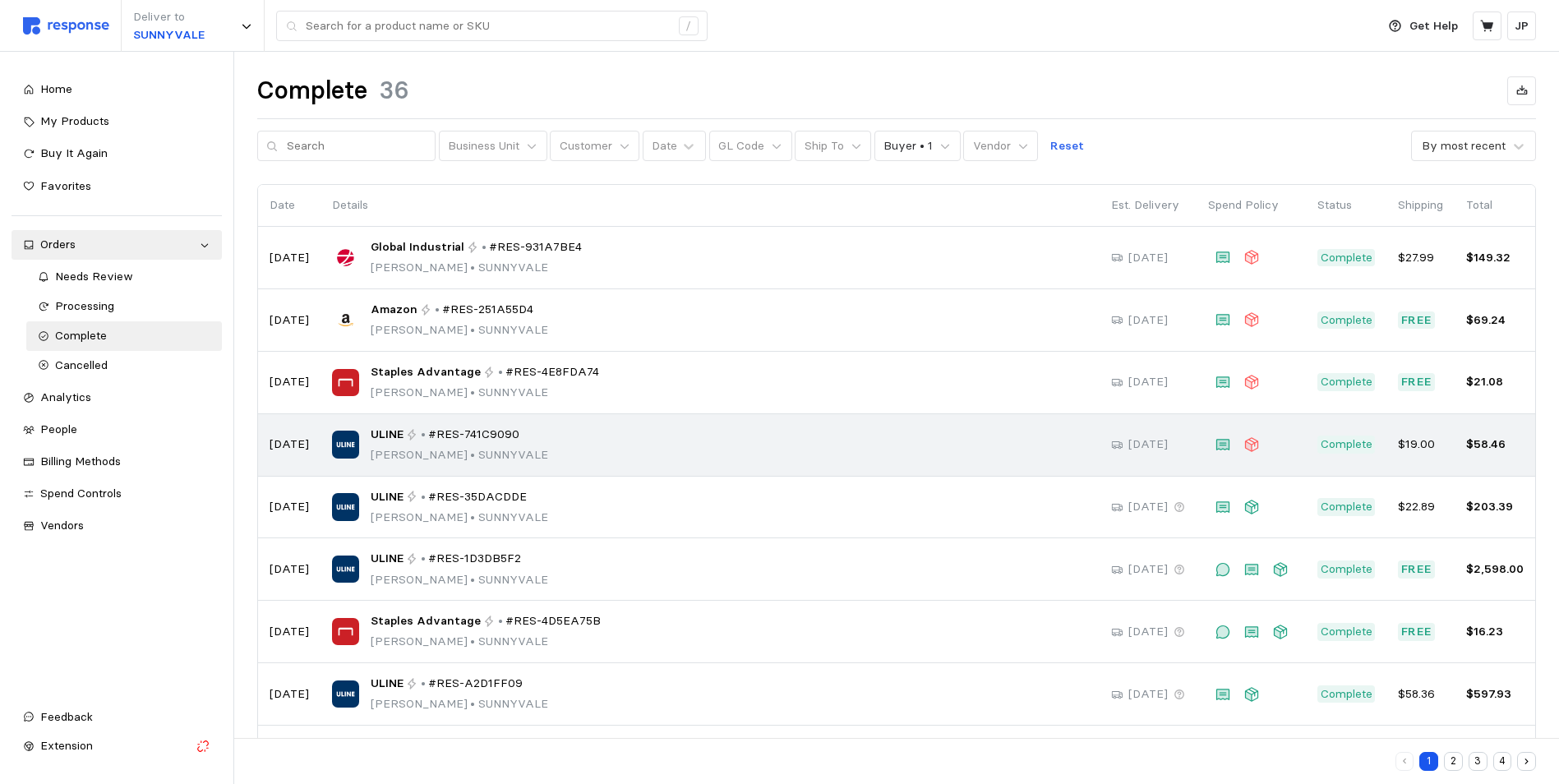
click at [539, 444] on div "ULINE • #RES-741C9090 [PERSON_NAME] • [GEOGRAPHIC_DATA]" at bounding box center [710, 444] width 756 height 39
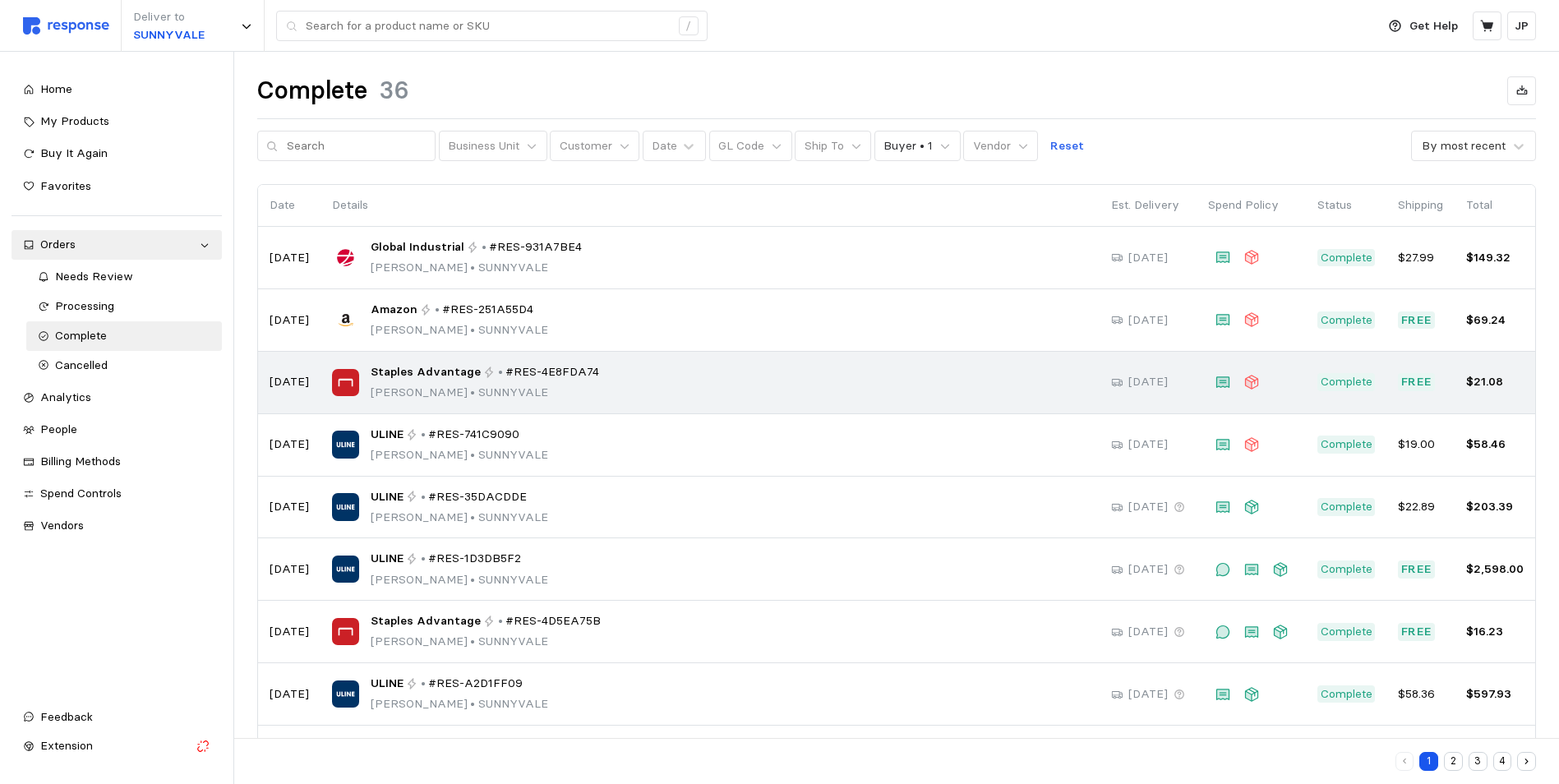
click at [652, 372] on div "Staples Advantage • #RES-4E8FDA74 [PERSON_NAME] • [GEOGRAPHIC_DATA]" at bounding box center [710, 382] width 756 height 39
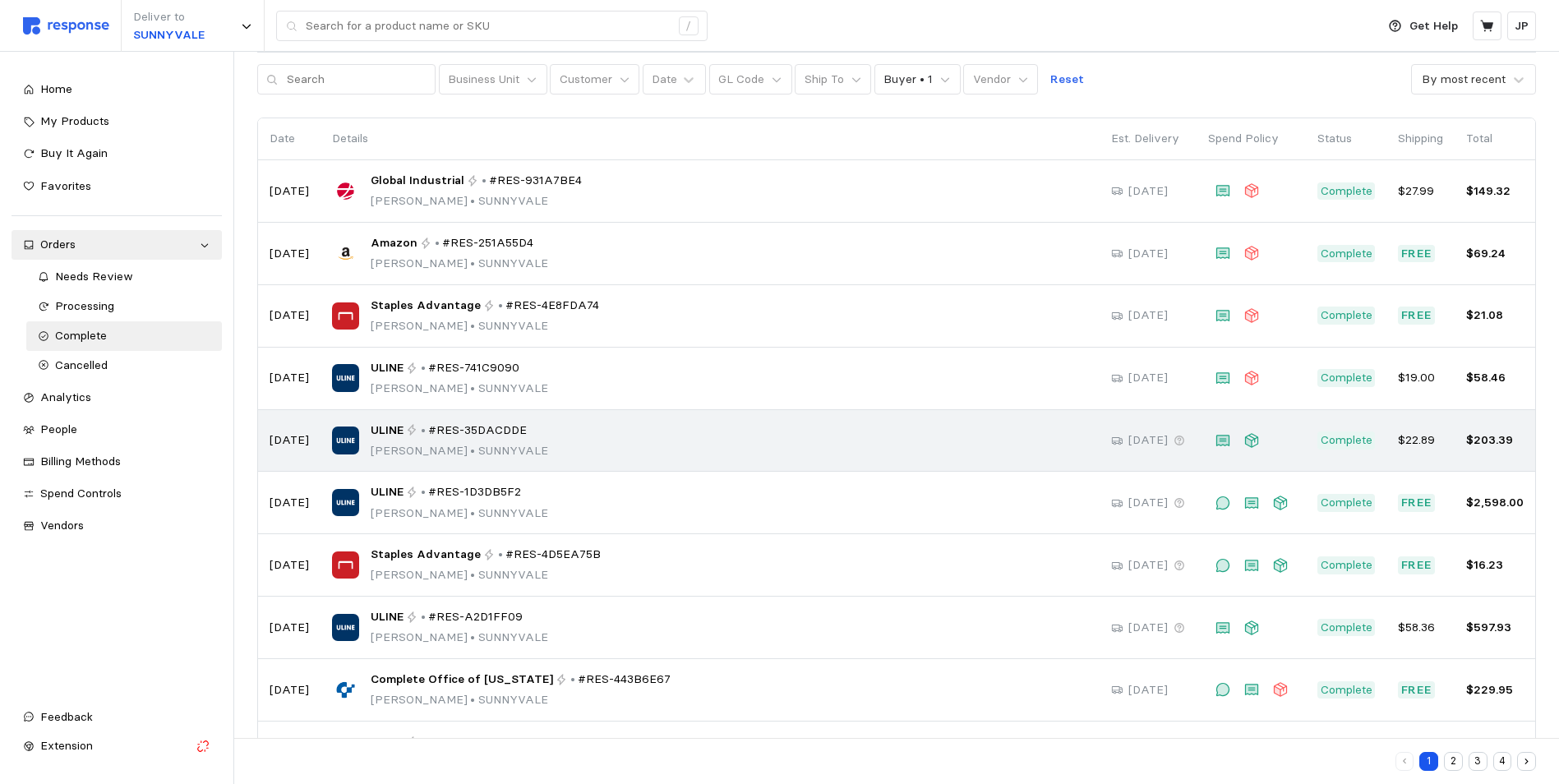
scroll to position [135, 0]
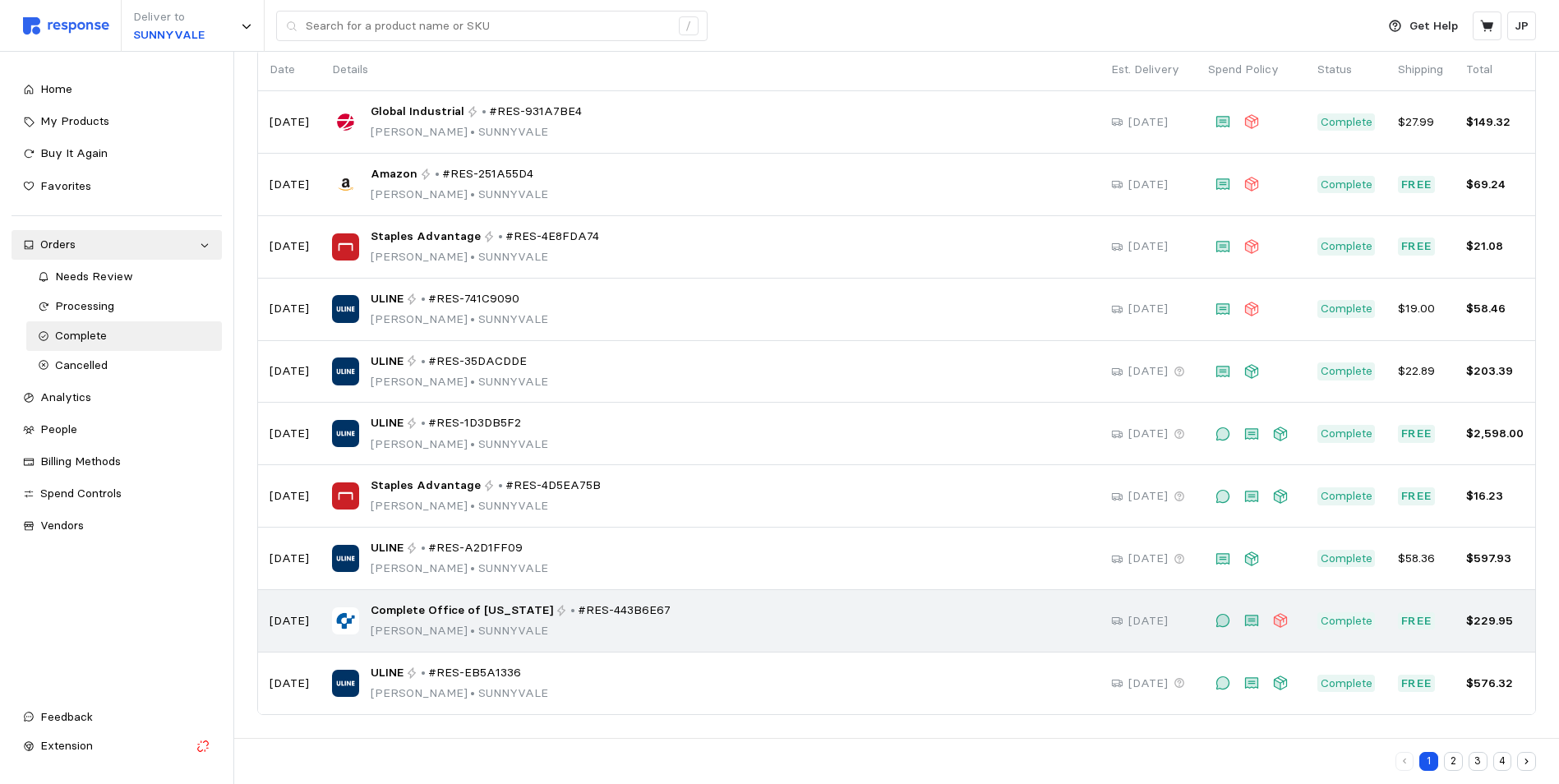
click at [773, 609] on div "Complete Office of [US_STATE] • #RES-443B6E67 [PERSON_NAME] • [GEOGRAPHIC_DATA]" at bounding box center [710, 620] width 756 height 39
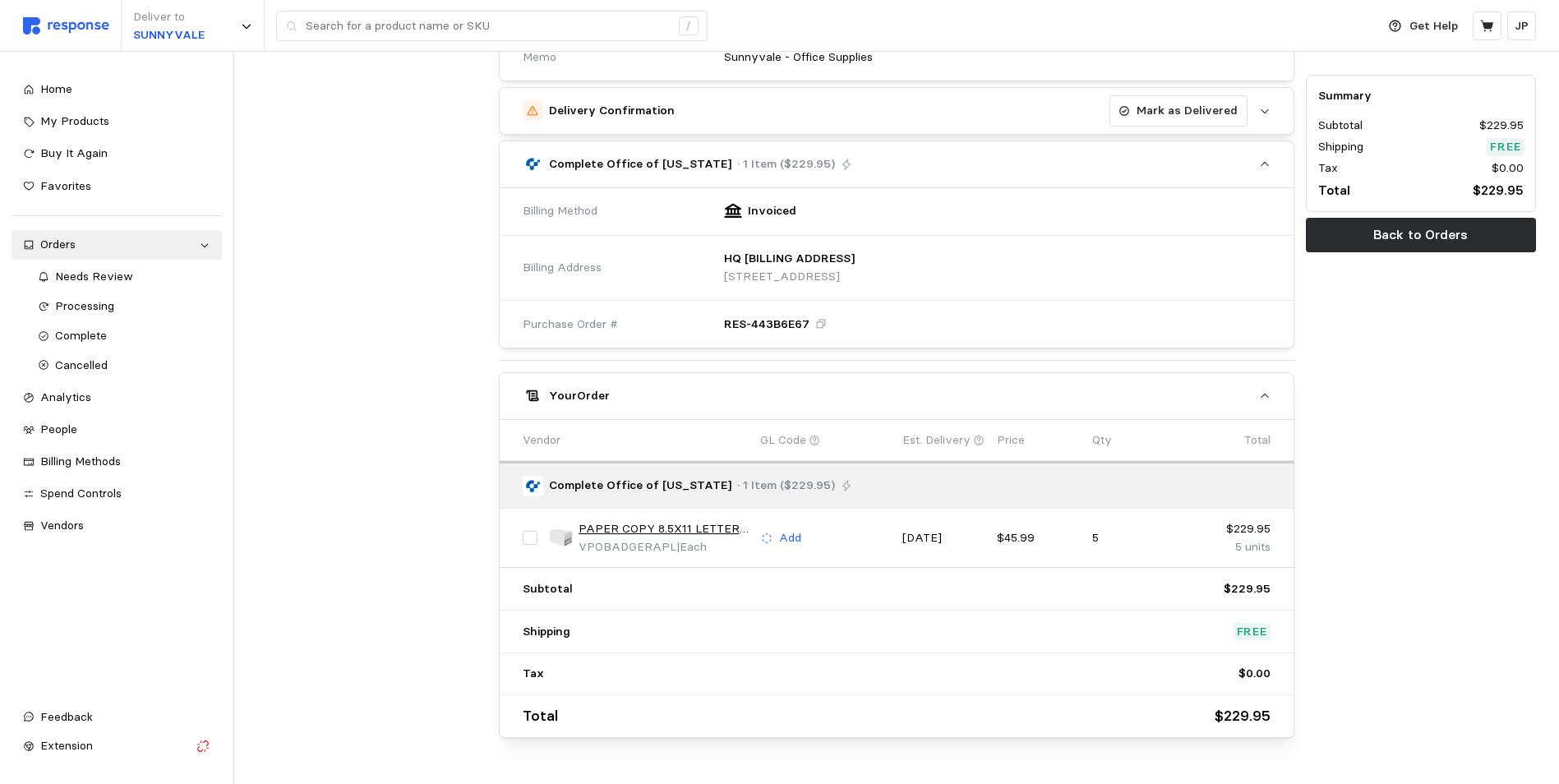
scroll to position [575, 0]
drag, startPoint x: 52, startPoint y: 81, endPoint x: 72, endPoint y: 39, distance: 46.5
click at [52, 82] on span "Home" at bounding box center [56, 88] width 32 height 15
